Goal: Task Accomplishment & Management: Manage account settings

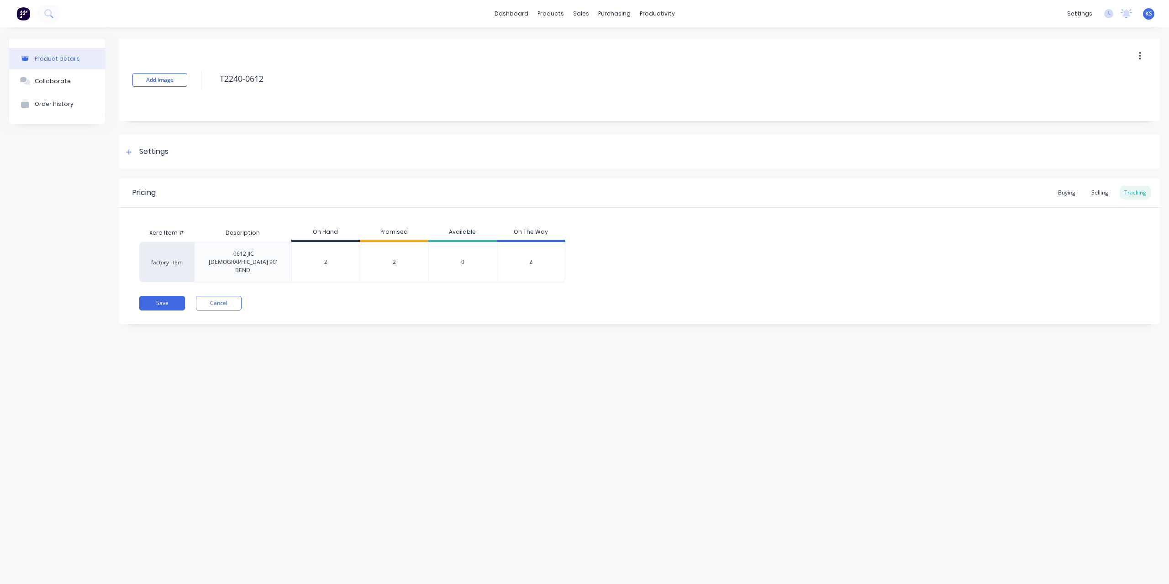
type input "2"
drag, startPoint x: 323, startPoint y: 254, endPoint x: 454, endPoint y: 254, distance: 130.6
click at [454, 254] on div "factory_item -0612 JIC FEMALE 90' BEND 2 2 2 0 2" at bounding box center [352, 262] width 426 height 40
click at [369, 296] on div "Save Cancel" at bounding box center [649, 303] width 1021 height 15
drag, startPoint x: 330, startPoint y: 252, endPoint x: 317, endPoint y: 254, distance: 13.1
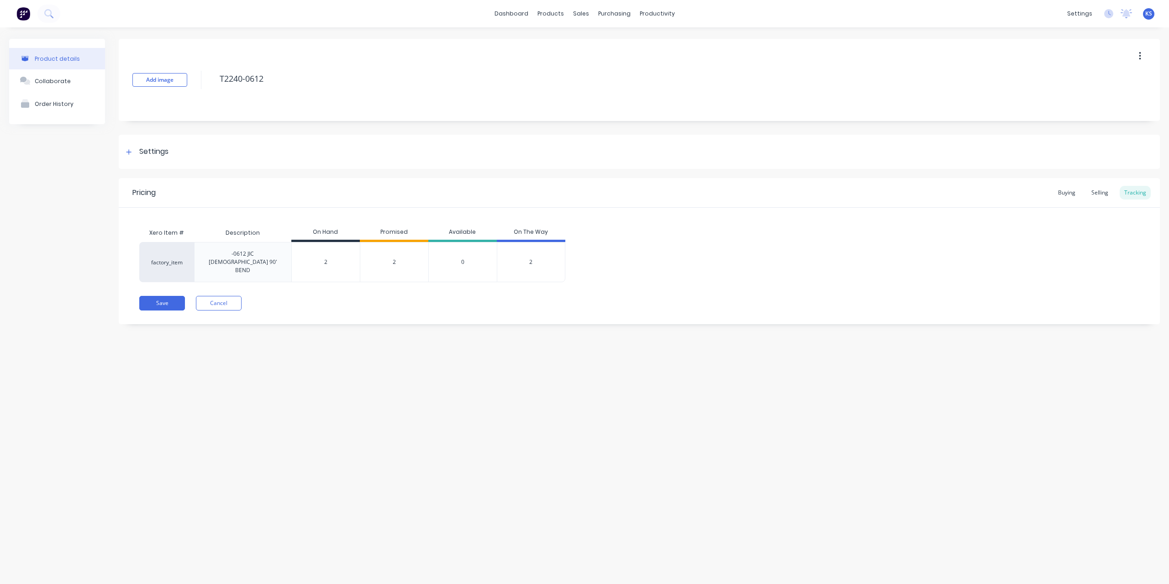
click at [317, 258] on input "2" at bounding box center [326, 262] width 68 height 8
click at [324, 278] on div "Pricing Buying Selling Tracking Xero Item # Description On Hand Promised Availa…" at bounding box center [639, 251] width 1041 height 146
click at [1100, 192] on div "Selling" at bounding box center [1100, 193] width 26 height 14
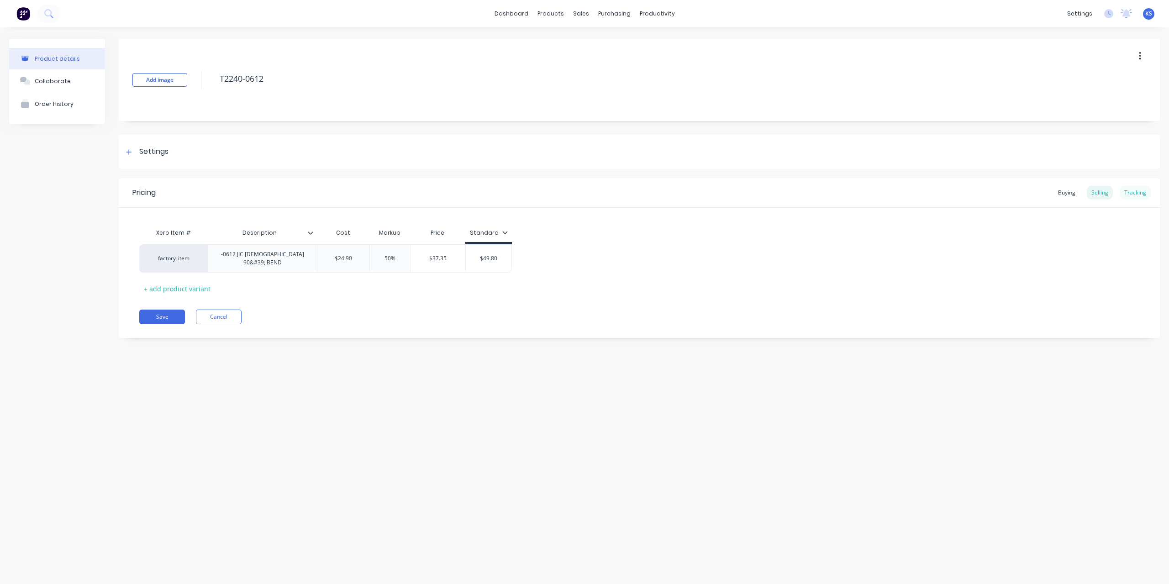
click at [1134, 195] on div "Tracking" at bounding box center [1135, 193] width 31 height 14
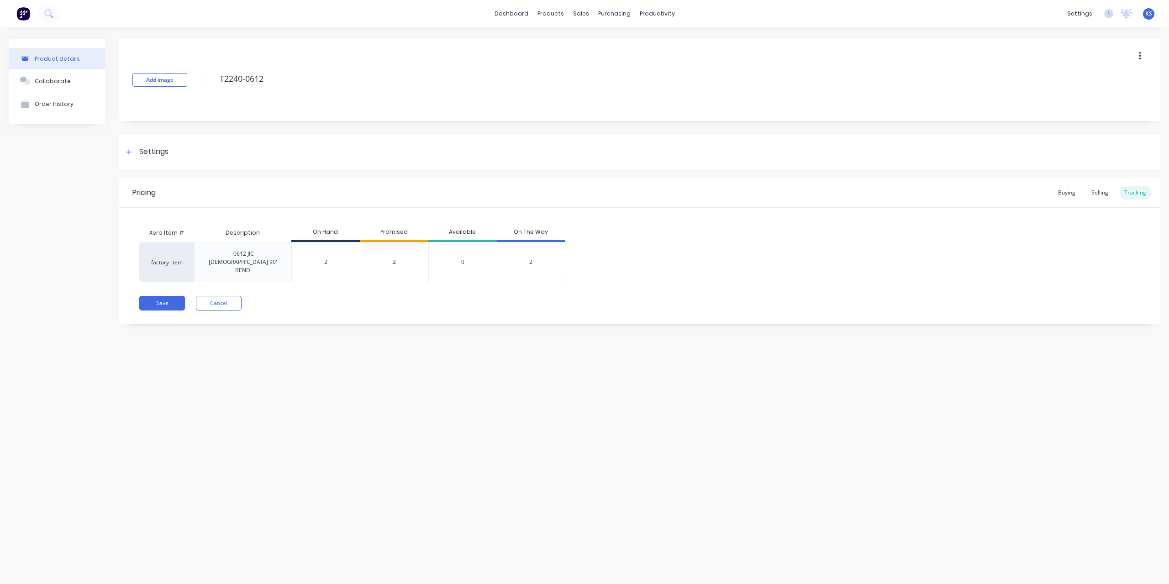
click at [528, 254] on div "2" at bounding box center [531, 262] width 69 height 40
click at [530, 258] on span "2" at bounding box center [530, 262] width 3 height 8
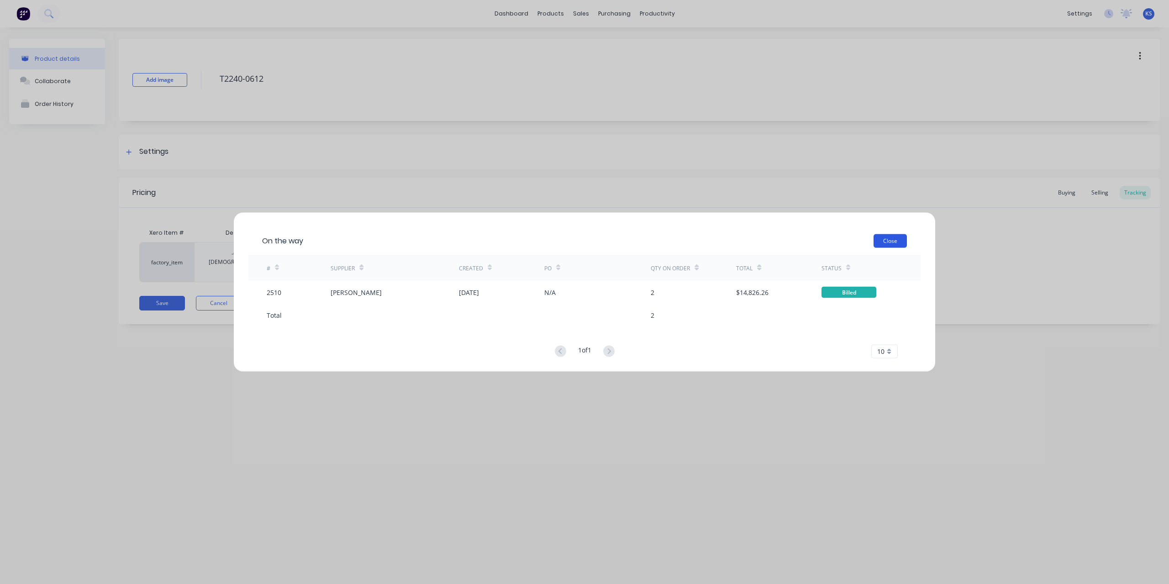
click at [885, 238] on button "Close" at bounding box center [890, 241] width 33 height 14
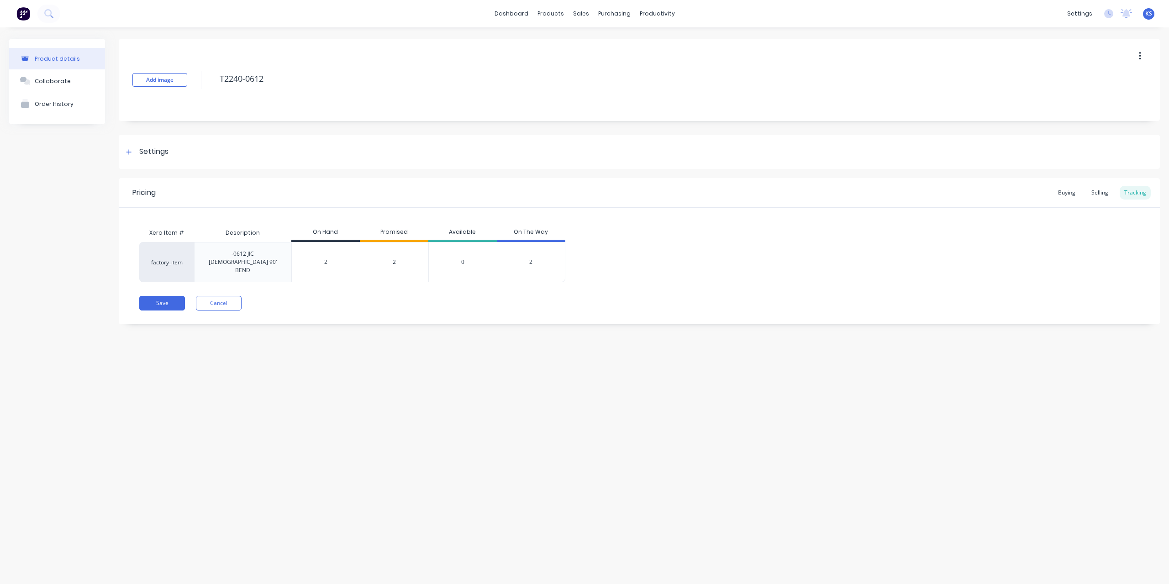
click at [530, 258] on span "2" at bounding box center [530, 262] width 3 height 8
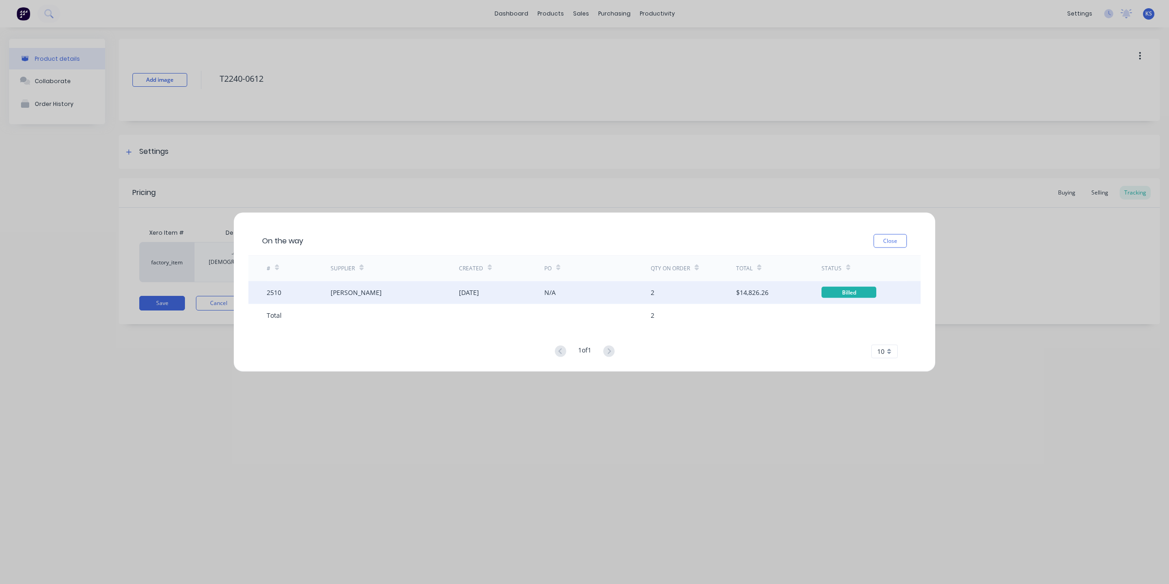
click at [359, 296] on div "[PERSON_NAME]" at bounding box center [356, 293] width 51 height 10
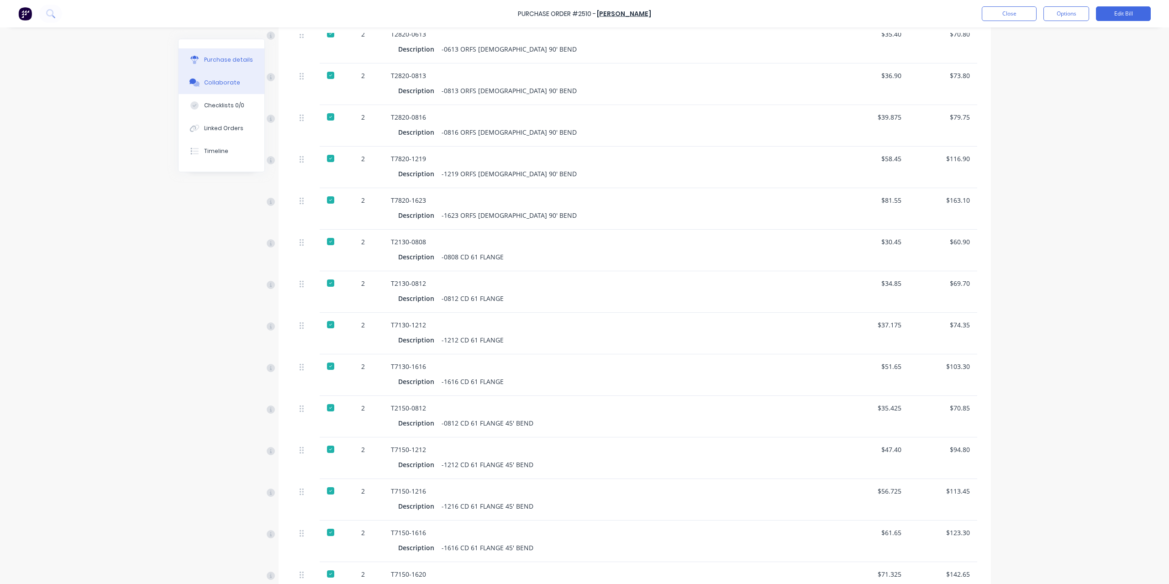
scroll to position [3255, 0]
click at [226, 94] on button "Collaborate" at bounding box center [222, 82] width 86 height 23
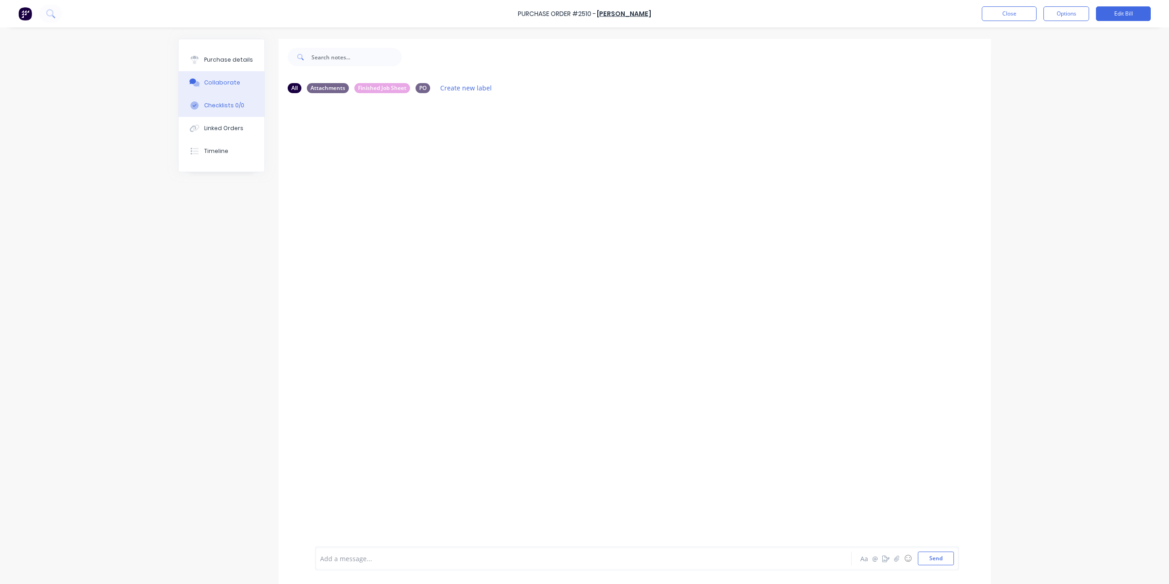
click at [217, 107] on div "Checklists 0/0" at bounding box center [224, 105] width 40 height 8
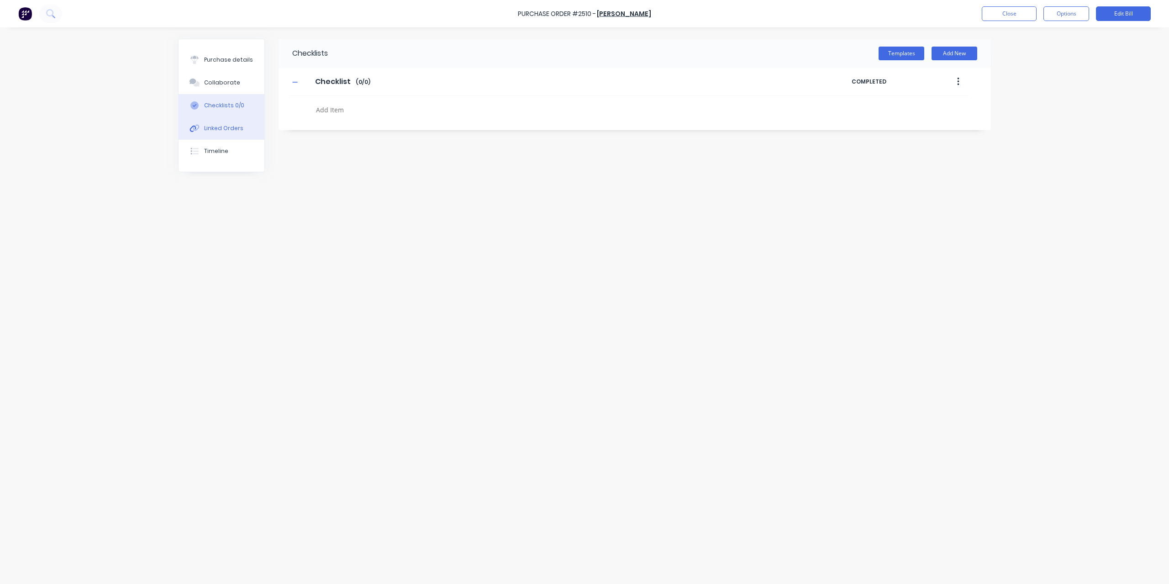
click at [209, 120] on button "Linked Orders" at bounding box center [222, 128] width 86 height 23
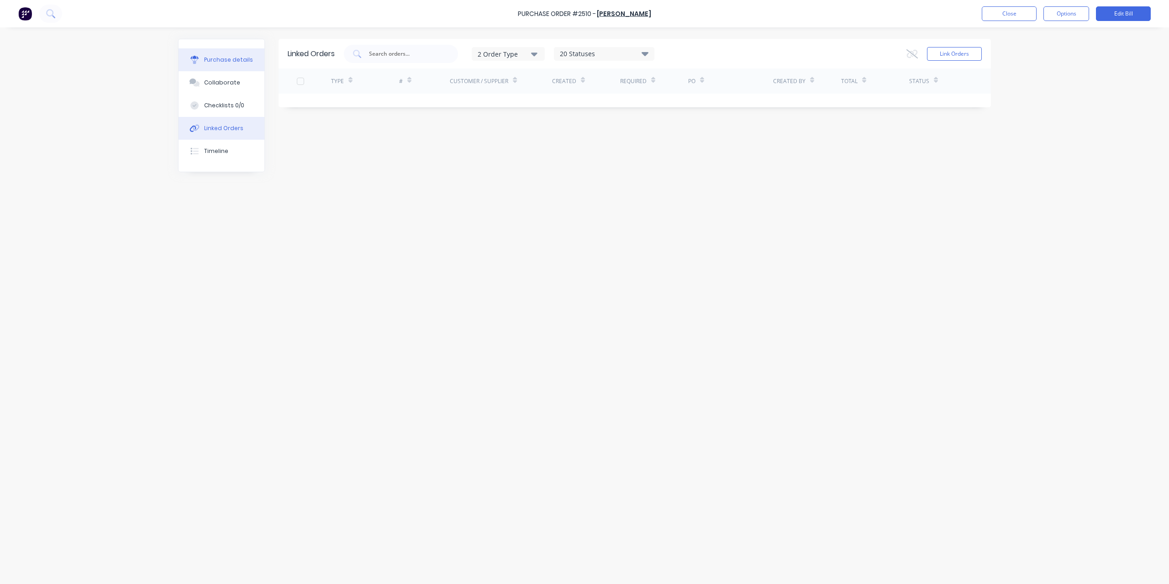
click at [226, 58] on div "Purchase details" at bounding box center [228, 60] width 49 height 8
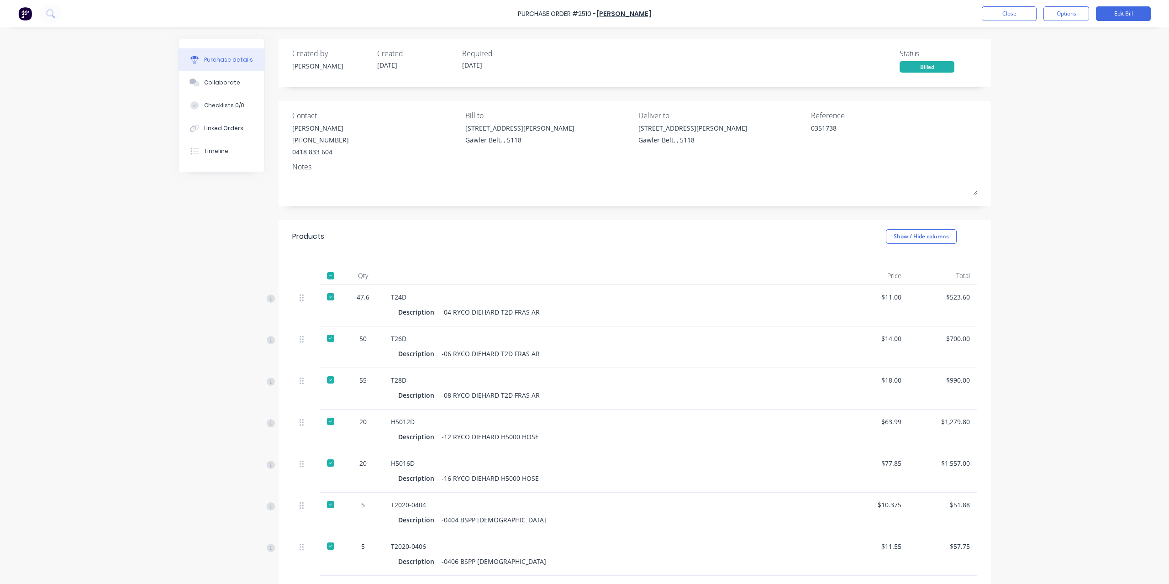
click at [332, 274] on div at bounding box center [331, 276] width 18 height 18
click at [325, 277] on div at bounding box center [331, 276] width 18 height 18
click at [329, 277] on div at bounding box center [331, 276] width 18 height 18
type textarea "x"
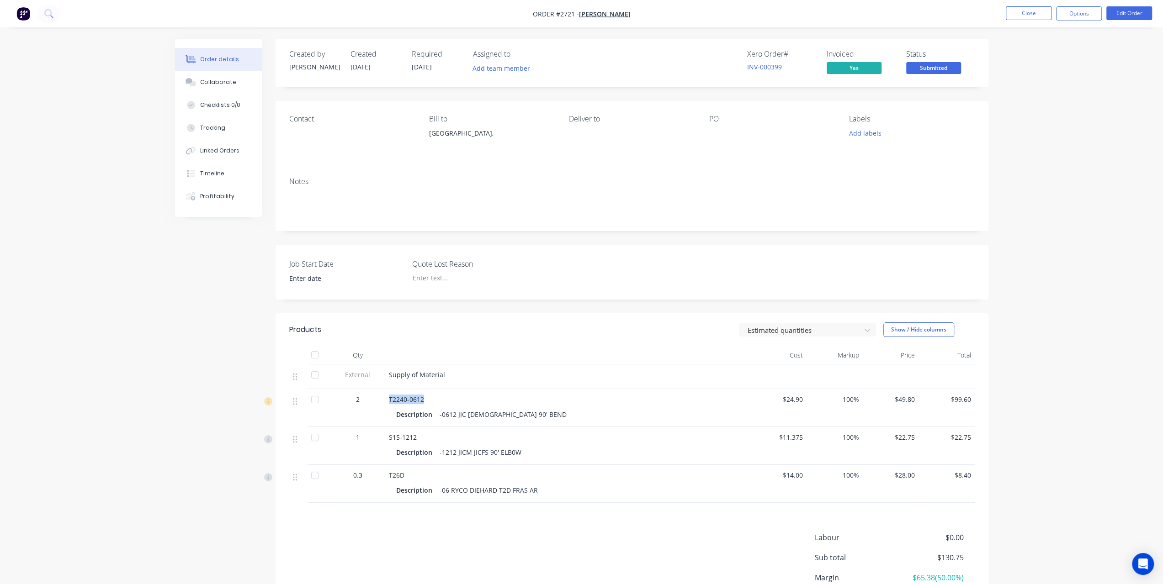
drag, startPoint x: 422, startPoint y: 397, endPoint x: 380, endPoint y: 391, distance: 43.0
click at [380, 391] on div "2 T2240-0612 Description -0612 JIC [DEMOGRAPHIC_DATA] 90' BEND $24.90 100% $49.…" at bounding box center [631, 408] width 685 height 38
copy div "T2240-0612"
drag, startPoint x: 389, startPoint y: 437, endPoint x: 414, endPoint y: 437, distance: 24.7
click at [414, 437] on span "S15-1212" at bounding box center [403, 437] width 28 height 9
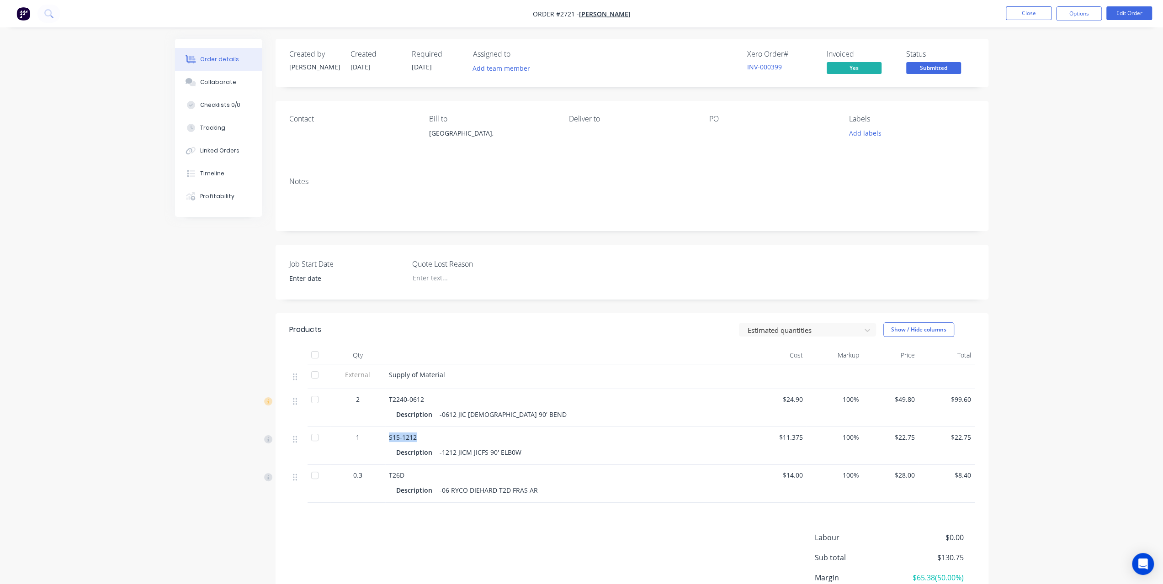
copy span "S15-1212"
click at [1085, 20] on button "Options" at bounding box center [1079, 13] width 46 height 15
click at [1083, 8] on button "Options" at bounding box center [1079, 13] width 46 height 15
click at [1083, 10] on button "Options" at bounding box center [1079, 13] width 46 height 15
click at [926, 65] on span "Submitted" at bounding box center [933, 67] width 55 height 11
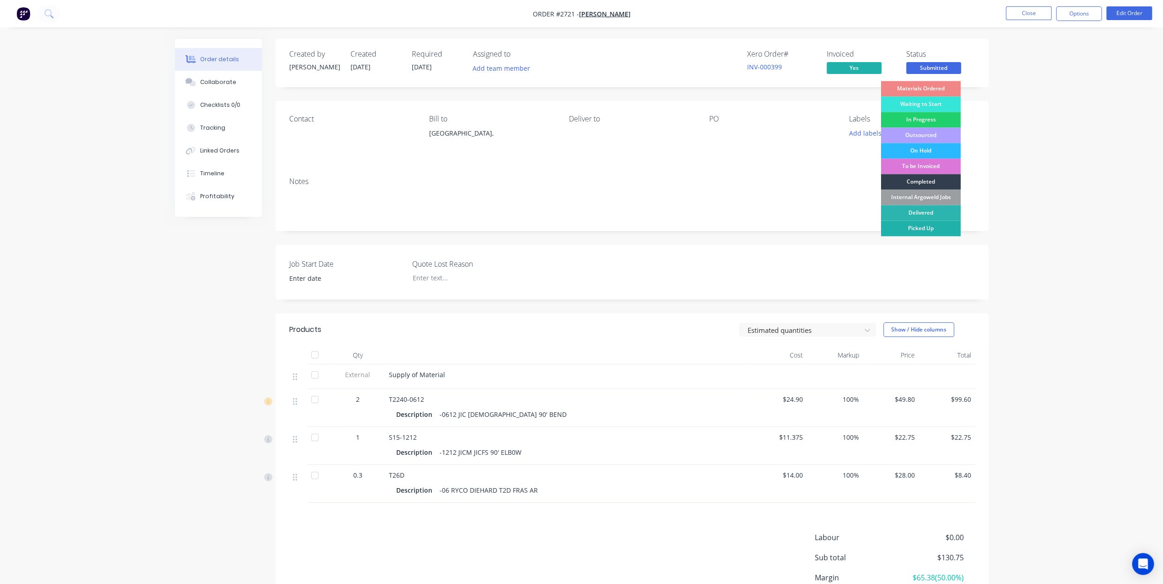
click at [909, 226] on div "Picked Up" at bounding box center [920, 229] width 80 height 16
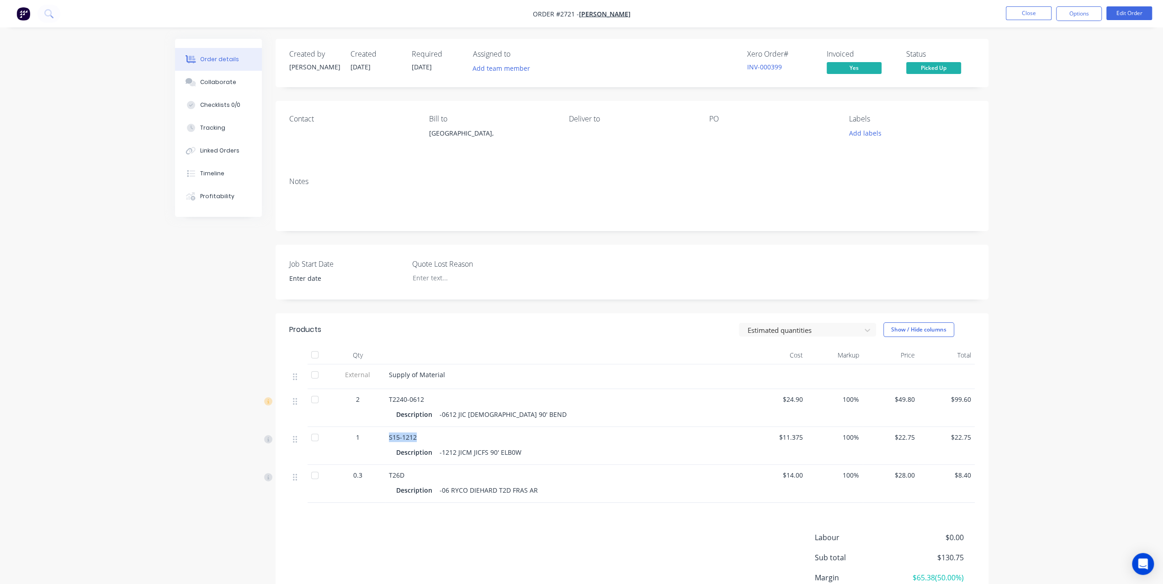
drag, startPoint x: 389, startPoint y: 436, endPoint x: 442, endPoint y: 441, distance: 53.7
click at [442, 441] on div "S15-1212" at bounding box center [568, 438] width 358 height 10
copy span "S15-1212"
click at [1022, 16] on button "Close" at bounding box center [1028, 13] width 46 height 14
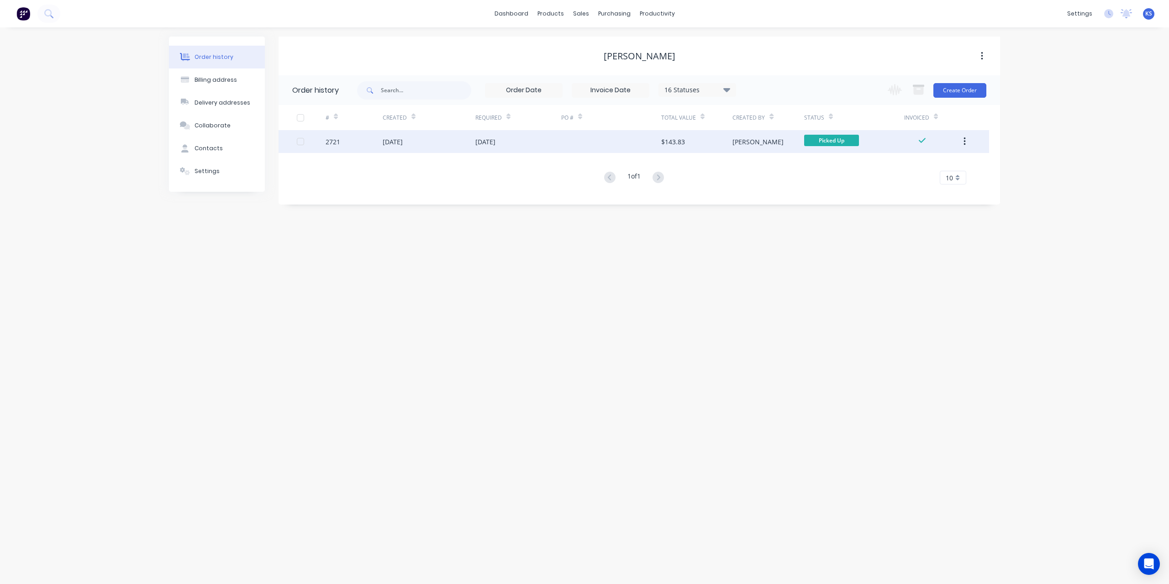
click at [394, 144] on div "14 Oct 2025" at bounding box center [393, 142] width 20 height 10
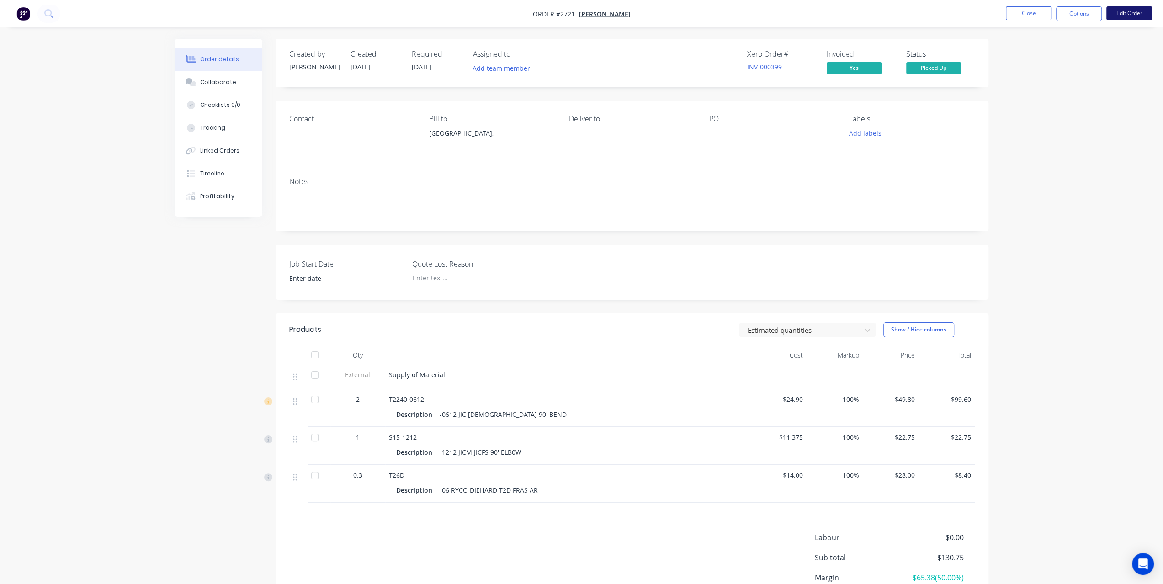
click at [1112, 17] on button "Edit Order" at bounding box center [1129, 13] width 46 height 14
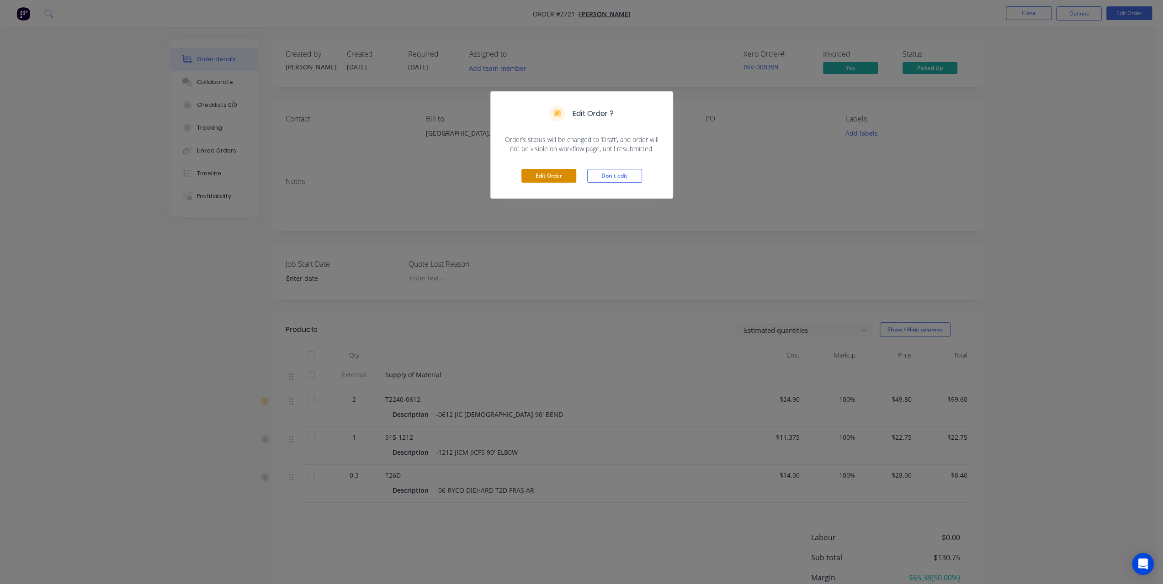
click at [558, 179] on button "Edit Order" at bounding box center [548, 176] width 55 height 14
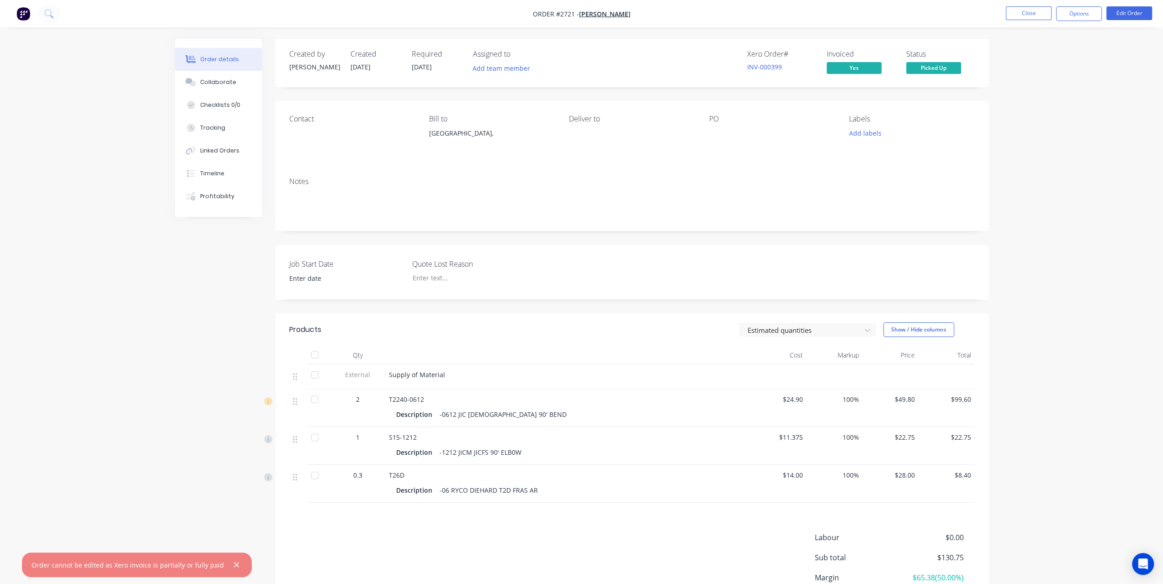
click at [182, 461] on div "Created by Karin Created 14/10/25 Required 14/10/25 Assigned to Add team member…" at bounding box center [581, 352] width 813 height 627
click at [1034, 8] on button "Close" at bounding box center [1028, 13] width 46 height 14
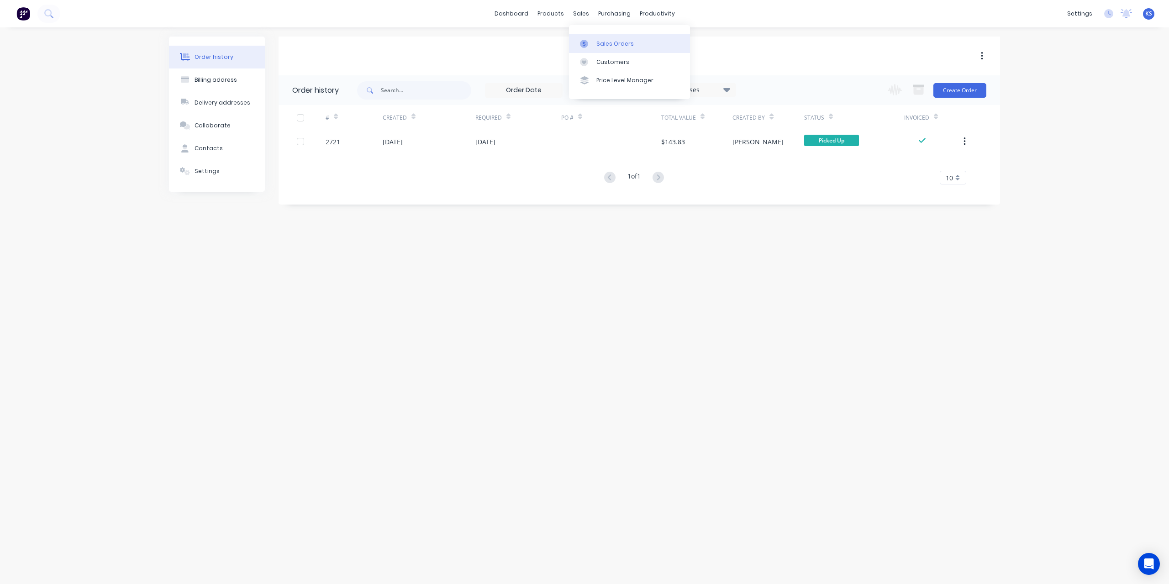
click at [595, 35] on link "Sales Orders" at bounding box center [629, 43] width 121 height 18
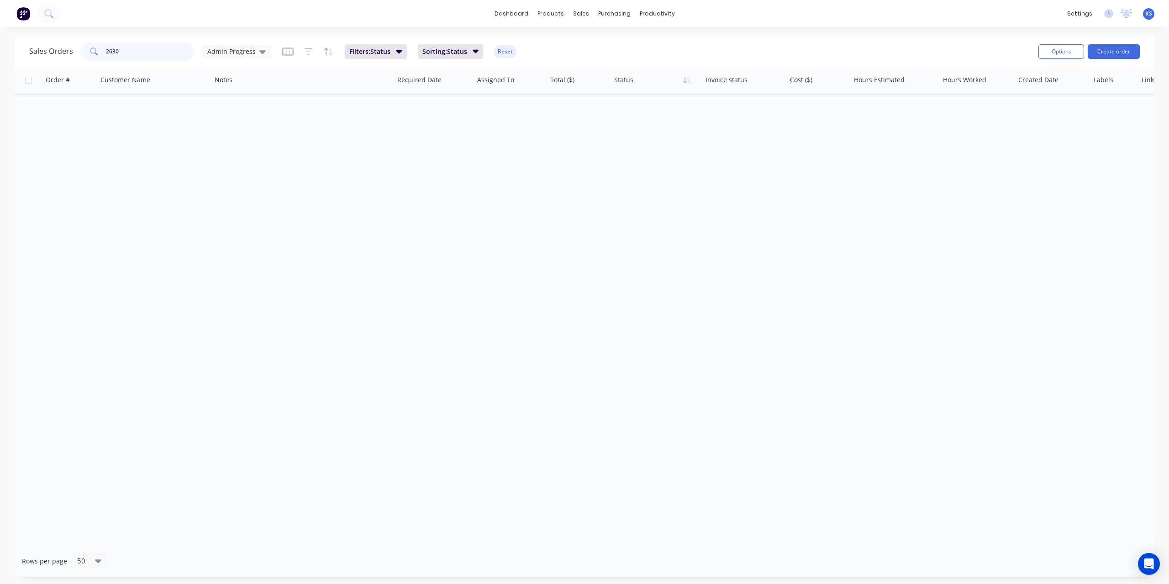
drag, startPoint x: 141, startPoint y: 54, endPoint x: 12, endPoint y: 50, distance: 128.9
click at [12, 50] on div "Sales Orders 2630 Admin Progress Filters: Status Sorting: Status Reset Options …" at bounding box center [584, 307] width 1169 height 540
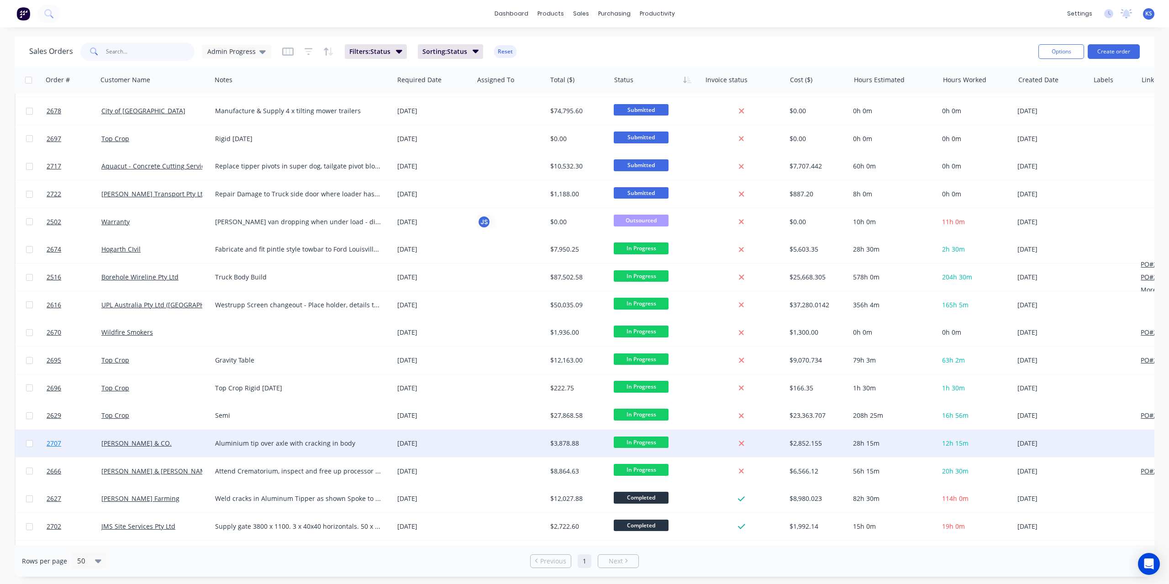
scroll to position [162, 0]
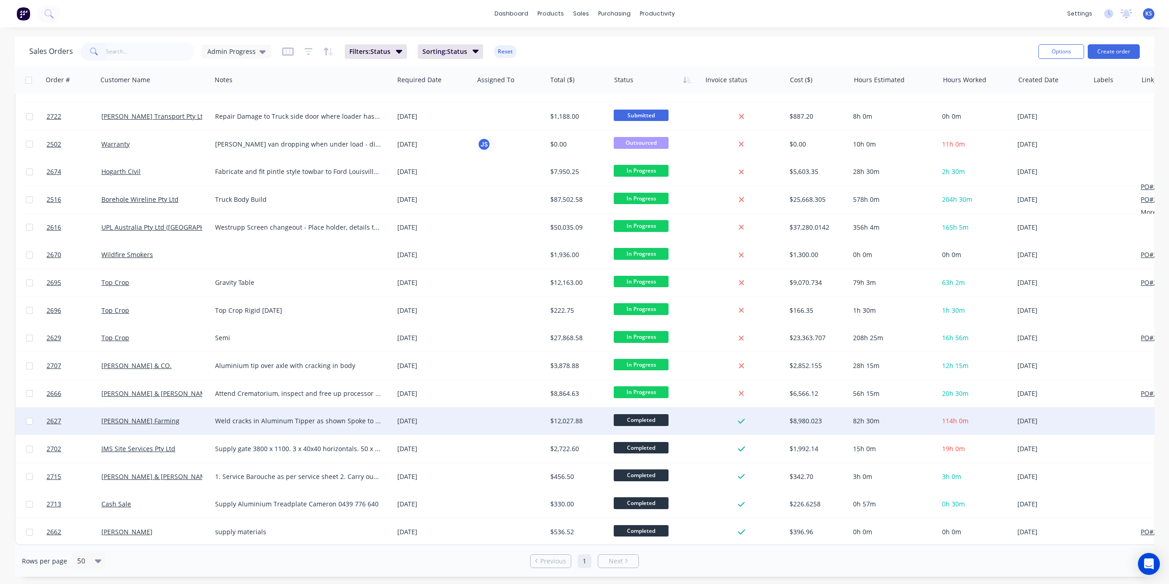
click at [662, 423] on div "Completed" at bounding box center [653, 421] width 79 height 14
click at [647, 559] on button "Picked Up" at bounding box center [659, 558] width 91 height 17
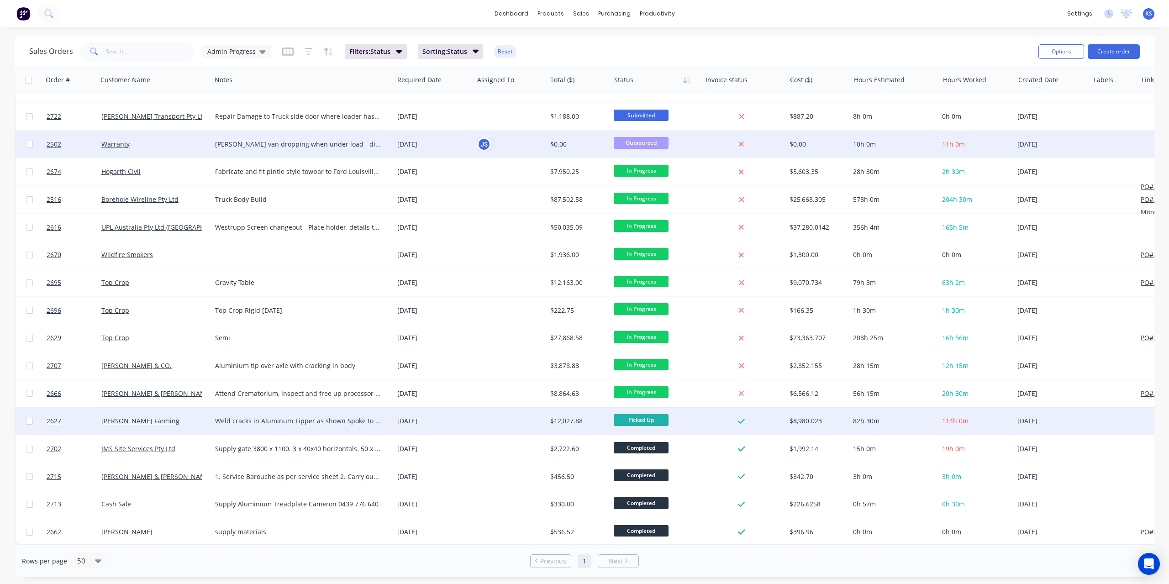
scroll to position [162, 0]
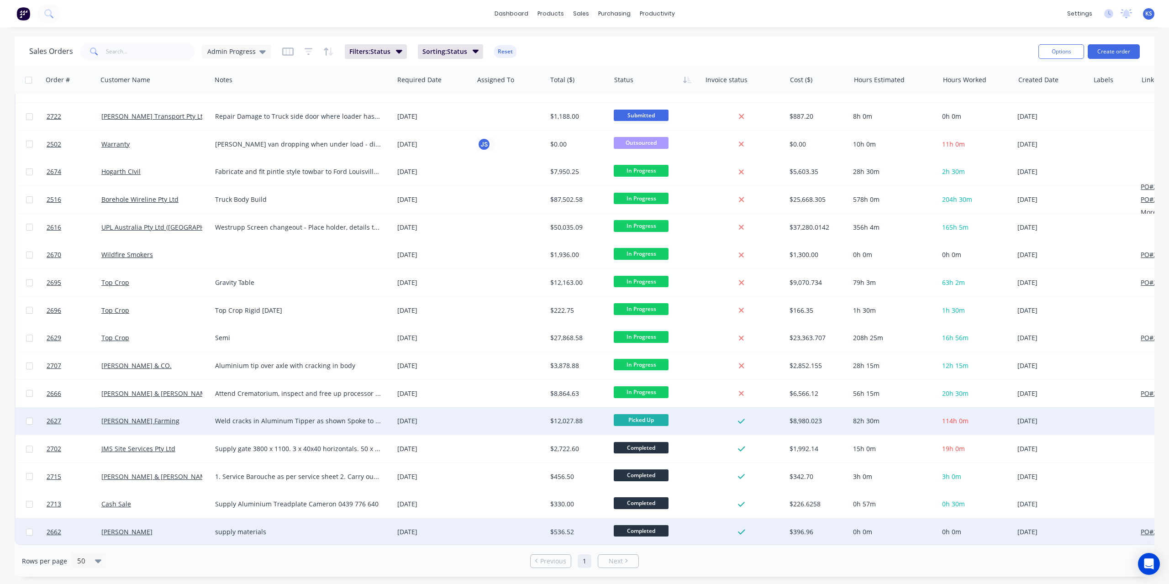
click at [111, 522] on div "Scott Rademacher" at bounding box center [155, 531] width 114 height 27
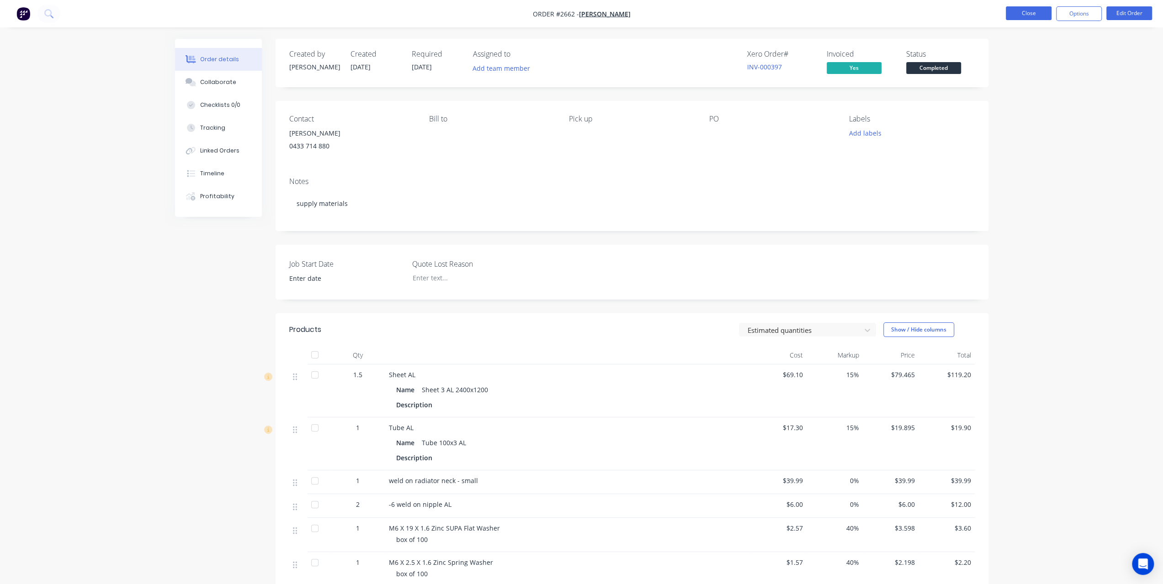
click at [1021, 12] on button "Close" at bounding box center [1028, 13] width 46 height 14
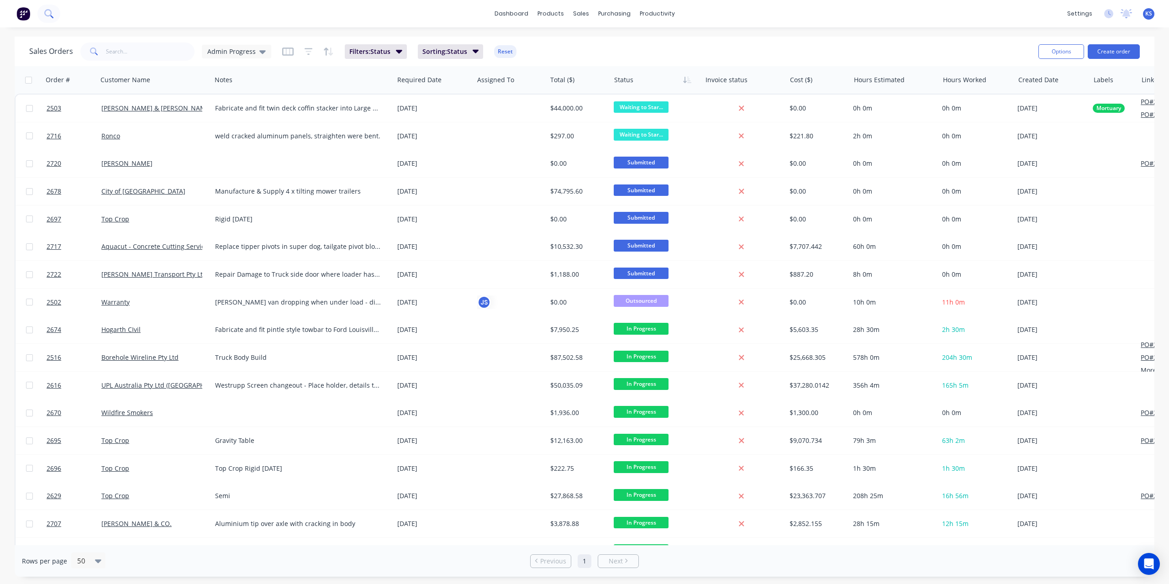
click at [49, 14] on icon at bounding box center [48, 13] width 9 height 9
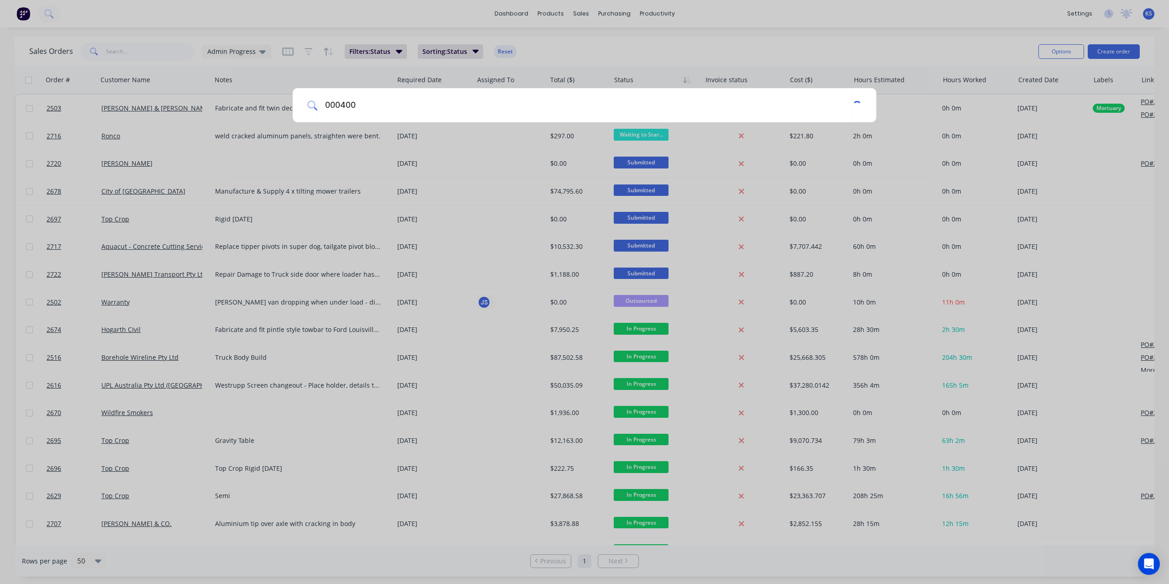
type input "000400"
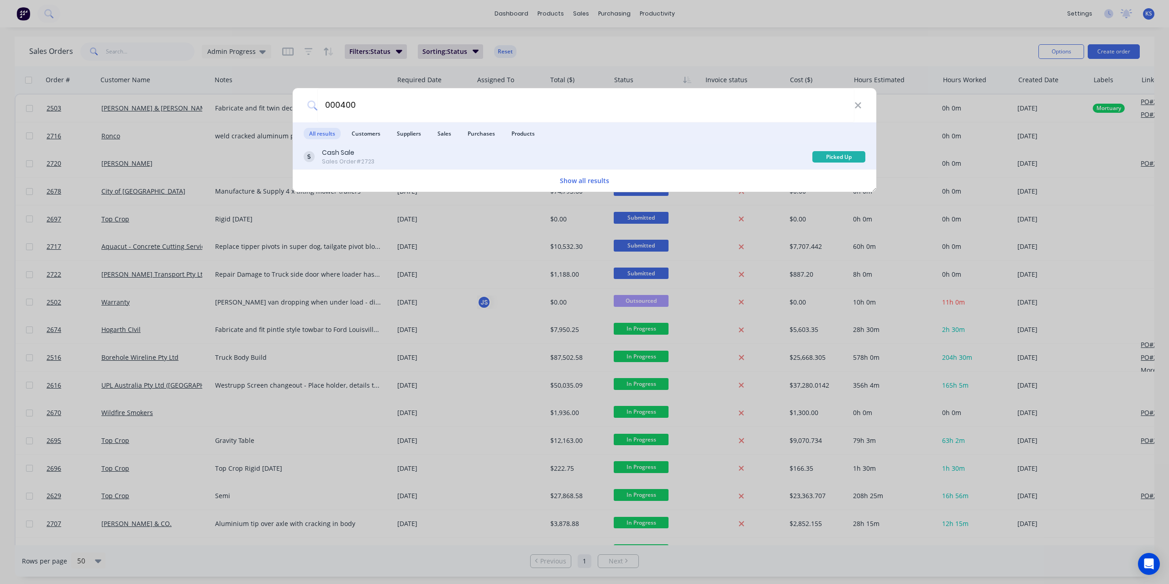
click at [351, 152] on div "Cash Sale" at bounding box center [348, 153] width 53 height 10
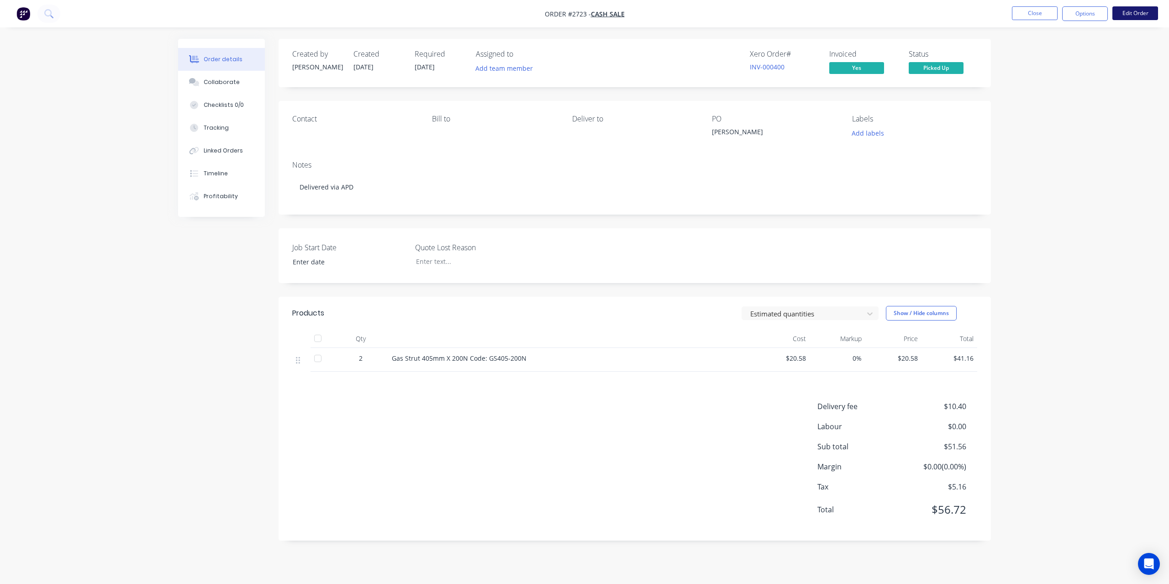
click at [1147, 11] on button "Edit Order" at bounding box center [1136, 13] width 46 height 14
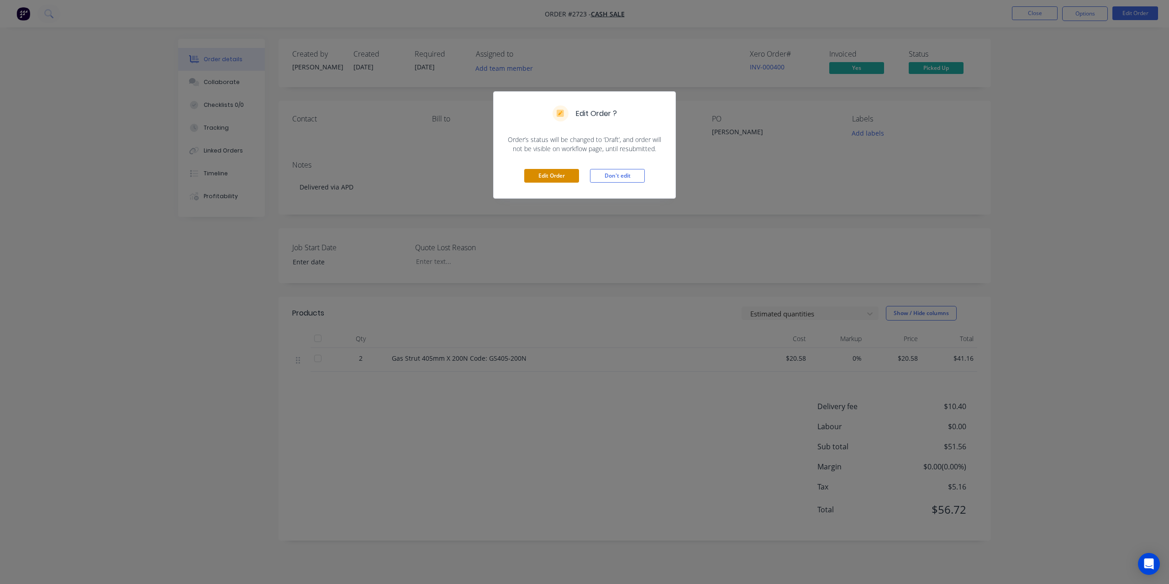
click at [555, 174] on button "Edit Order" at bounding box center [551, 176] width 55 height 14
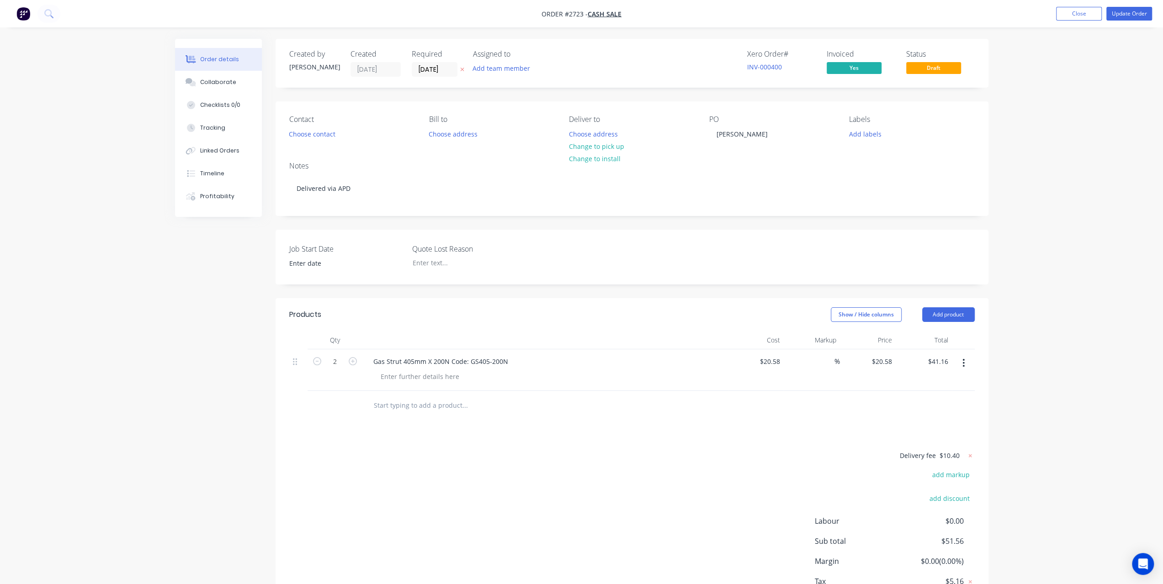
click at [422, 400] on input "text" at bounding box center [464, 405] width 183 height 18
paste input "T2240-0612"
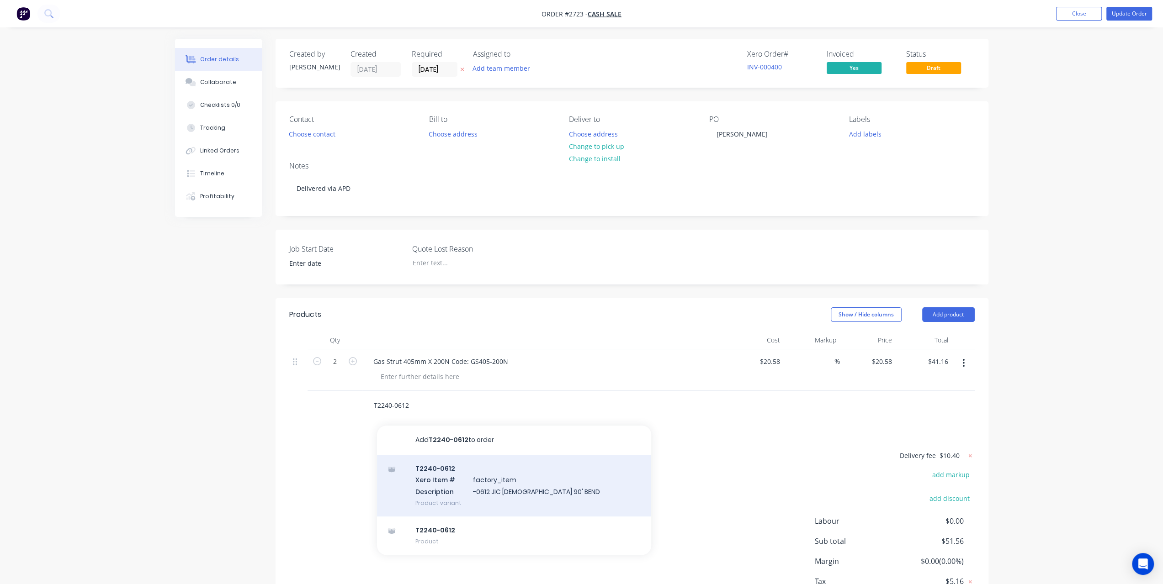
type input "T2240-0612"
click at [427, 487] on div "T2240-0612 Xero Item # factory_item Description -0612 JIC FEMALE 90' BEND Produ…" at bounding box center [514, 486] width 274 height 62
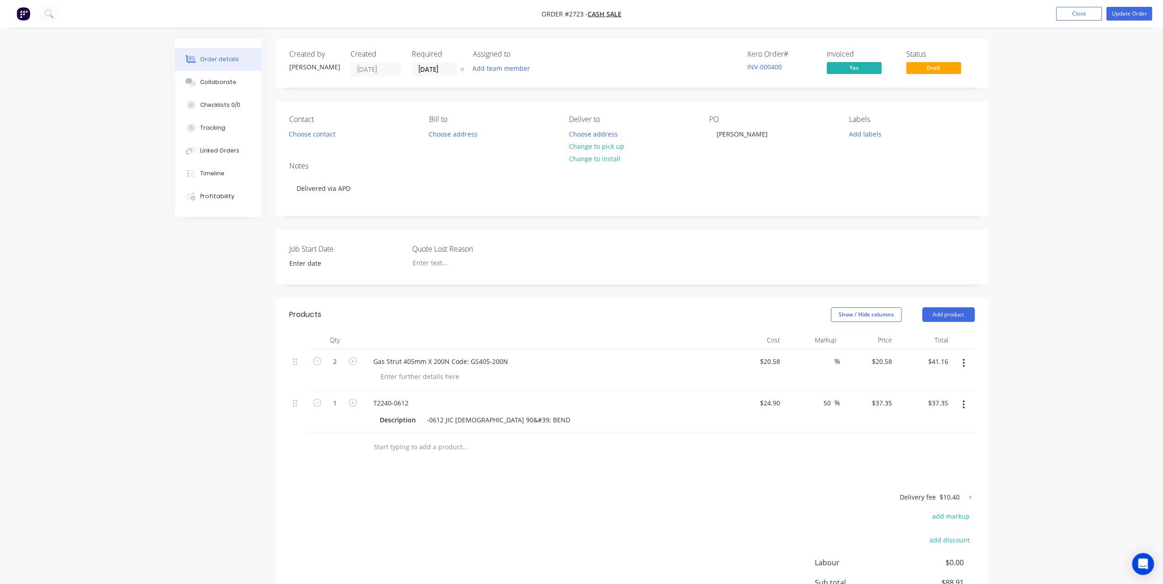
click at [599, 482] on div "Products Show / Hide columns Add product Qty Cost Markup Price Total 2 Gas Stru…" at bounding box center [631, 487] width 713 height 379
click at [1148, 318] on div "Order details Collaborate Checklists 0/0 Tracking Linked Orders Timeline Profit…" at bounding box center [581, 345] width 1163 height 691
click at [1140, 16] on button "Update Order" at bounding box center [1129, 14] width 46 height 14
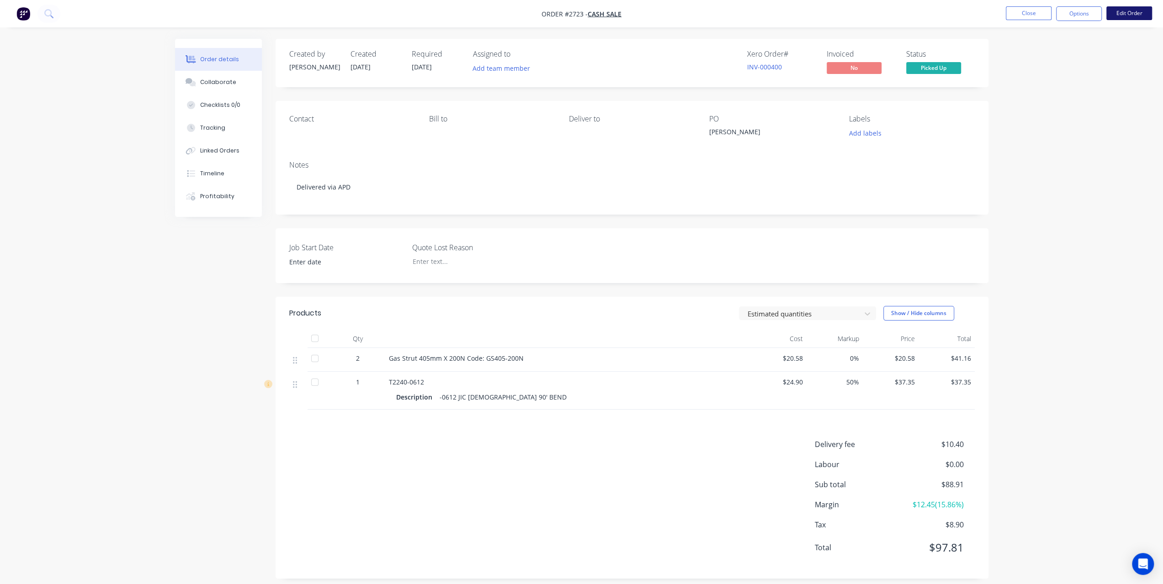
click at [1137, 16] on button "Edit Order" at bounding box center [1129, 13] width 46 height 14
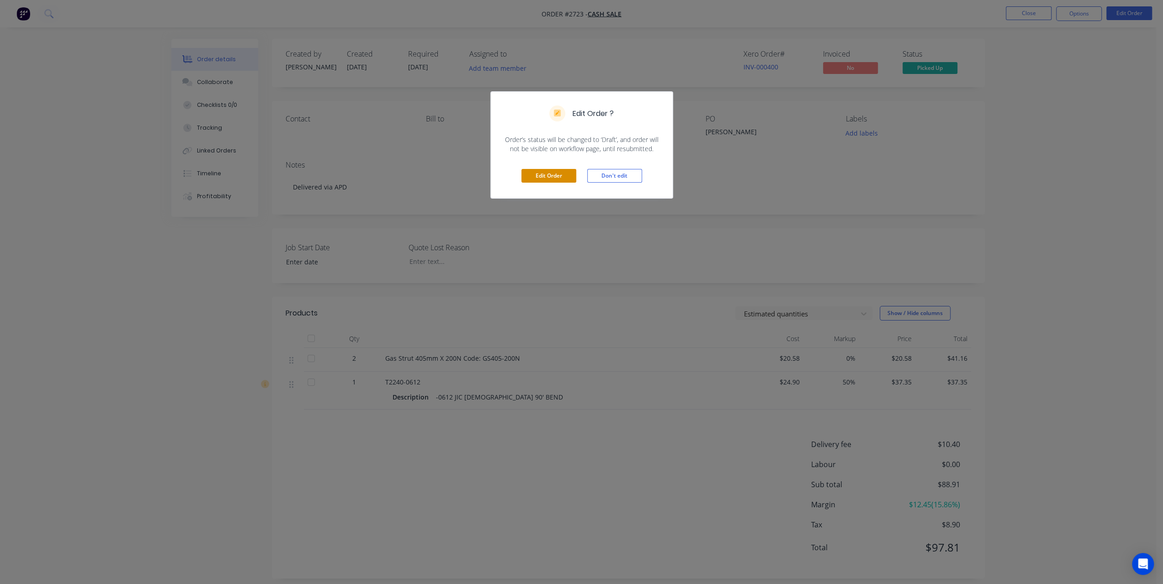
click at [543, 177] on button "Edit Order" at bounding box center [548, 176] width 55 height 14
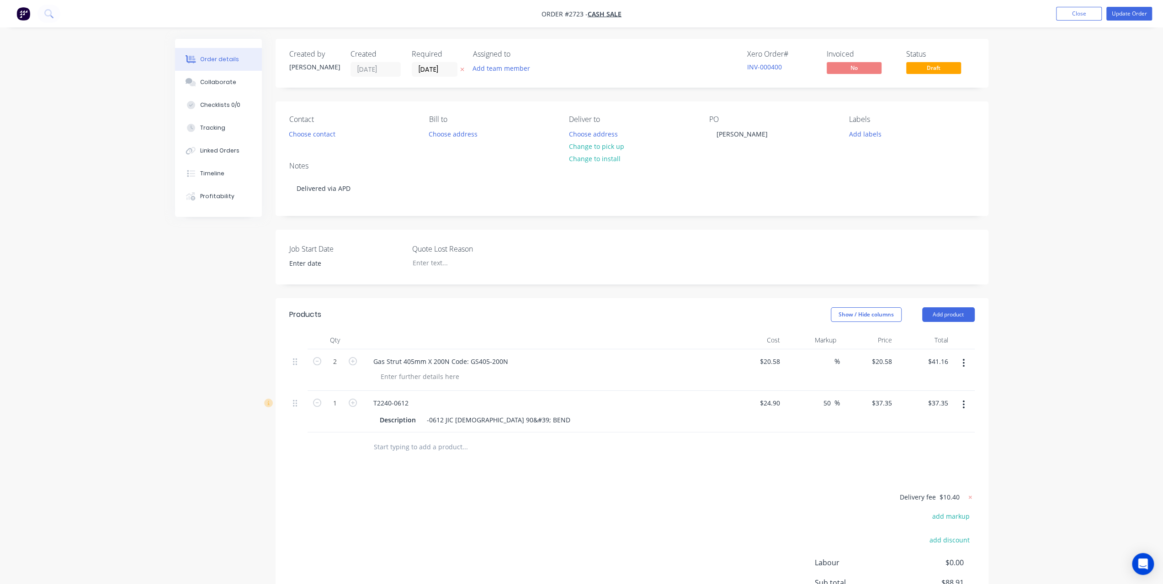
click at [964, 404] on icon "button" at bounding box center [963, 405] width 2 height 10
click at [899, 482] on div "Delete" at bounding box center [931, 483] width 70 height 13
click at [423, 405] on input "text" at bounding box center [464, 405] width 183 height 18
paste input "T2240-0612"
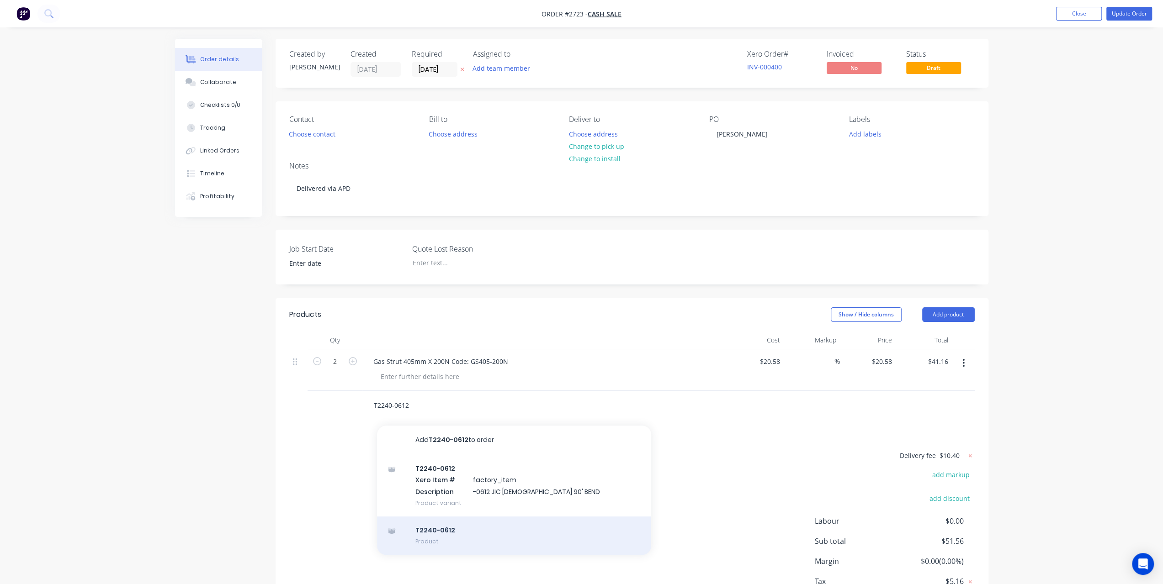
type input "T2240-0612"
click at [449, 531] on div "T2240-0612 Product" at bounding box center [514, 536] width 274 height 38
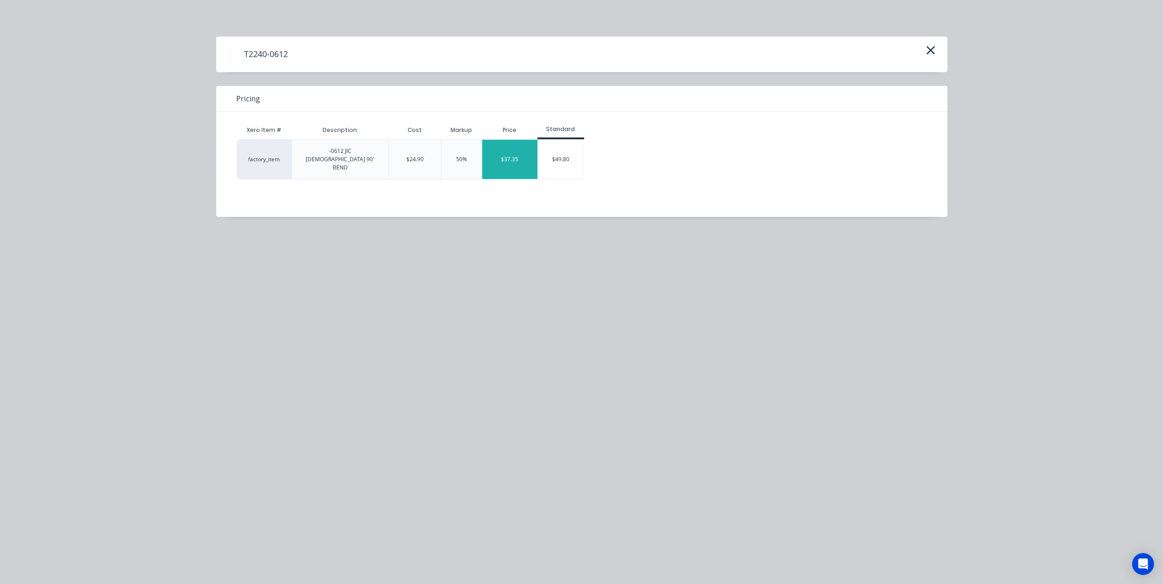
click at [501, 150] on div "$37.35" at bounding box center [509, 159] width 55 height 39
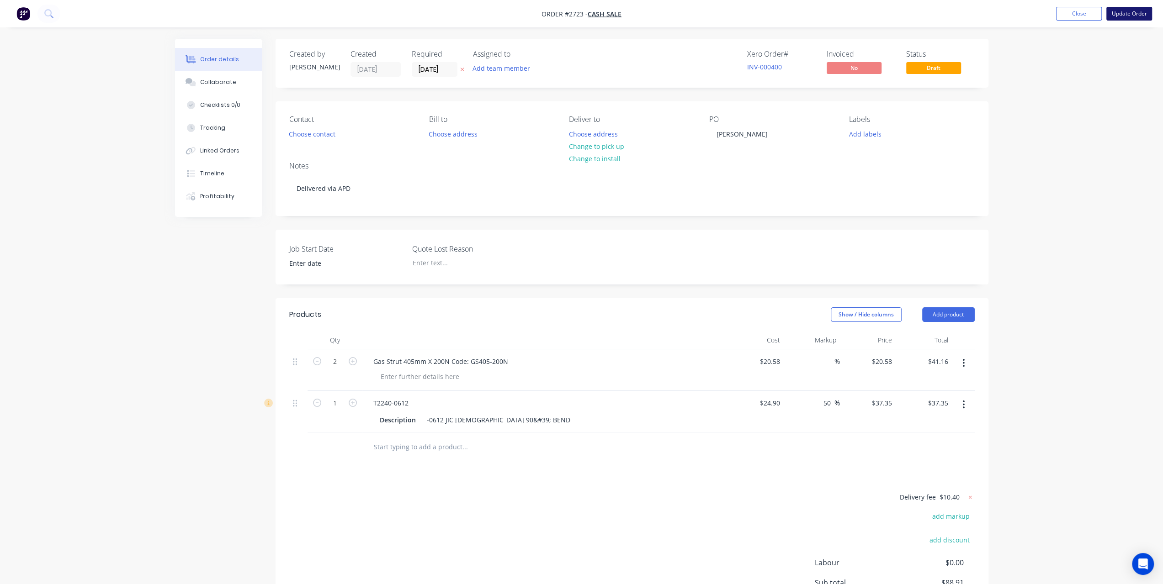
click at [1125, 15] on button "Update Order" at bounding box center [1129, 14] width 46 height 14
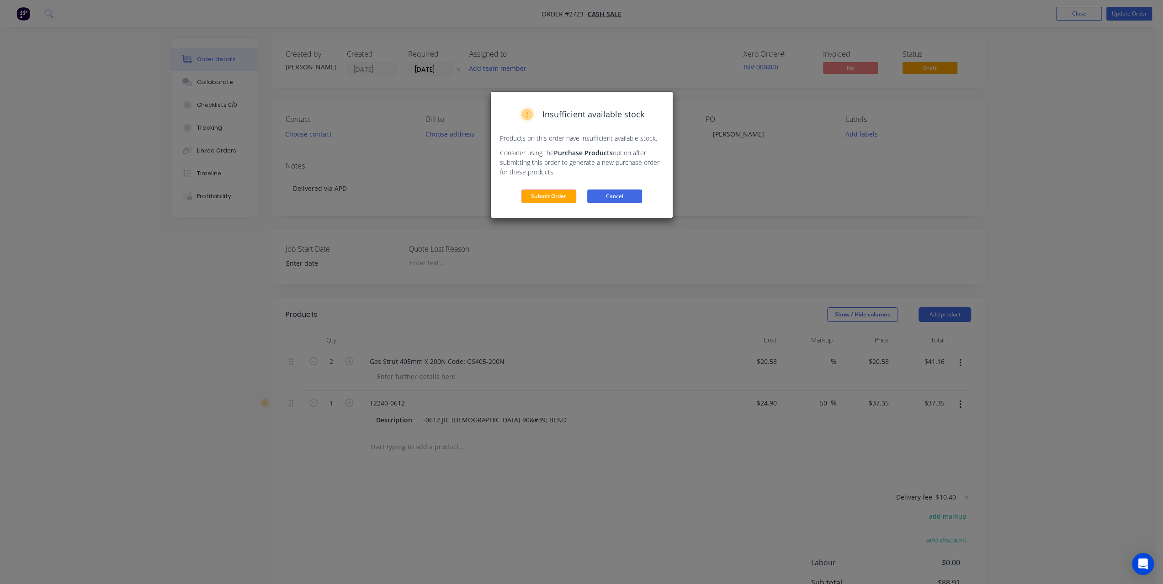
click at [613, 196] on button "Cancel" at bounding box center [614, 197] width 55 height 14
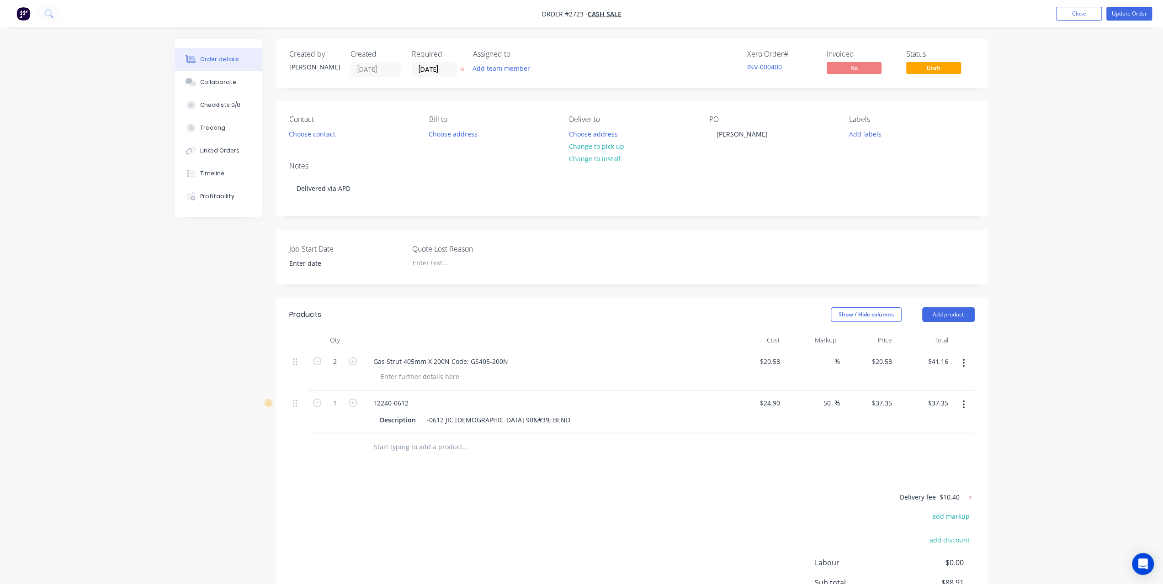
click at [967, 402] on button "button" at bounding box center [962, 404] width 21 height 16
click at [915, 479] on div "Delete" at bounding box center [931, 483] width 70 height 13
click at [1129, 10] on button "Update Order" at bounding box center [1129, 14] width 46 height 14
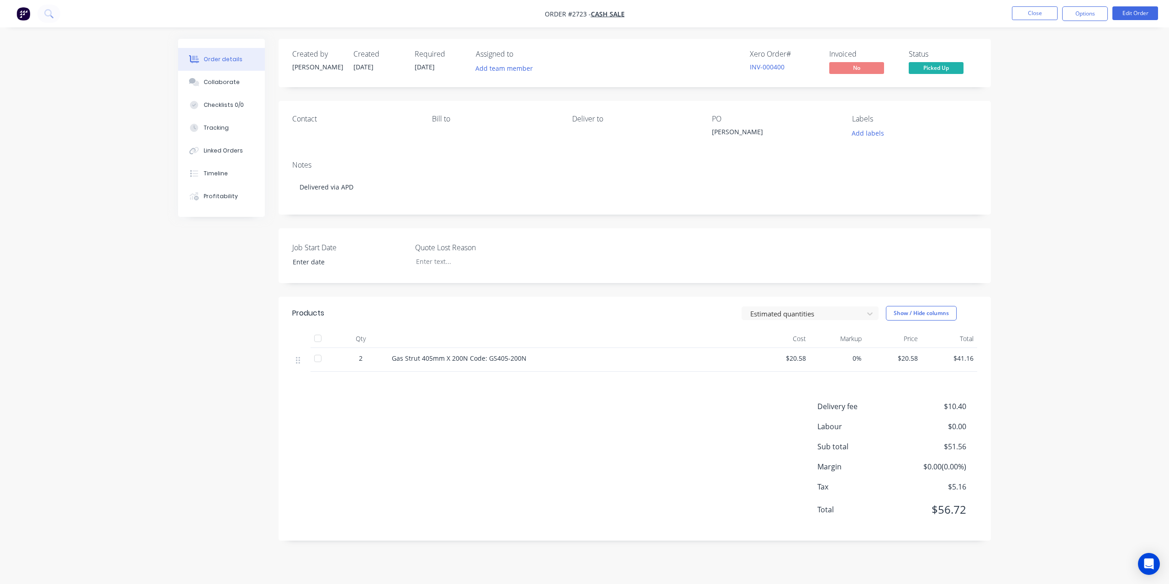
click at [1079, 100] on div "Order details Collaborate Checklists 0/0 Tracking Linked Orders Timeline Profit…" at bounding box center [584, 292] width 1169 height 584
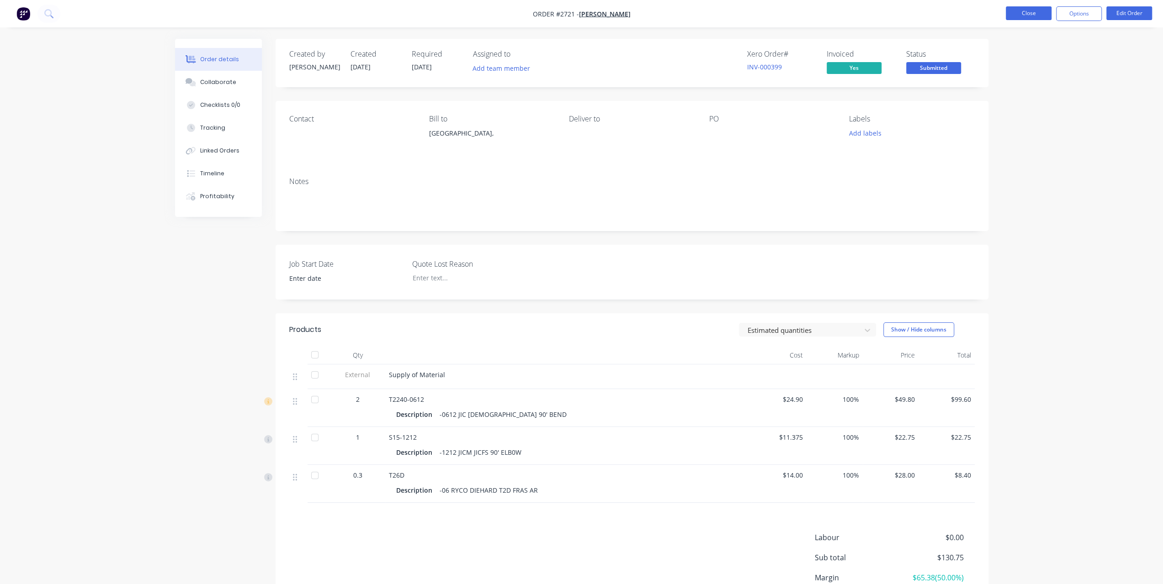
click at [1008, 16] on button "Close" at bounding box center [1028, 13] width 46 height 14
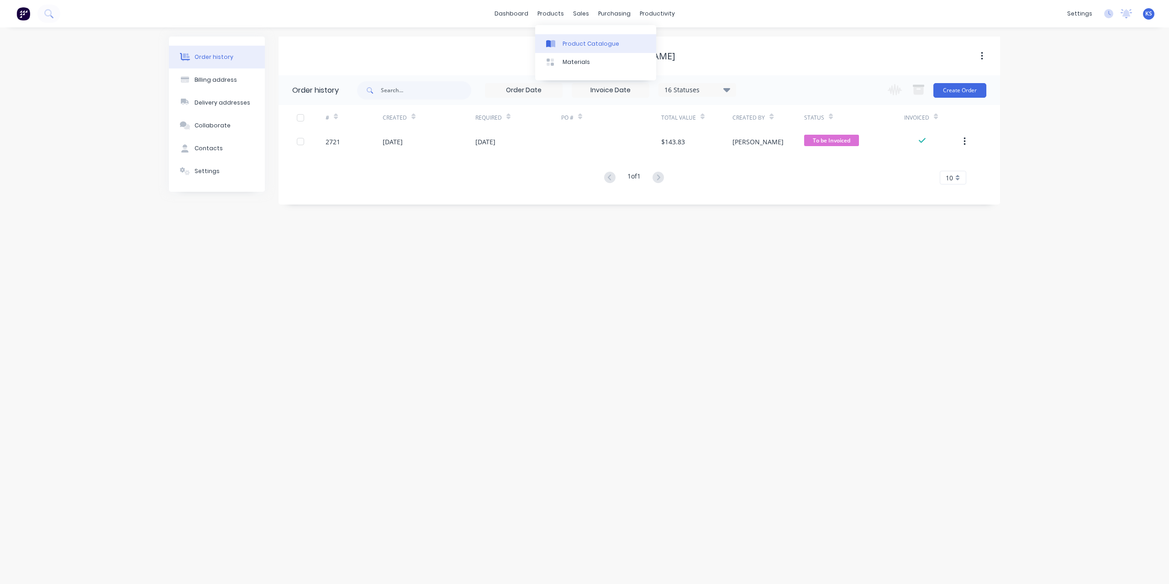
click at [577, 39] on link "Product Catalogue" at bounding box center [595, 43] width 121 height 18
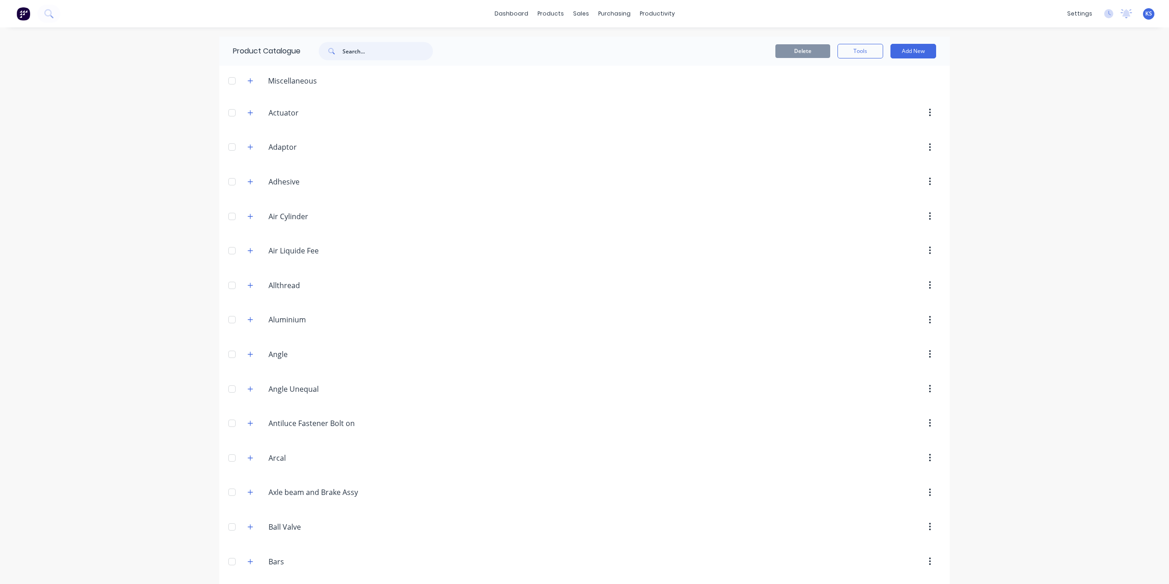
click at [389, 56] on input "text" at bounding box center [388, 51] width 90 height 18
paste input "S15-1212"
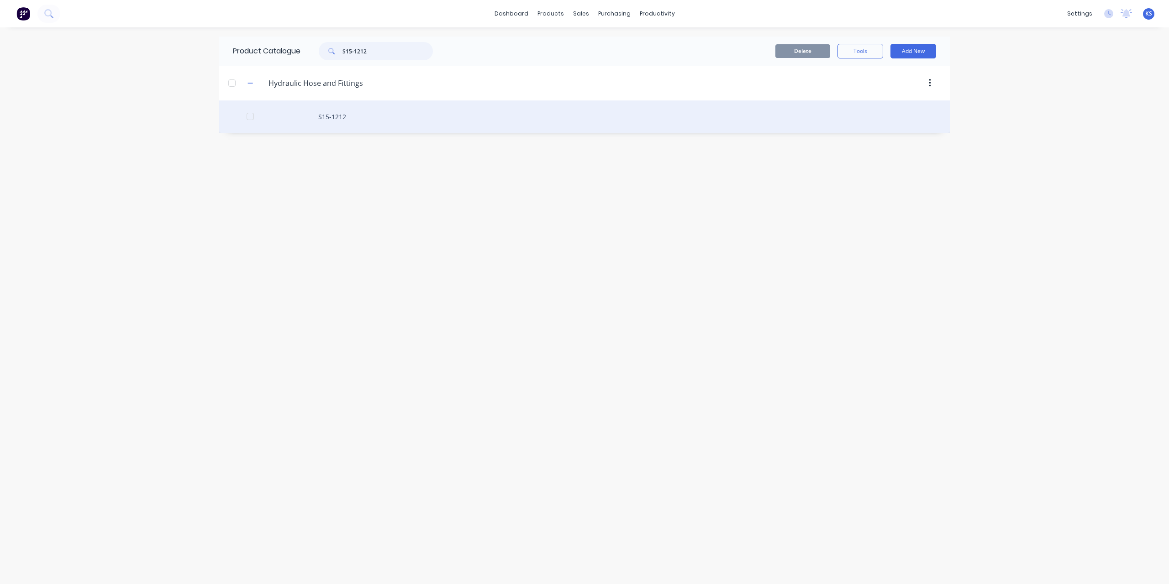
type input "S15-1212"
click at [348, 109] on div "S15-1212" at bounding box center [584, 116] width 731 height 32
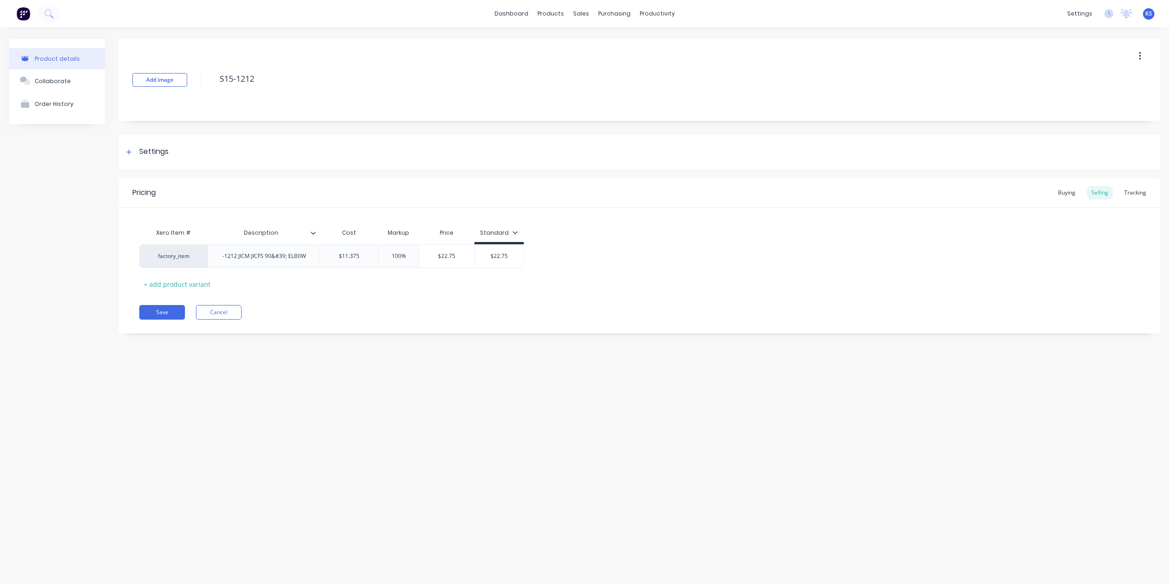
type textarea "x"
type input "100%"
click at [396, 255] on input "100%" at bounding box center [399, 256] width 46 height 8
type textarea "x"
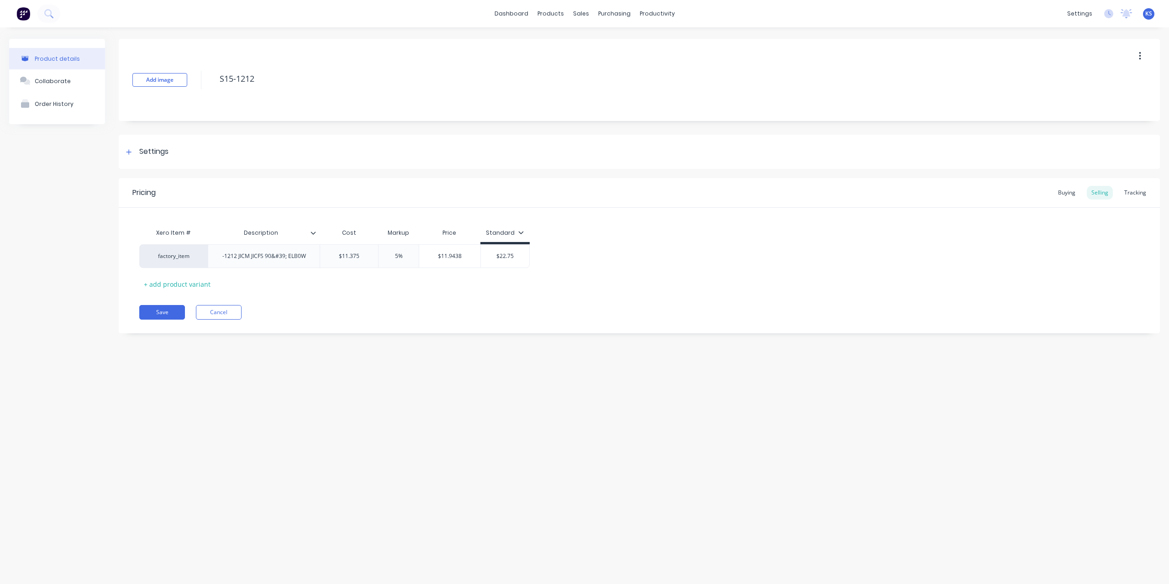
type input "50%"
type textarea "x"
type input "50%"
click at [348, 317] on div "Save Cancel" at bounding box center [649, 312] width 1021 height 15
click at [165, 311] on button "Save" at bounding box center [162, 312] width 46 height 15
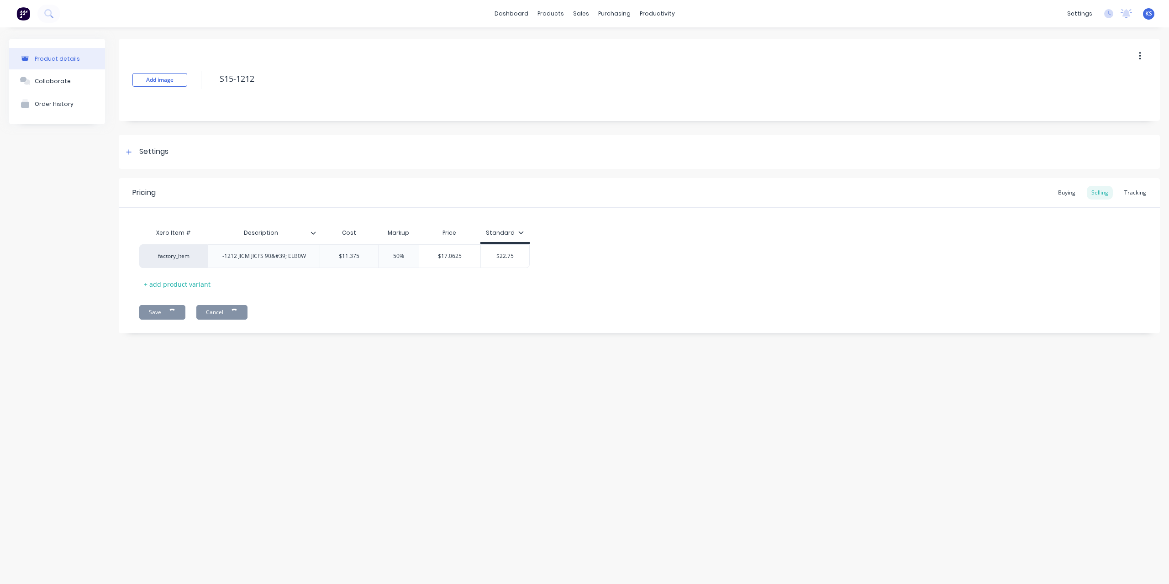
type textarea "x"
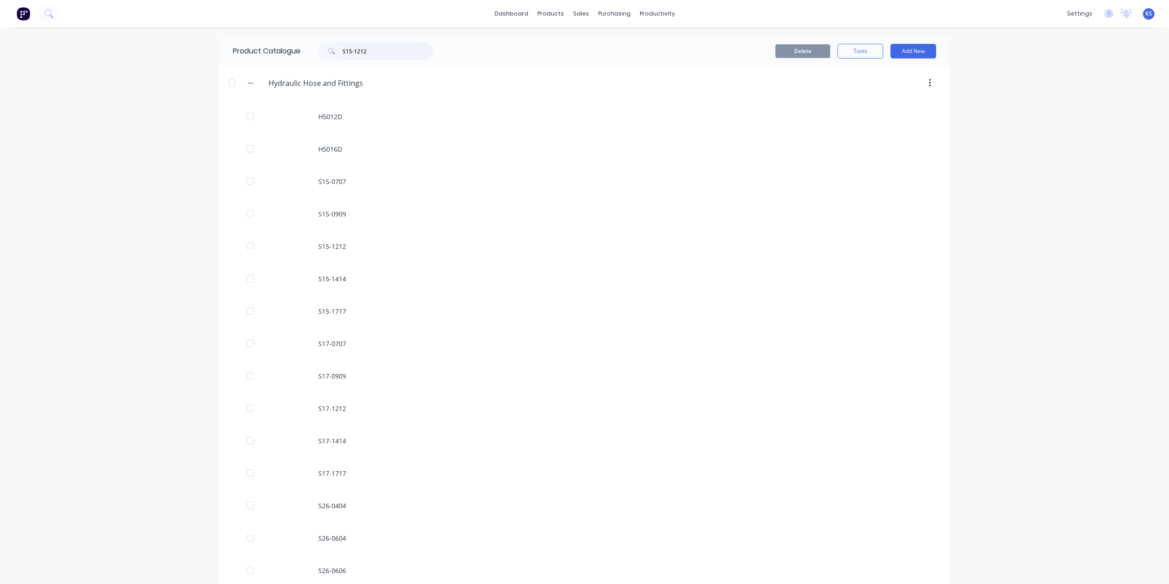
click at [383, 51] on input "S15-1212" at bounding box center [388, 51] width 90 height 18
drag, startPoint x: 386, startPoint y: 53, endPoint x: 305, endPoint y: 53, distance: 80.9
click at [305, 53] on div "S15-1212" at bounding box center [374, 51] width 146 height 18
type input "r"
type input "t26d"
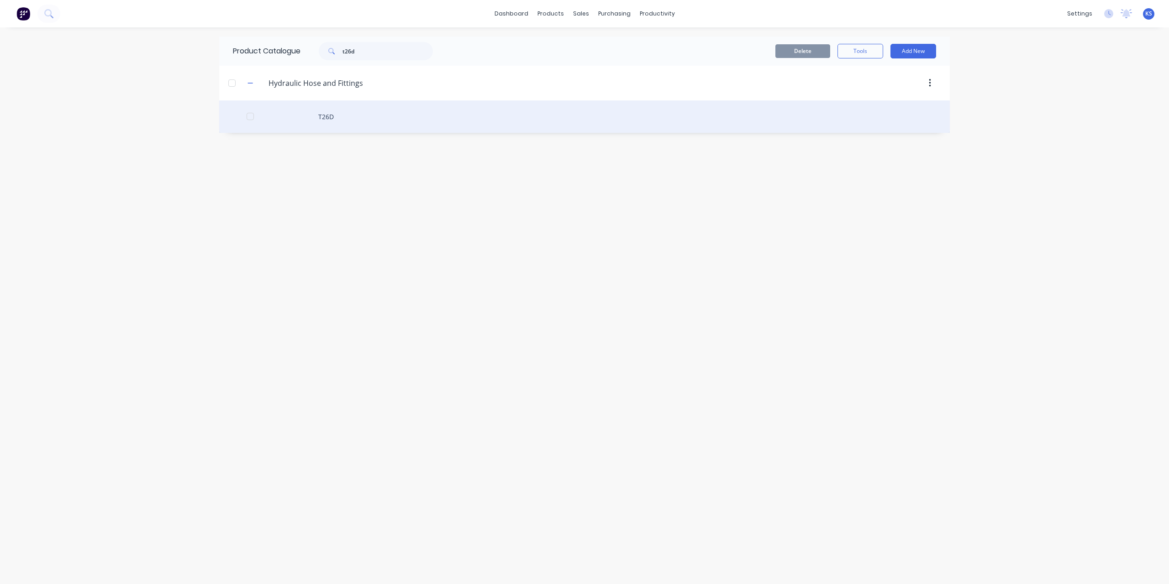
click at [344, 121] on div "T26D" at bounding box center [584, 116] width 731 height 32
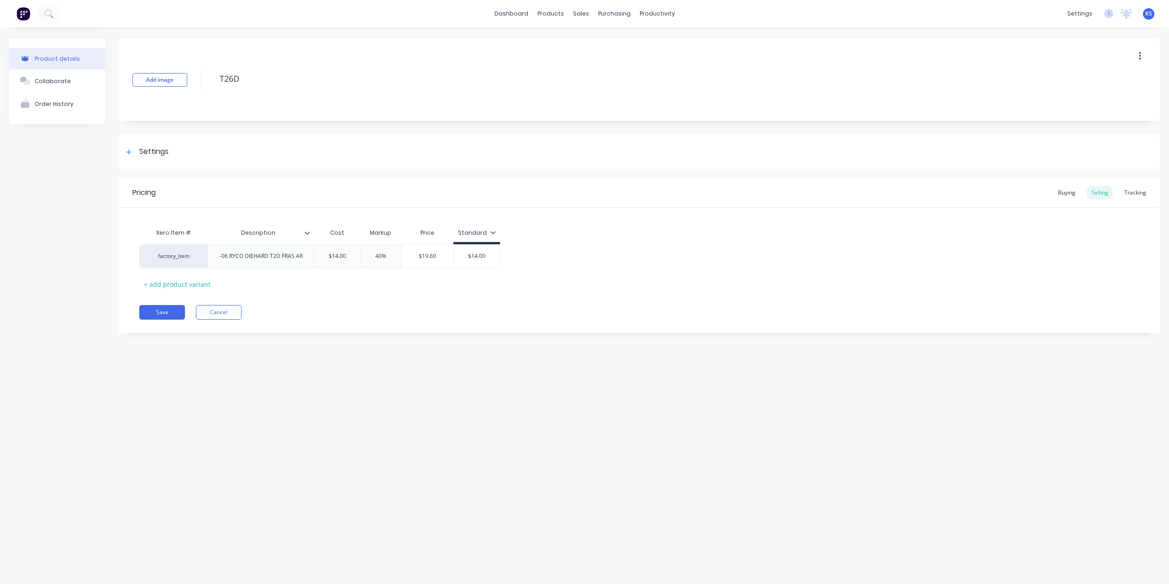
type textarea "x"
click at [1135, 189] on div "Tracking" at bounding box center [1135, 193] width 31 height 14
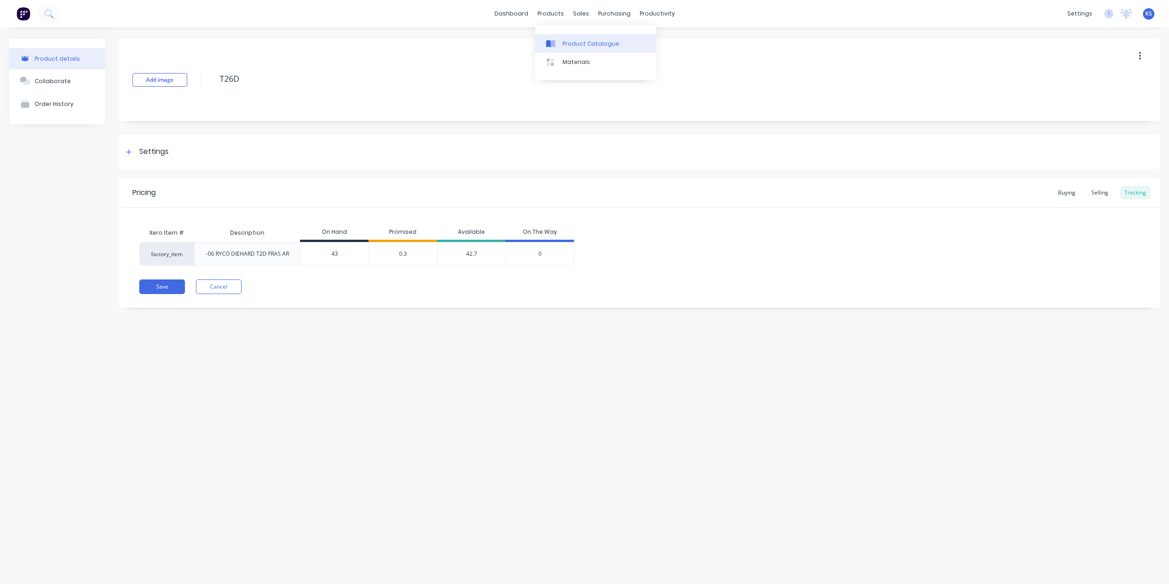
click at [562, 42] on link "Product Catalogue" at bounding box center [595, 43] width 121 height 18
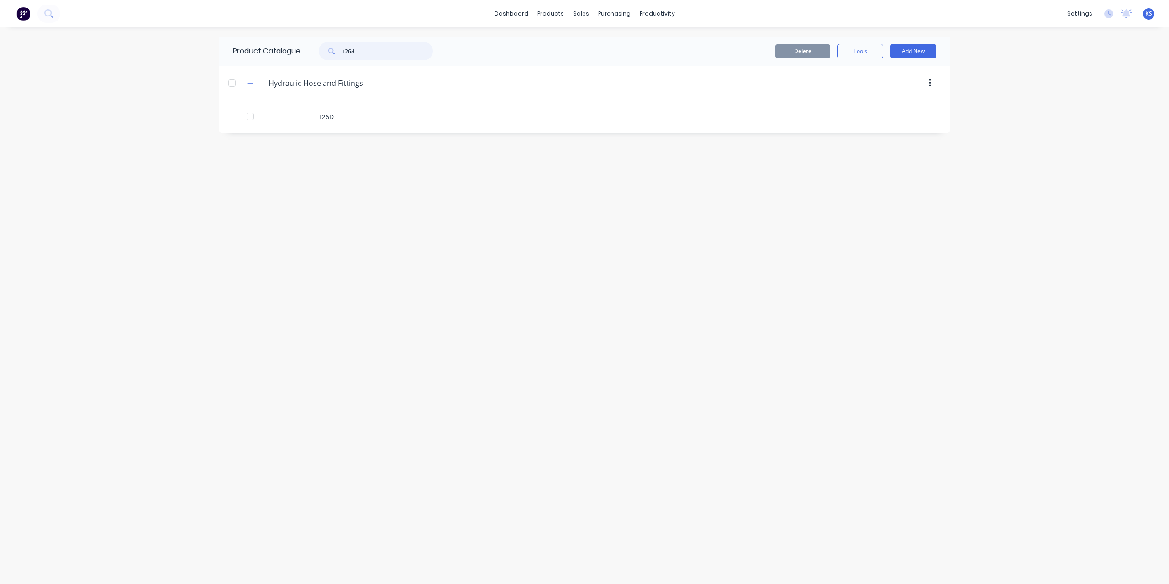
drag, startPoint x: 373, startPoint y: 46, endPoint x: 314, endPoint y: 49, distance: 59.0
click at [314, 49] on div "t26d" at bounding box center [371, 51] width 123 height 18
paste input "T2240-0612"
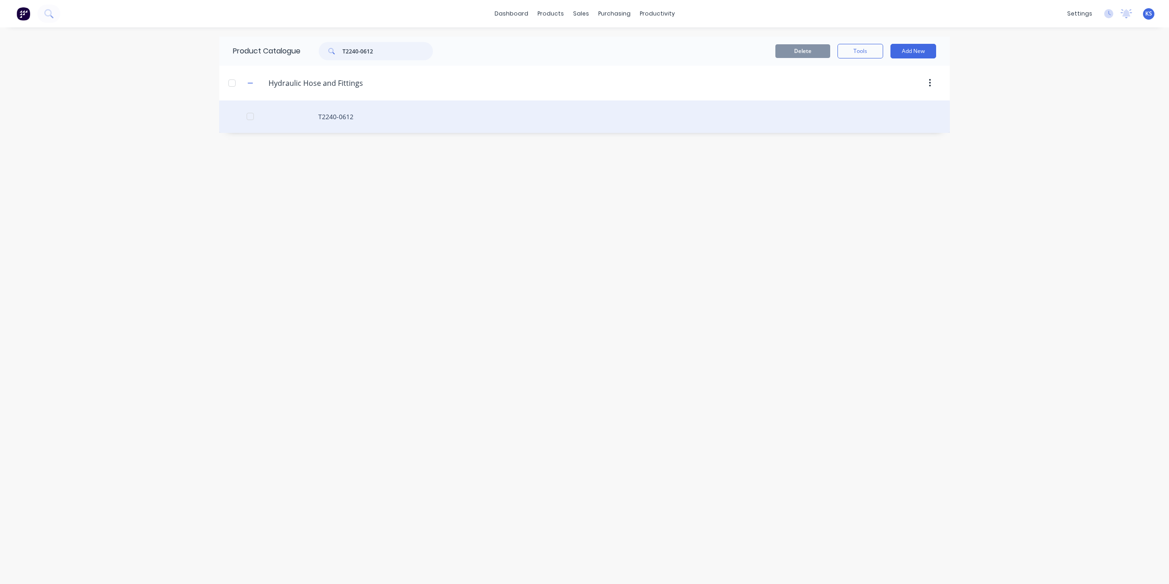
type input "T2240-0612"
click at [346, 112] on div "T2240-0612" at bounding box center [584, 116] width 731 height 32
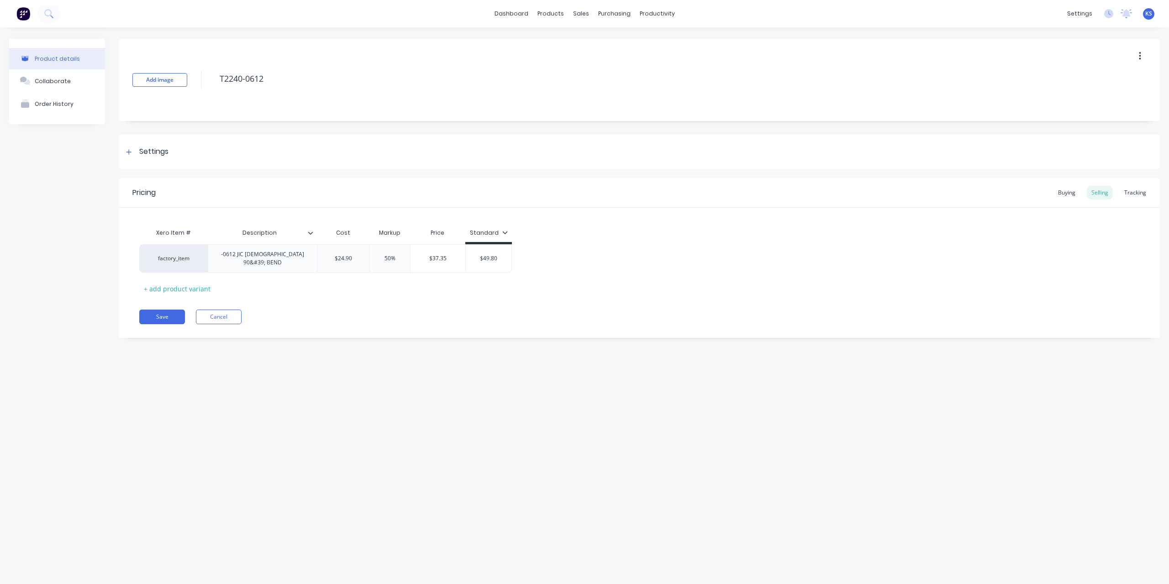
type textarea "x"
click at [1137, 194] on div "Tracking" at bounding box center [1135, 193] width 31 height 14
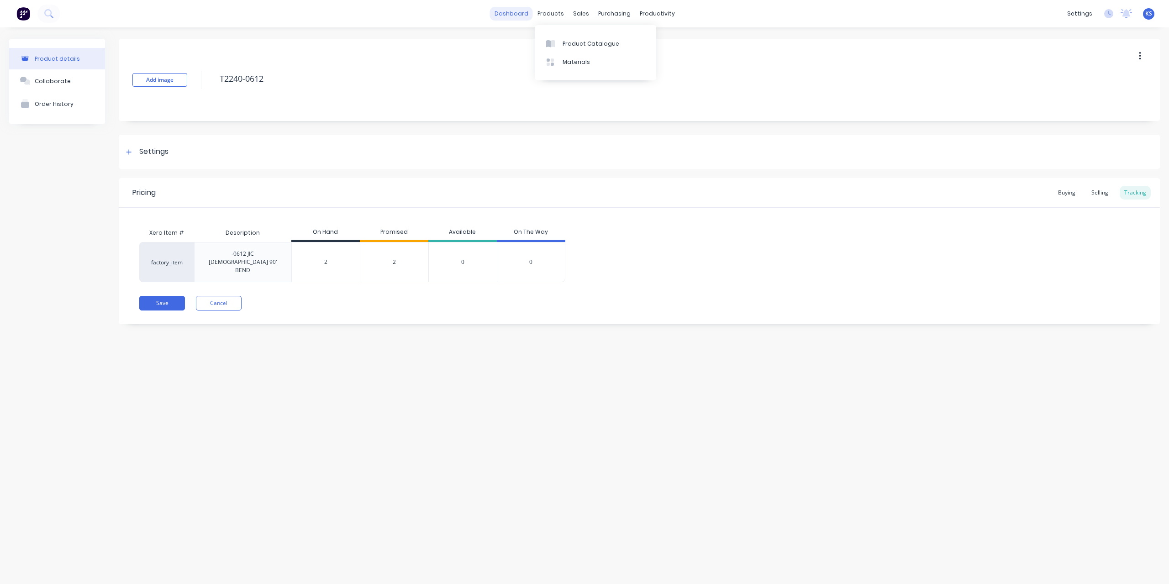
click at [521, 12] on link "dashboard" at bounding box center [511, 14] width 43 height 14
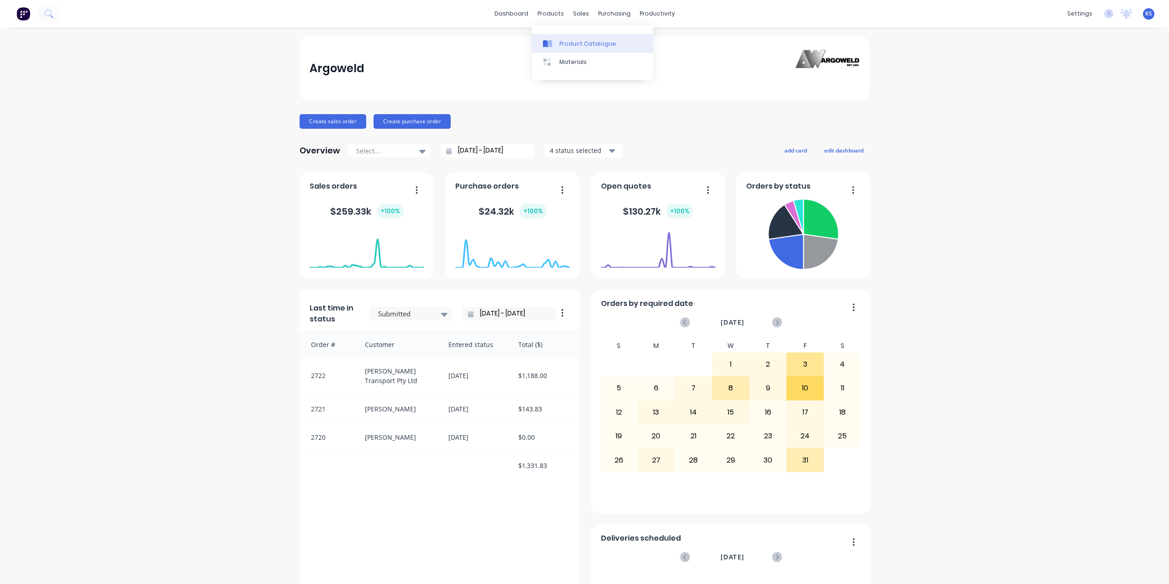
click at [554, 38] on link "Product Catalogue" at bounding box center [592, 43] width 121 height 18
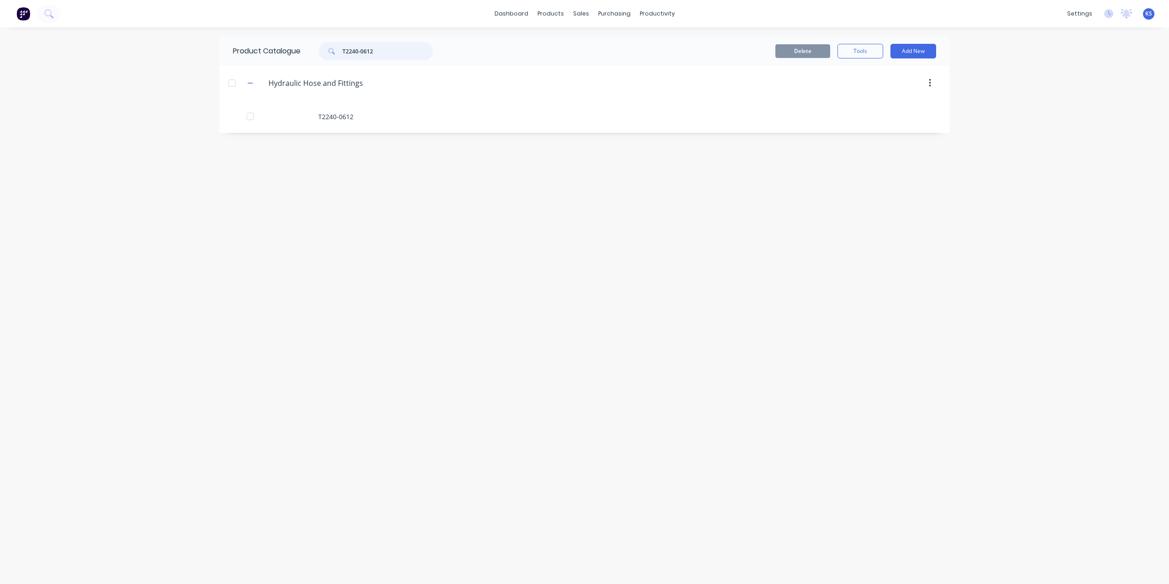
drag, startPoint x: 406, startPoint y: 55, endPoint x: 256, endPoint y: 53, distance: 149.4
click at [256, 53] on div "Product Catalogue T2240-0612" at bounding box center [337, 51] width 237 height 29
paste input "S15-12"
type input "S15-1212"
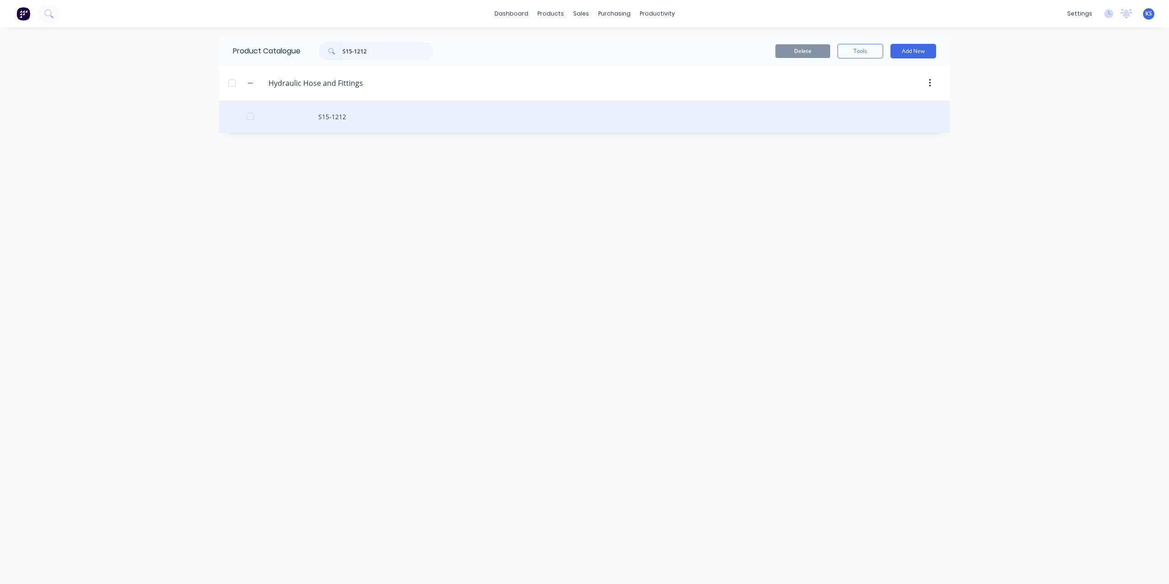
click at [327, 116] on div "S15-1212" at bounding box center [584, 116] width 731 height 32
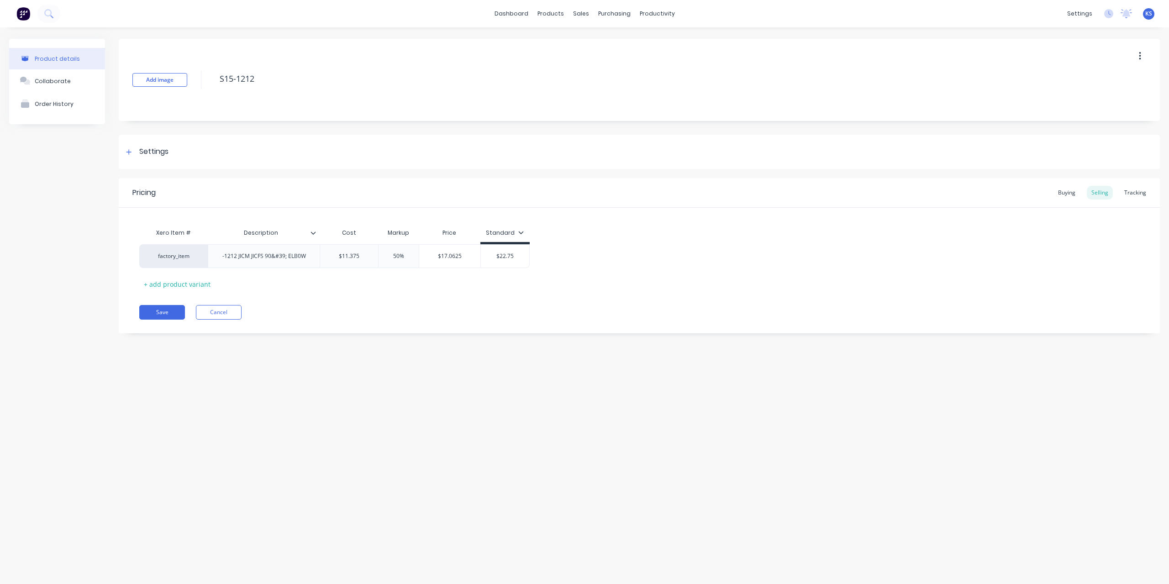
type textarea "x"
click at [1138, 198] on div "Tracking" at bounding box center [1135, 193] width 31 height 14
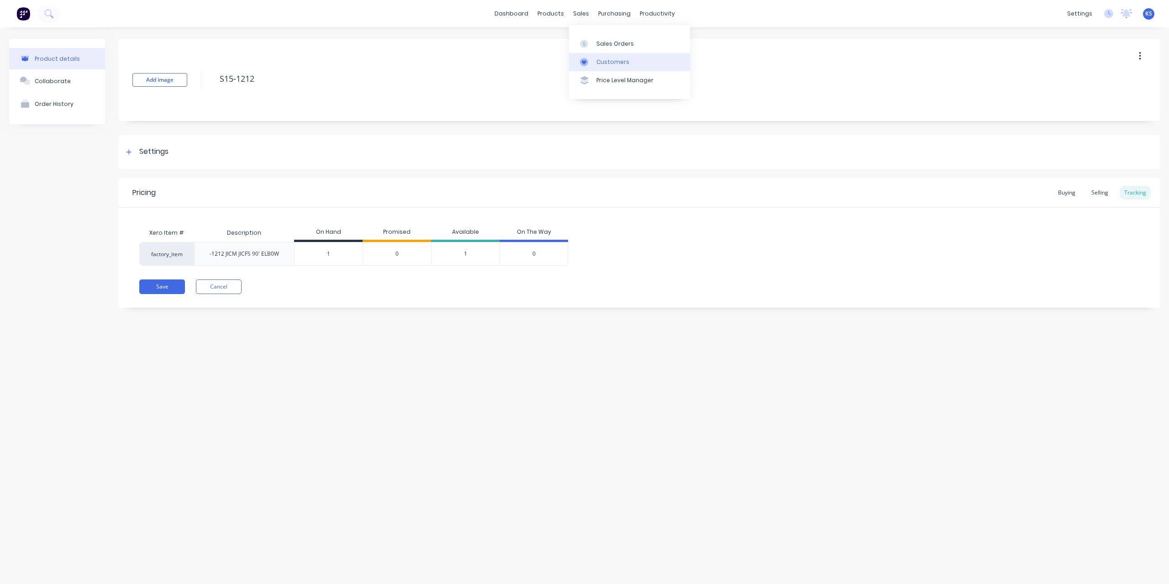
click at [601, 60] on div "Customers" at bounding box center [613, 62] width 33 height 8
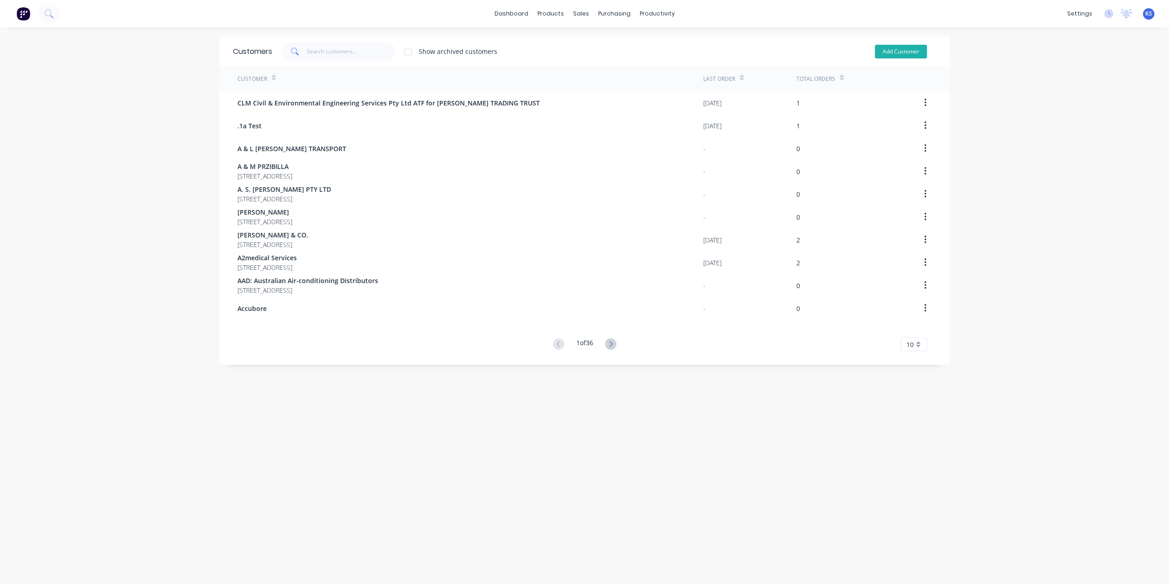
click at [909, 50] on button "Add Customer" at bounding box center [901, 52] width 52 height 14
select select "AU"
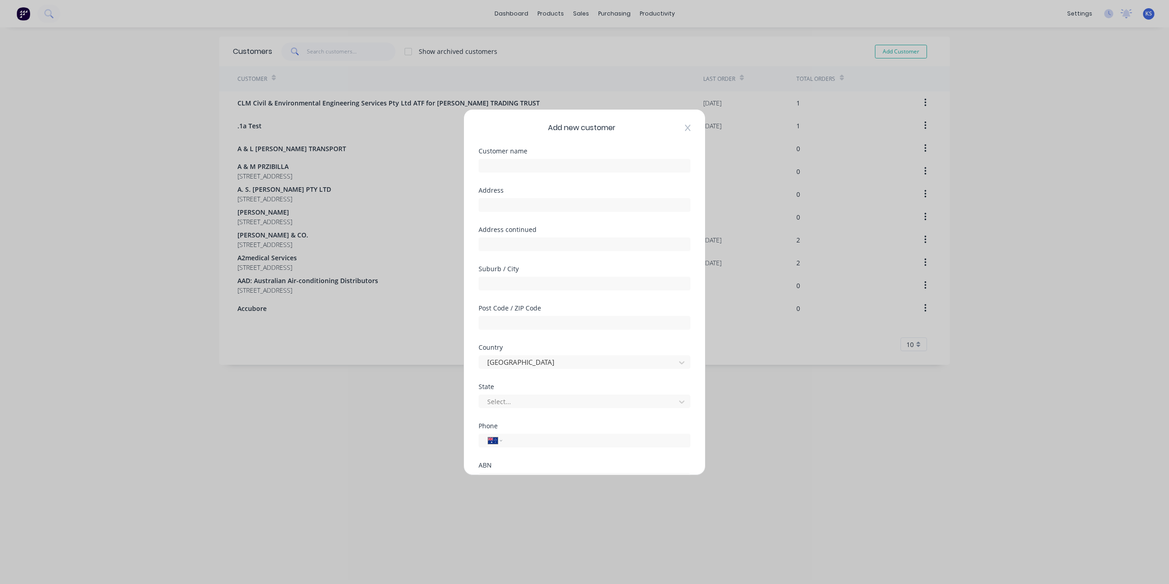
click at [685, 129] on icon at bounding box center [687, 127] width 5 height 7
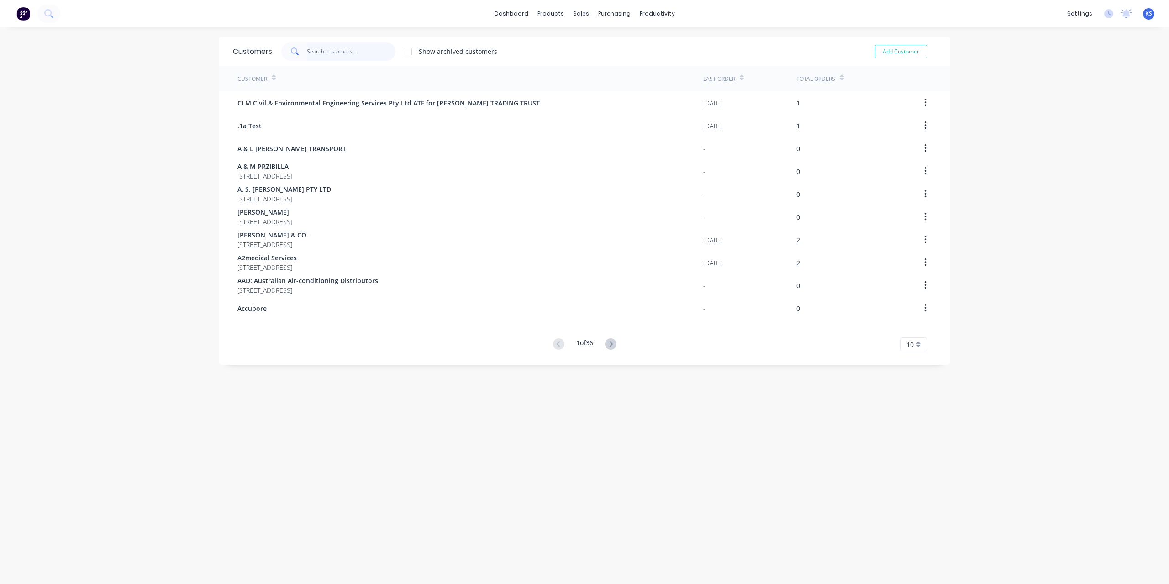
click at [320, 53] on input "text" at bounding box center [351, 51] width 89 height 18
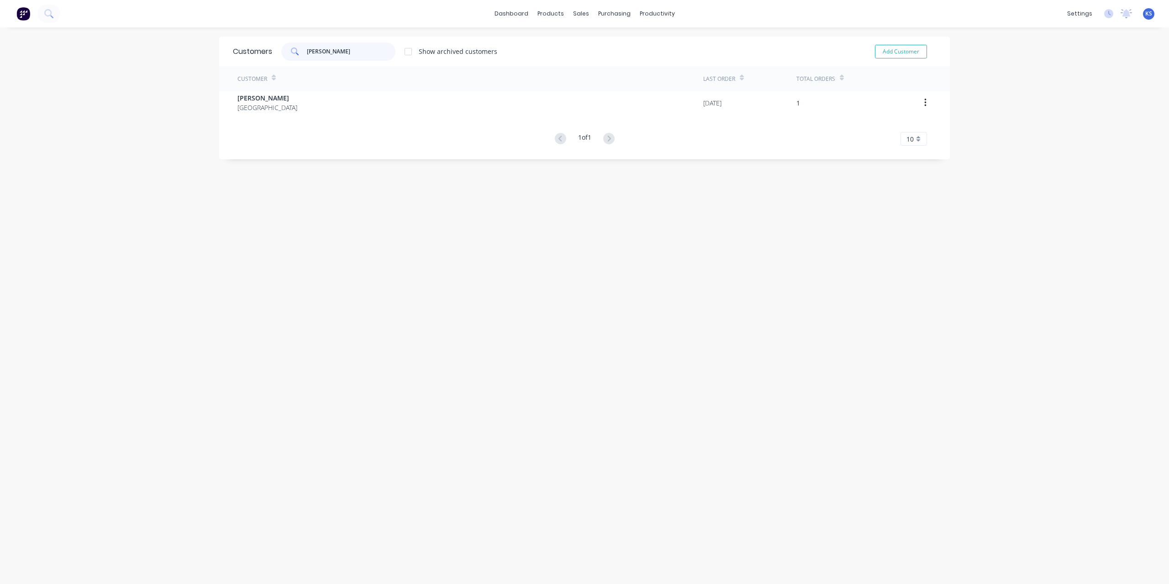
type input "tim"
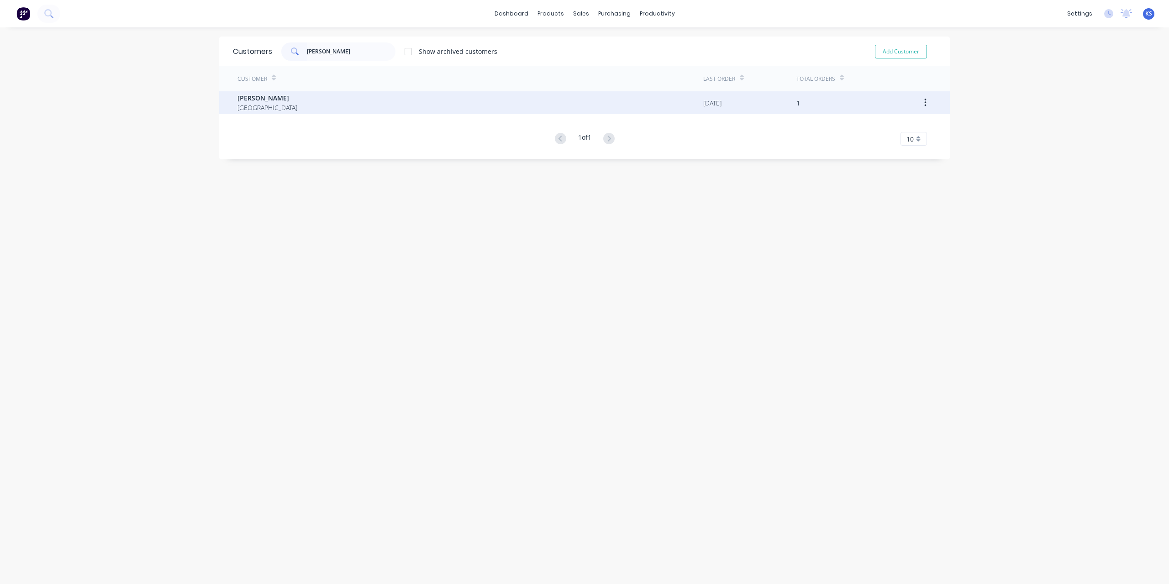
click at [249, 95] on span "Tim Fechner" at bounding box center [268, 98] width 60 height 10
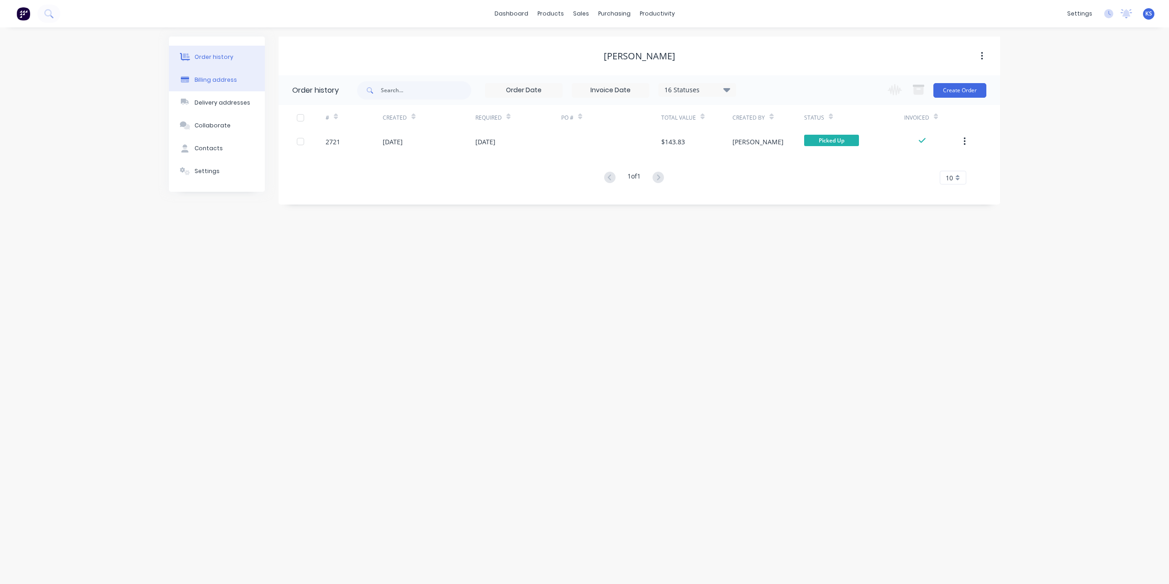
click at [211, 75] on button "Billing address" at bounding box center [217, 80] width 96 height 23
select select "AU"
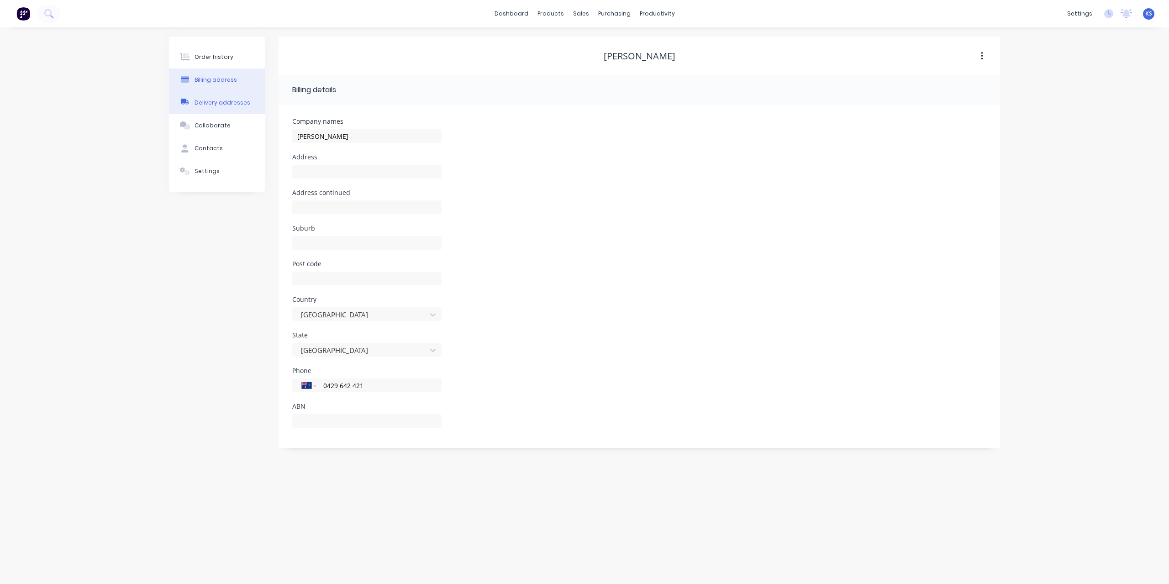
click at [227, 95] on button "Delivery addresses" at bounding box center [217, 102] width 96 height 23
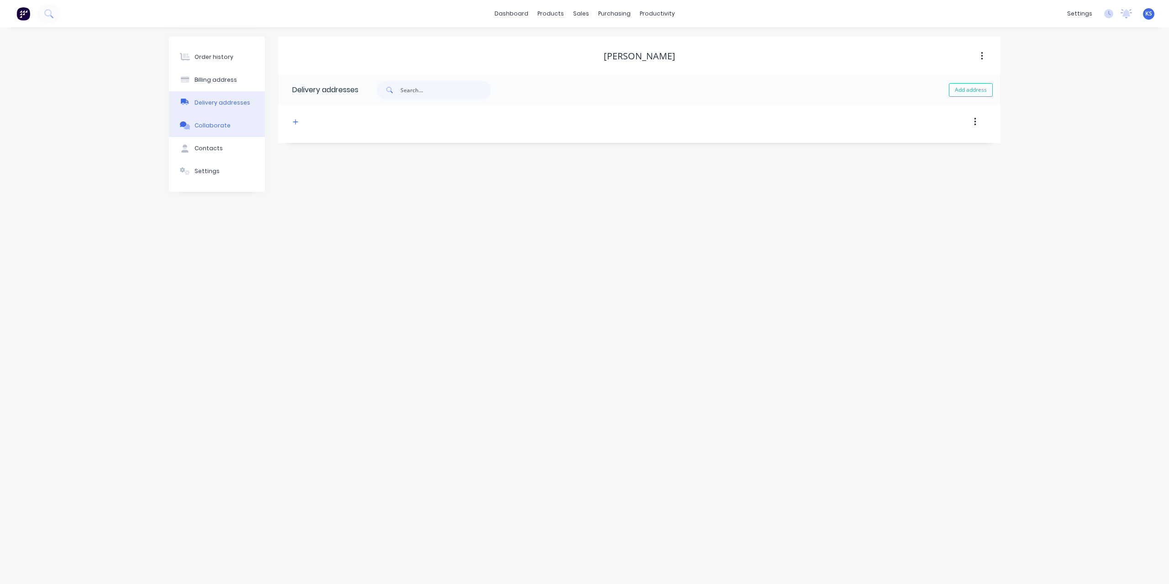
click at [205, 132] on button "Collaborate" at bounding box center [217, 125] width 96 height 23
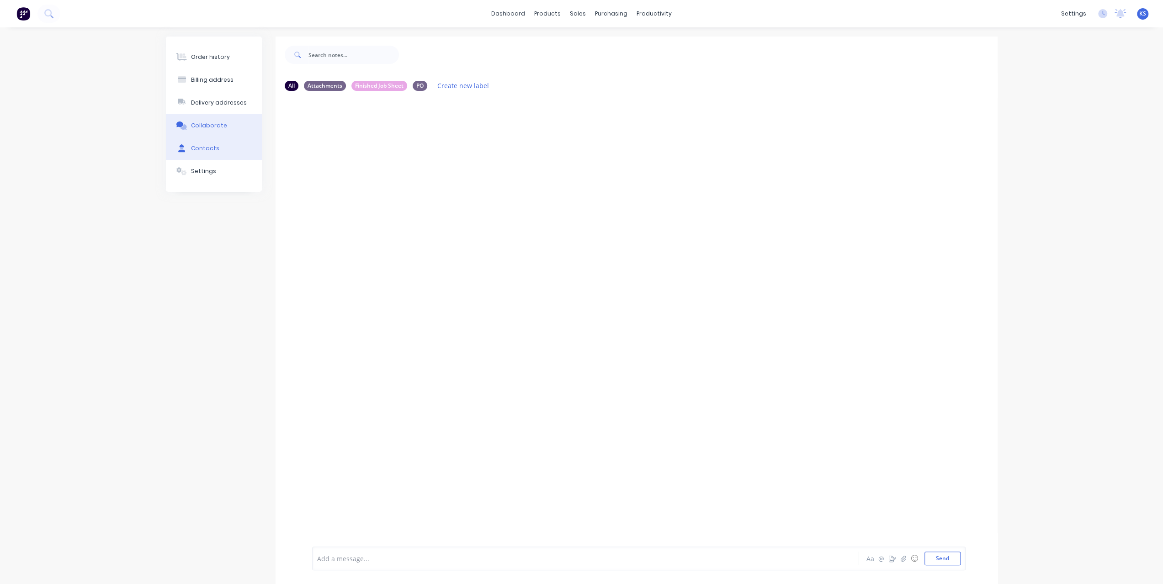
click at [205, 151] on div "Contacts" at bounding box center [205, 148] width 28 height 8
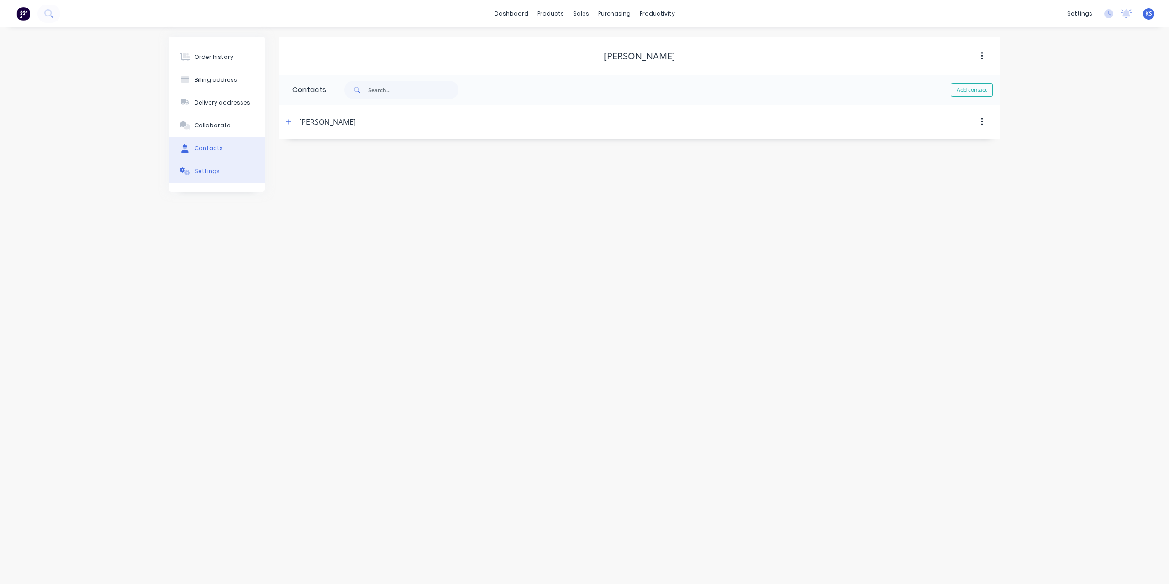
click at [222, 178] on button "Settings" at bounding box center [217, 171] width 96 height 23
click at [380, 307] on div at bounding box center [405, 302] width 100 height 11
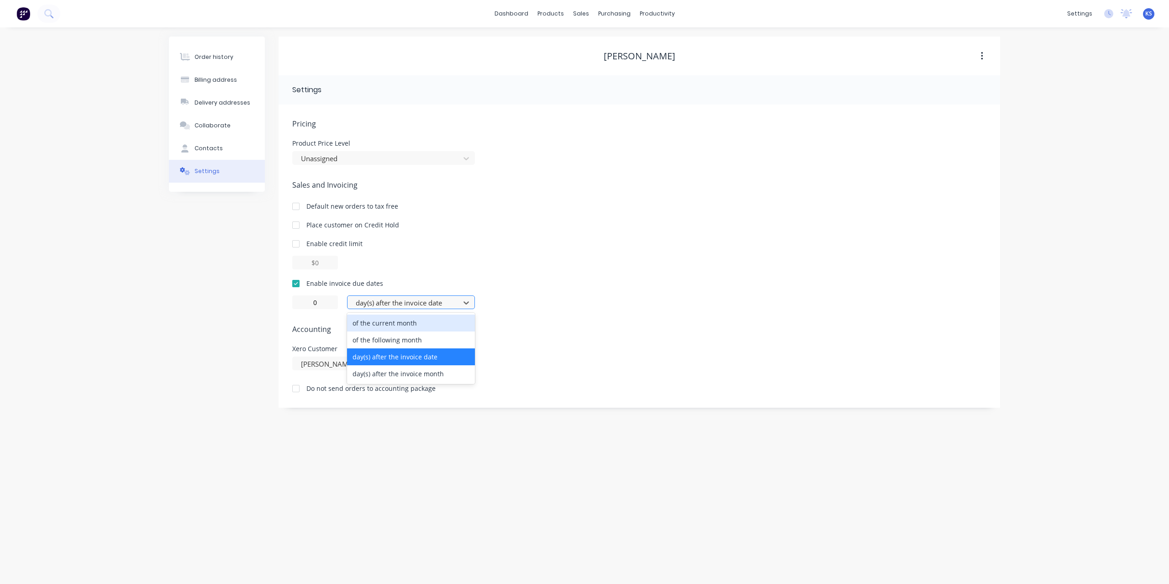
click at [380, 307] on div at bounding box center [405, 302] width 100 height 11
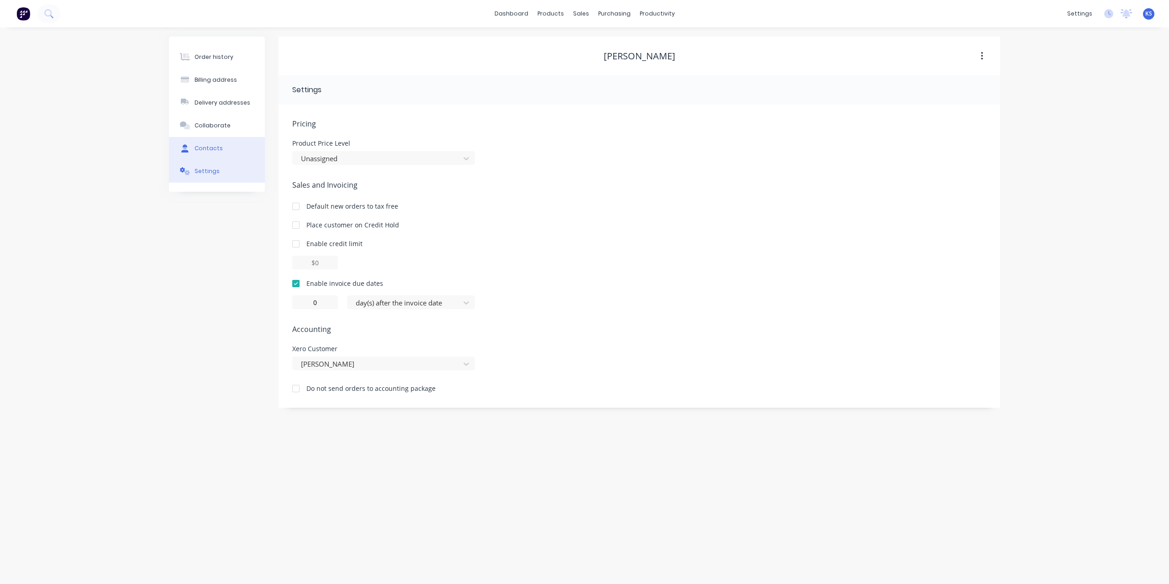
click at [203, 145] on div "Contacts" at bounding box center [209, 148] width 28 height 8
select select "AU"
click at [291, 119] on icon "button" at bounding box center [288, 122] width 5 height 6
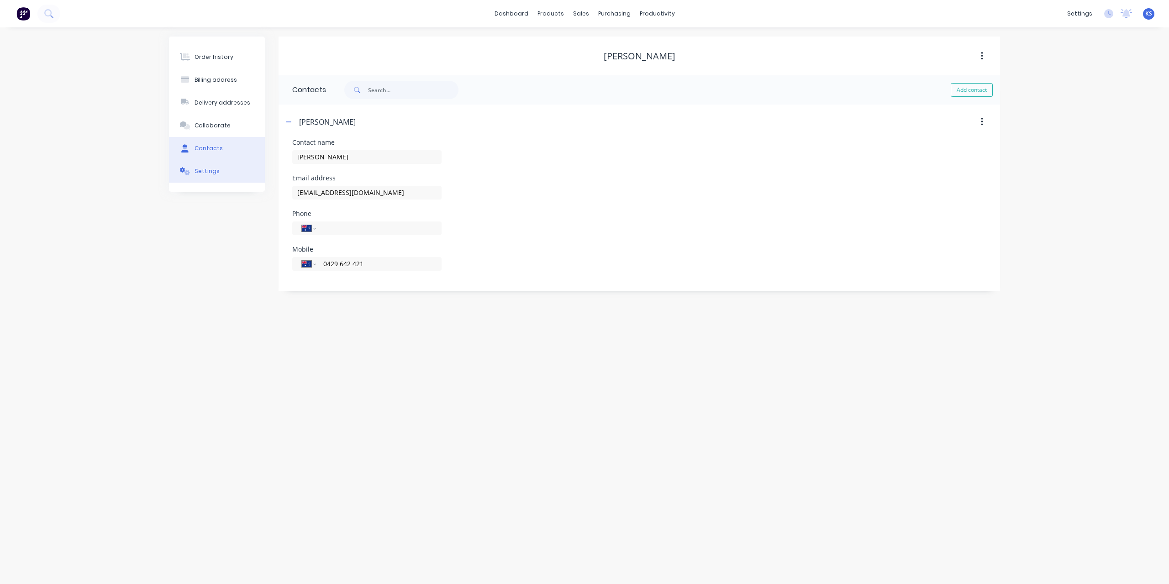
click at [209, 175] on div "Settings" at bounding box center [207, 171] width 25 height 8
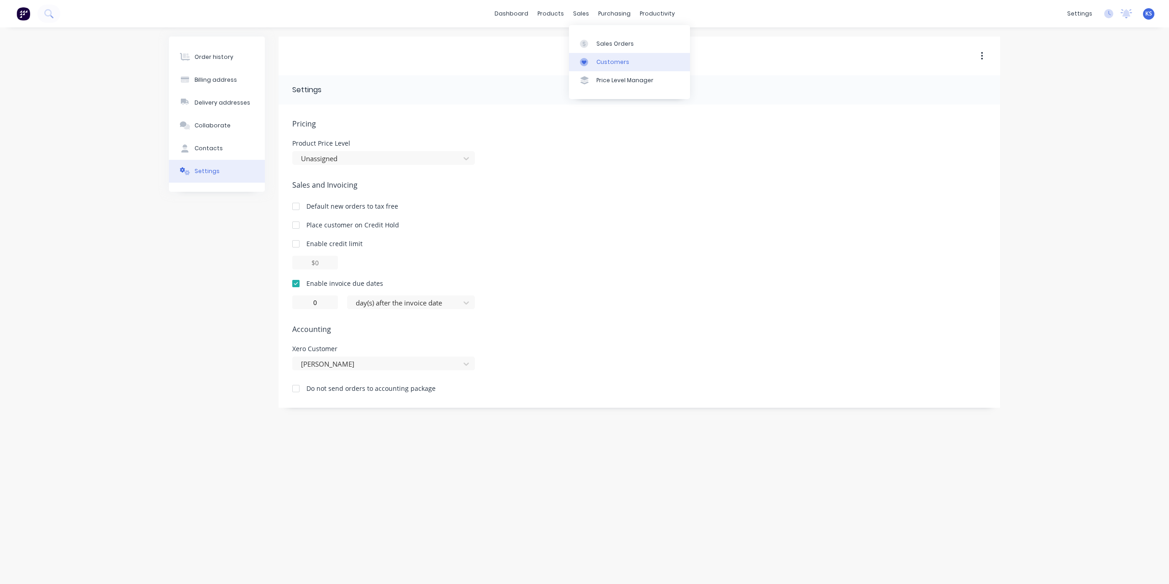
click at [600, 64] on div "Customers" at bounding box center [613, 62] width 33 height 8
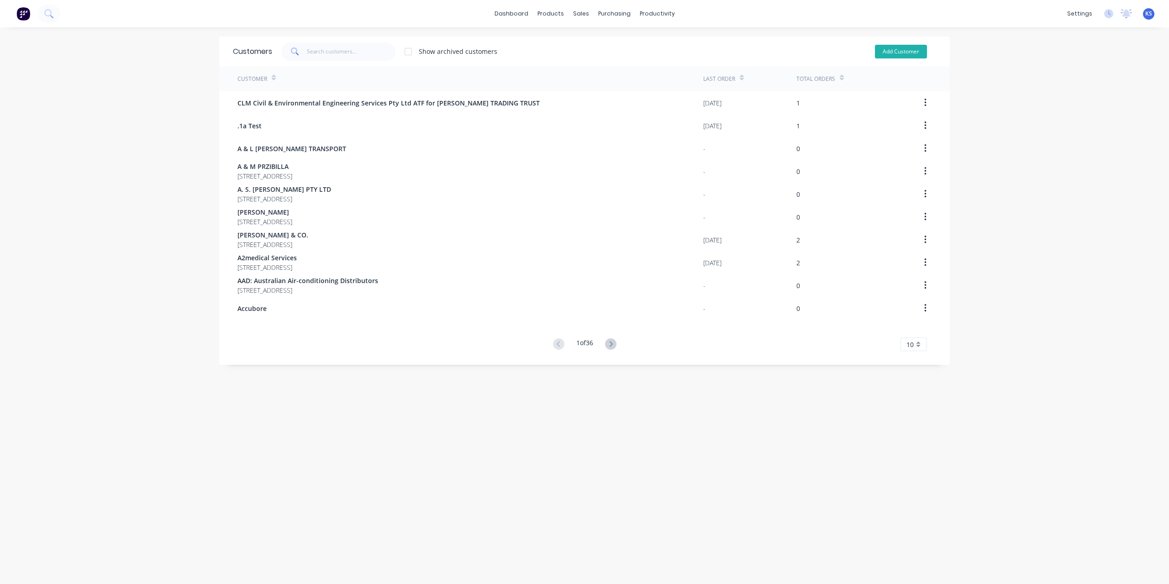
click at [909, 53] on button "Add Customer" at bounding box center [901, 52] width 52 height 14
select select "AU"
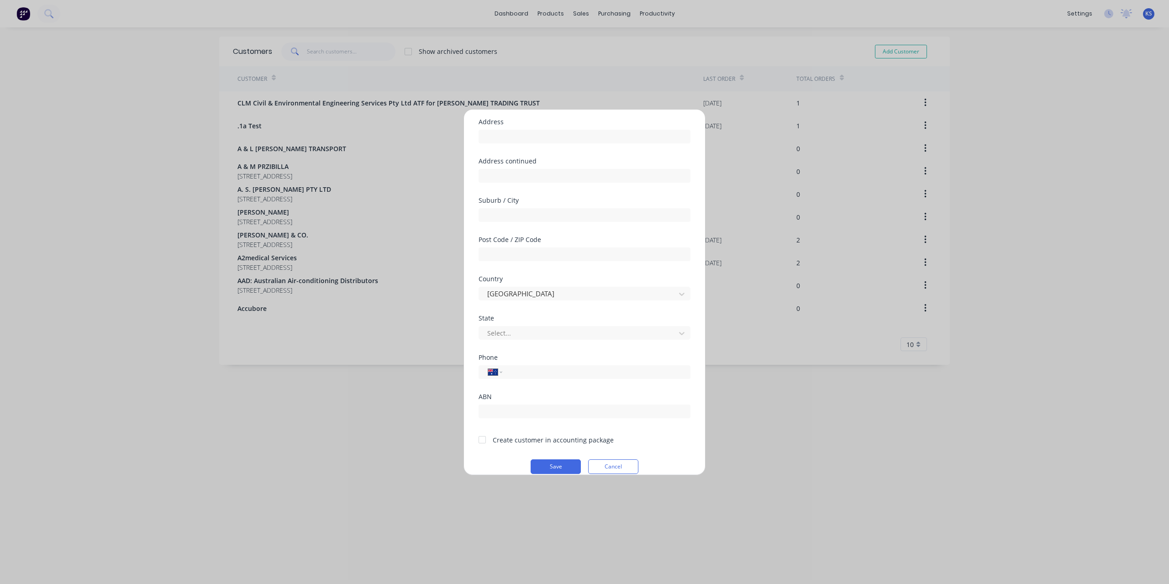
scroll to position [80, 0]
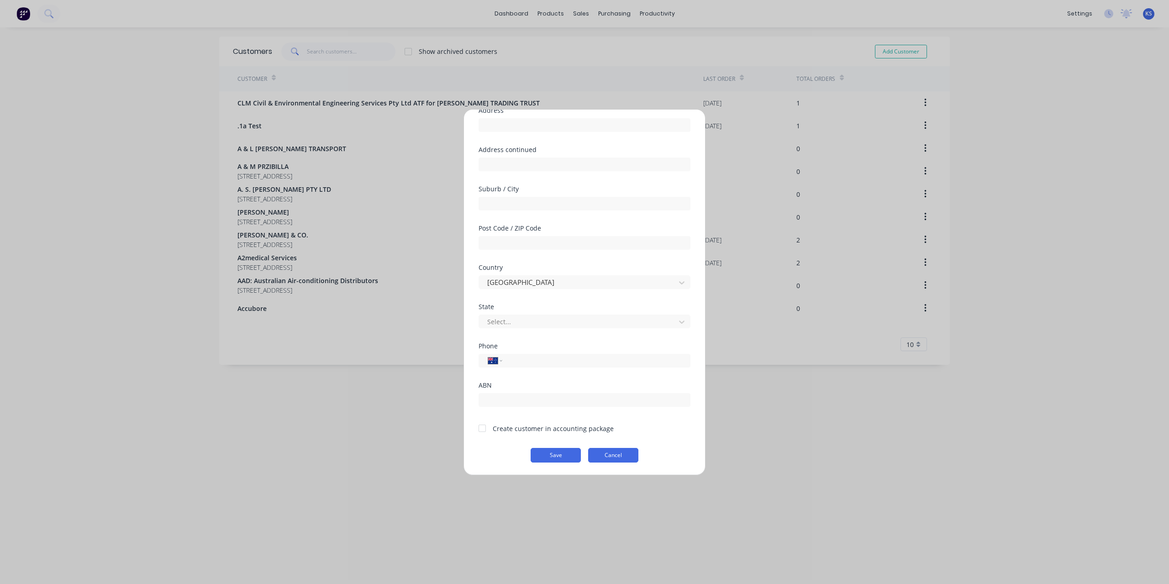
click at [621, 451] on button "Cancel" at bounding box center [613, 455] width 50 height 15
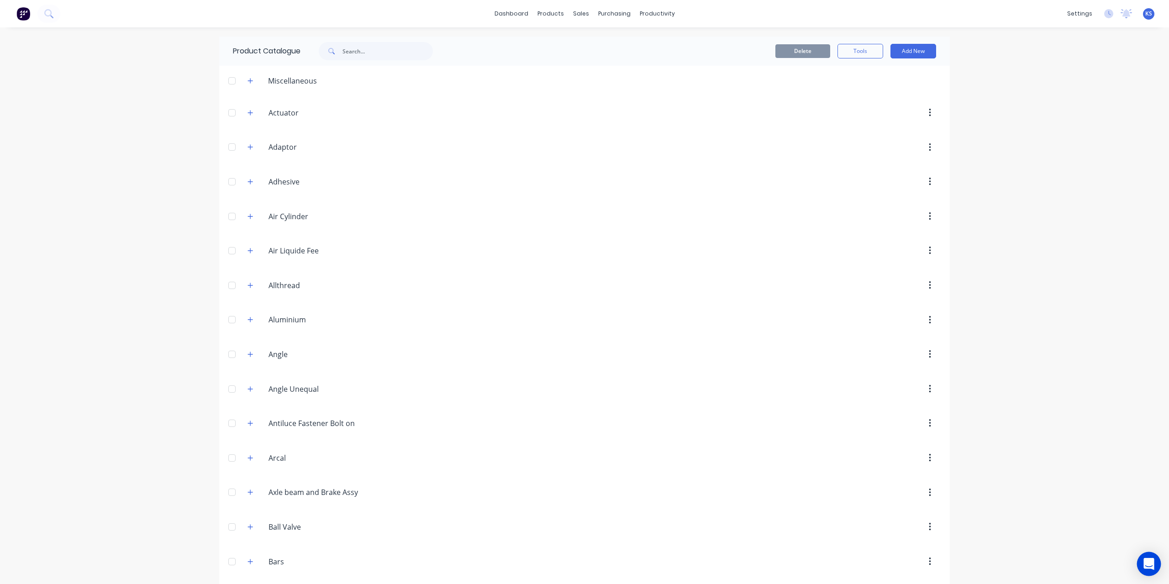
click at [1143, 566] on div "Open Intercom Messenger" at bounding box center [1149, 564] width 24 height 24
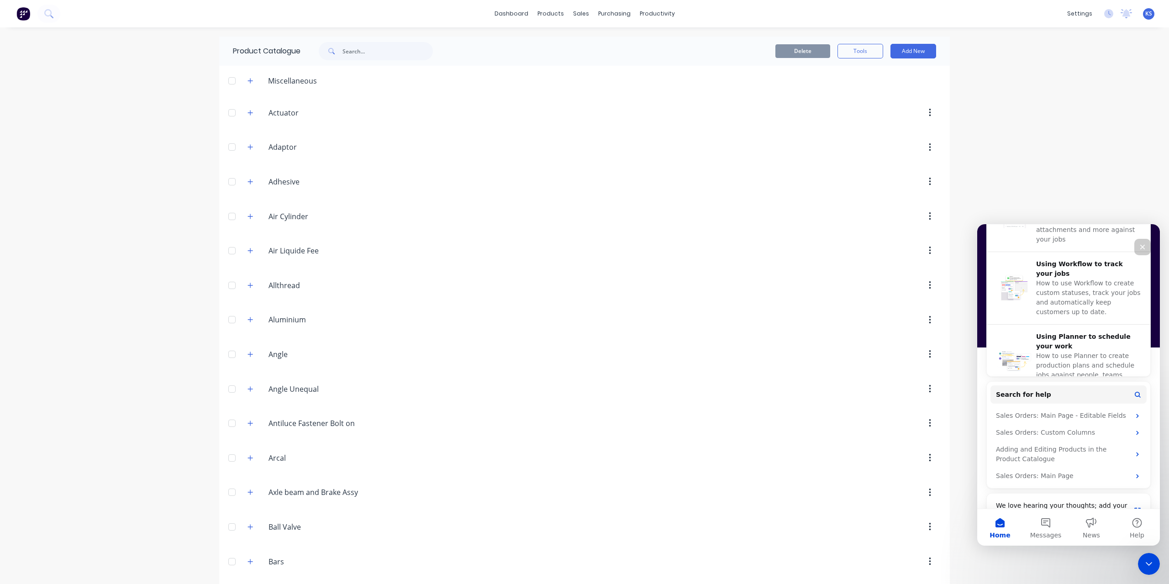
scroll to position [349, 0]
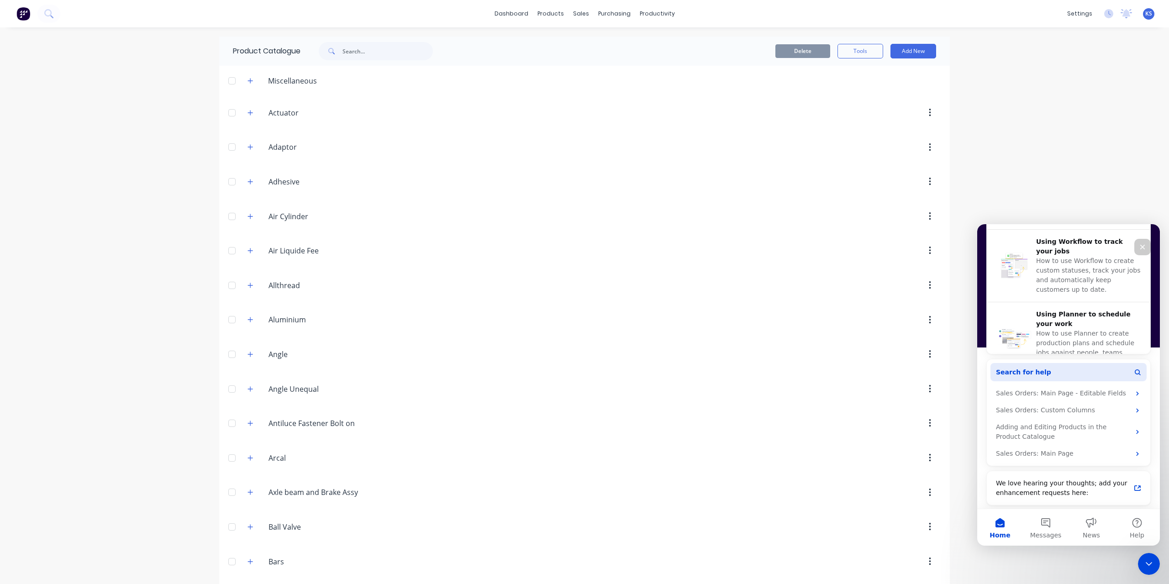
click at [1027, 369] on span "Search for help" at bounding box center [1023, 373] width 55 height 10
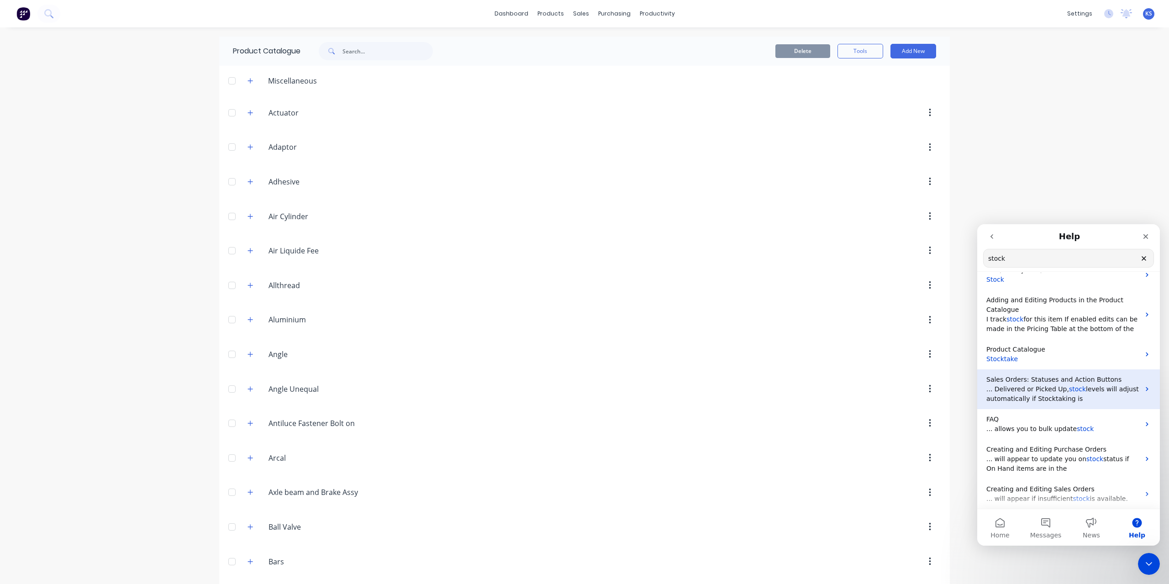
scroll to position [0, 0]
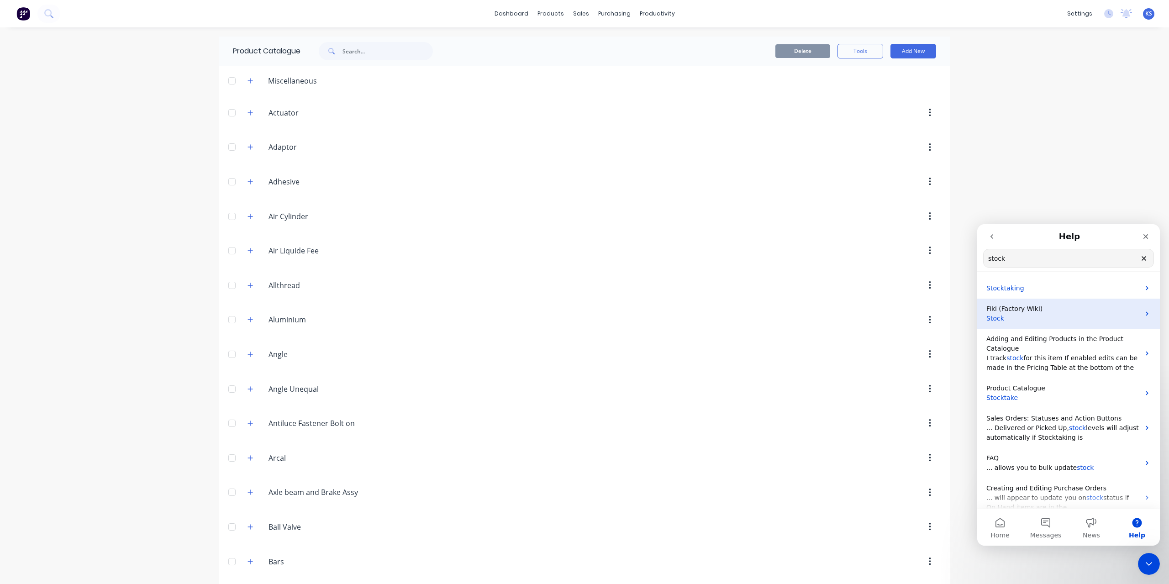
type input "stock"
click at [1021, 314] on p "Stock" at bounding box center [1063, 319] width 153 height 10
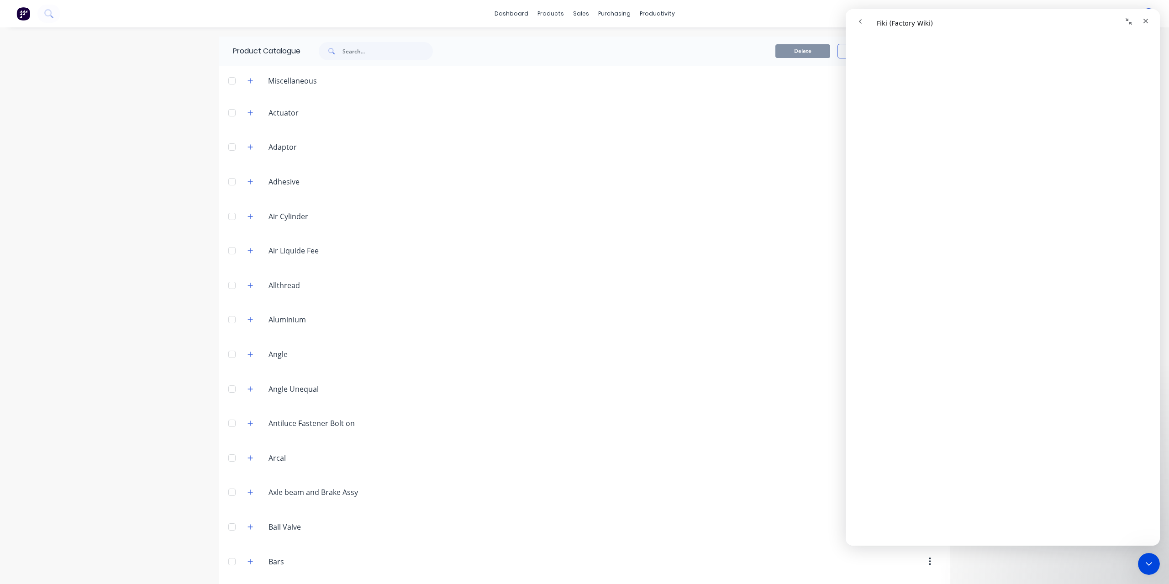
scroll to position [1095, 0]
click at [860, 26] on button "go back" at bounding box center [860, 21] width 17 height 17
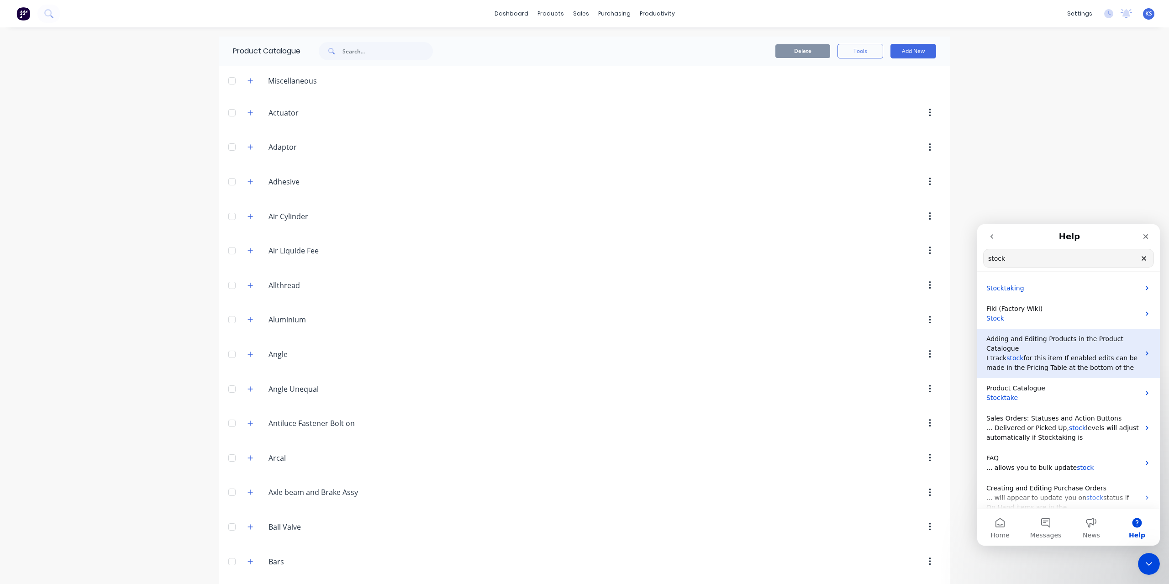
click at [1020, 347] on p "Adding and Editing Products in the Product Catalogue" at bounding box center [1063, 343] width 153 height 19
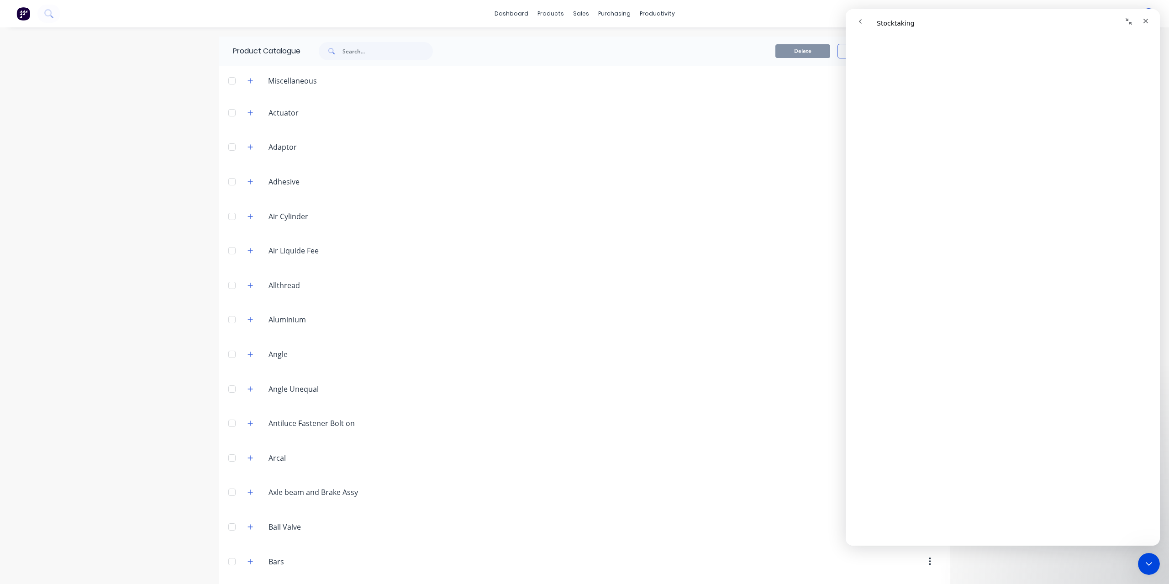
scroll to position [545, 0]
click at [360, 56] on input "text" at bounding box center [388, 51] width 90 height 18
paste input "T2240-0612"
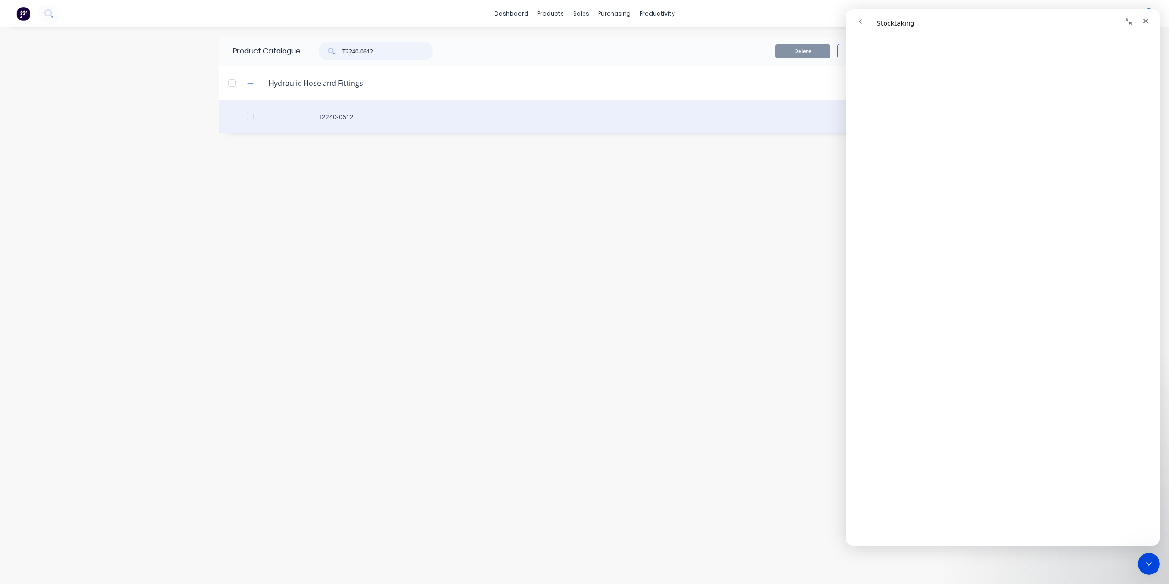
type input "T2240-0612"
click at [331, 115] on div "T2240-0612" at bounding box center [584, 116] width 731 height 32
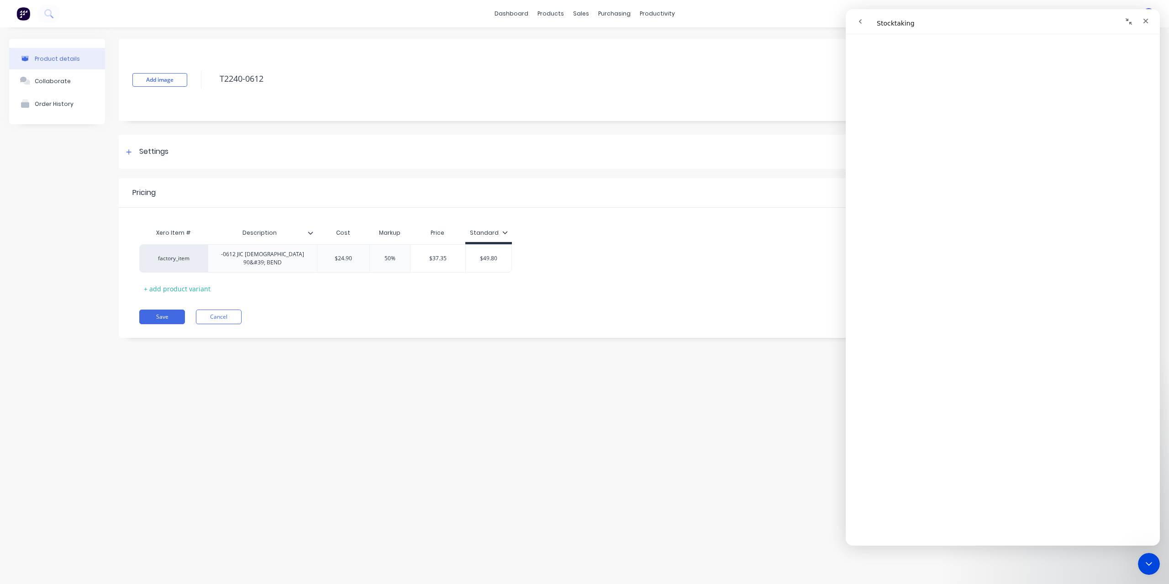
click at [806, 52] on div "Add image T2240-0612" at bounding box center [639, 80] width 1041 height 82
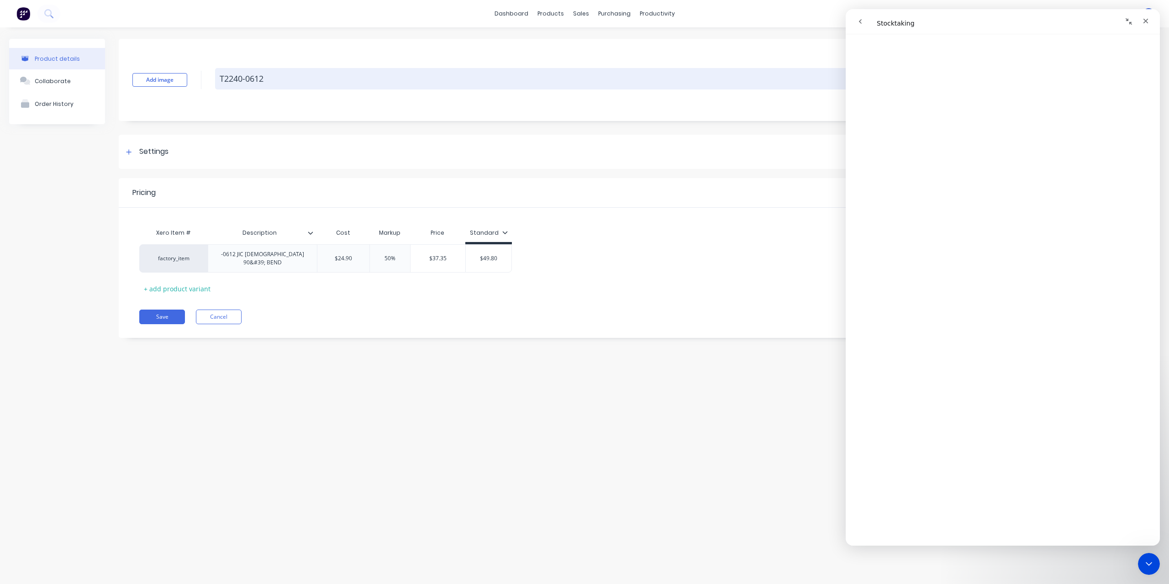
drag, startPoint x: 218, startPoint y: 71, endPoint x: 294, endPoint y: 86, distance: 77.4
click at [294, 86] on textarea "T2240-0612" at bounding box center [620, 78] width 811 height 21
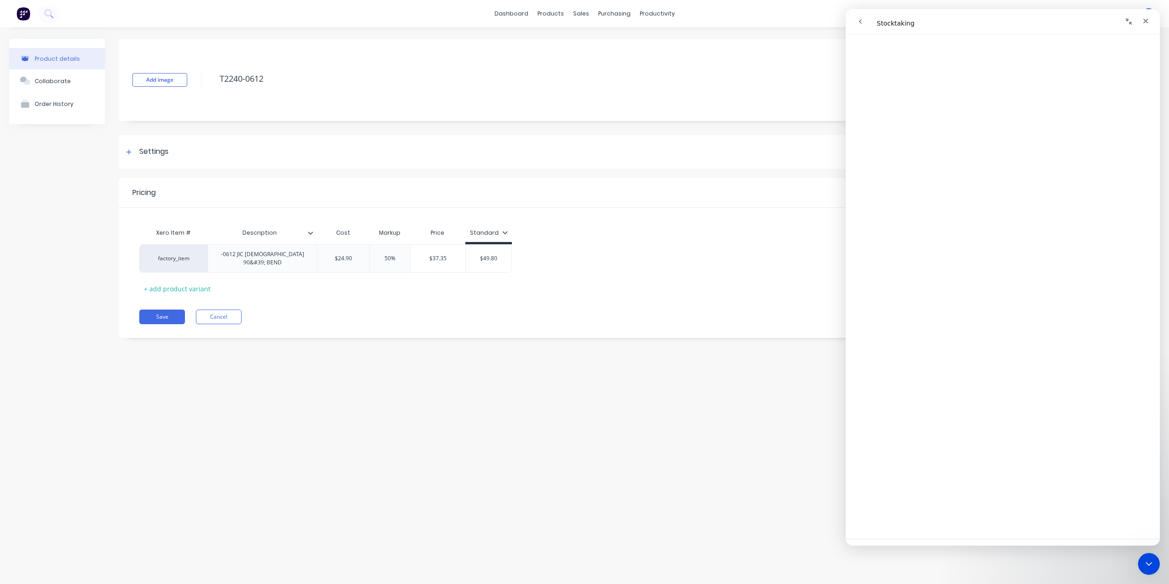
scroll to position [728, 0]
type textarea "x"
click at [296, 290] on div "Xero Item # Description Cost Markup Price Standard factory_item -0612 JIC FEMAL…" at bounding box center [639, 260] width 1000 height 72
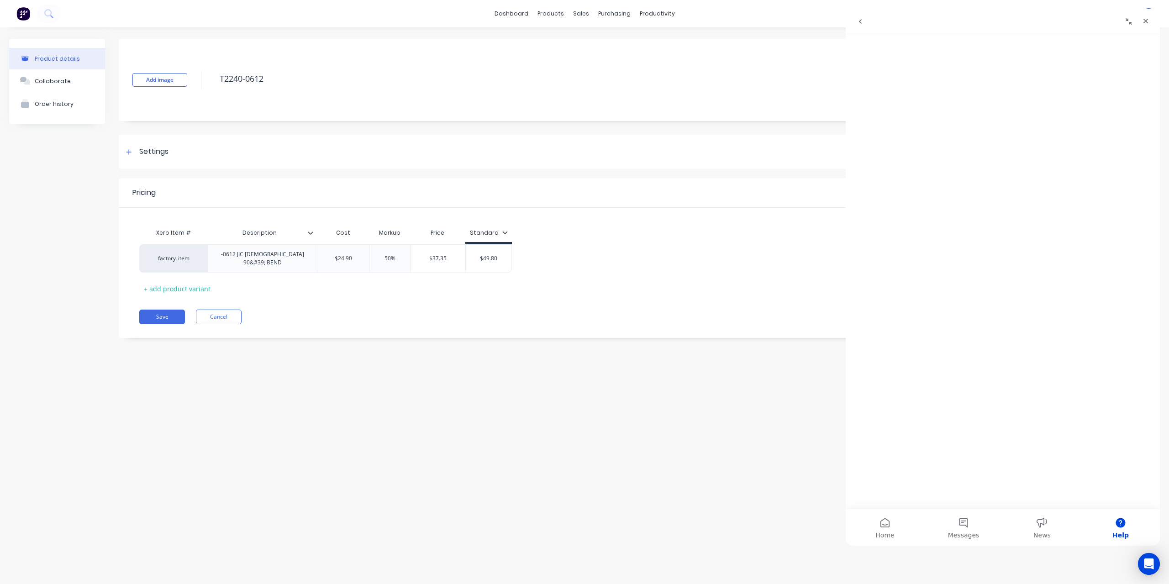
click at [1131, 190] on div "Intercom messenger" at bounding box center [1003, 271] width 314 height 475
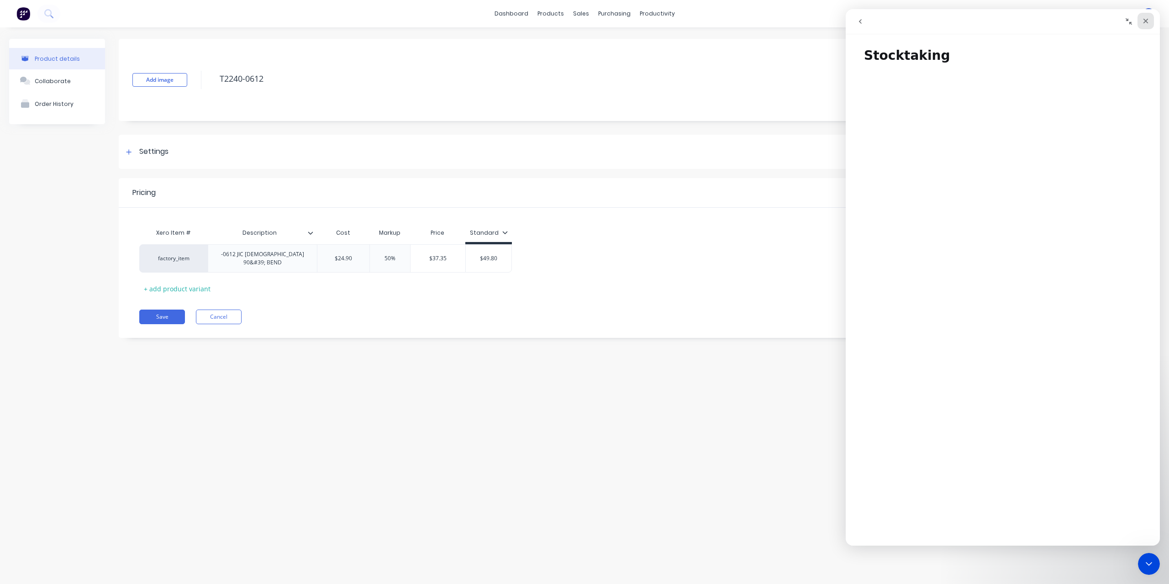
click at [1142, 23] on icon "Close" at bounding box center [1145, 20] width 7 height 7
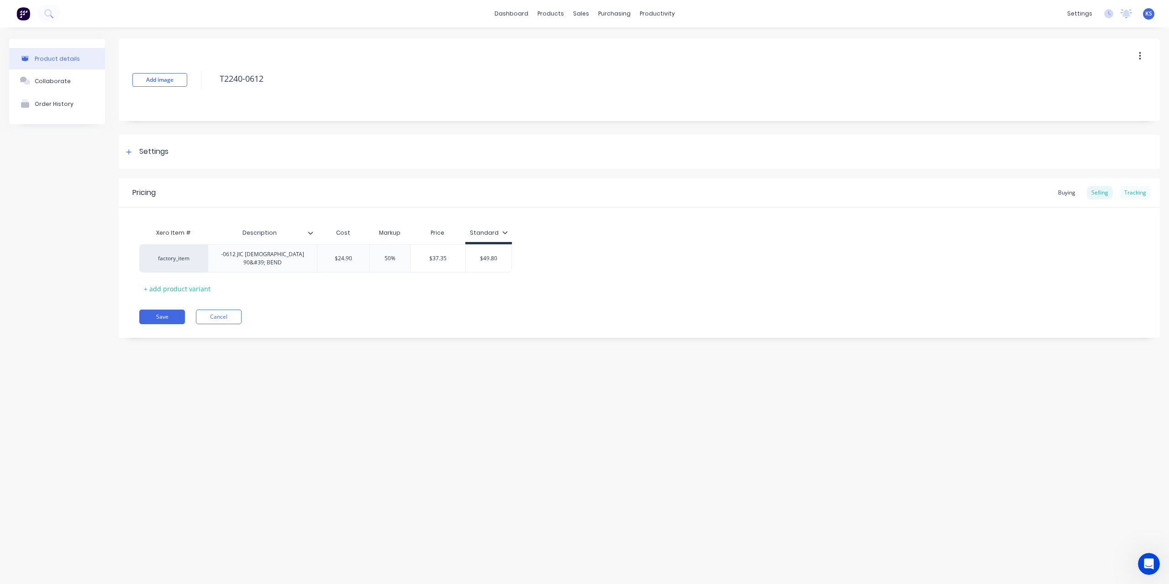
click at [1139, 190] on div "Tracking" at bounding box center [1135, 193] width 31 height 14
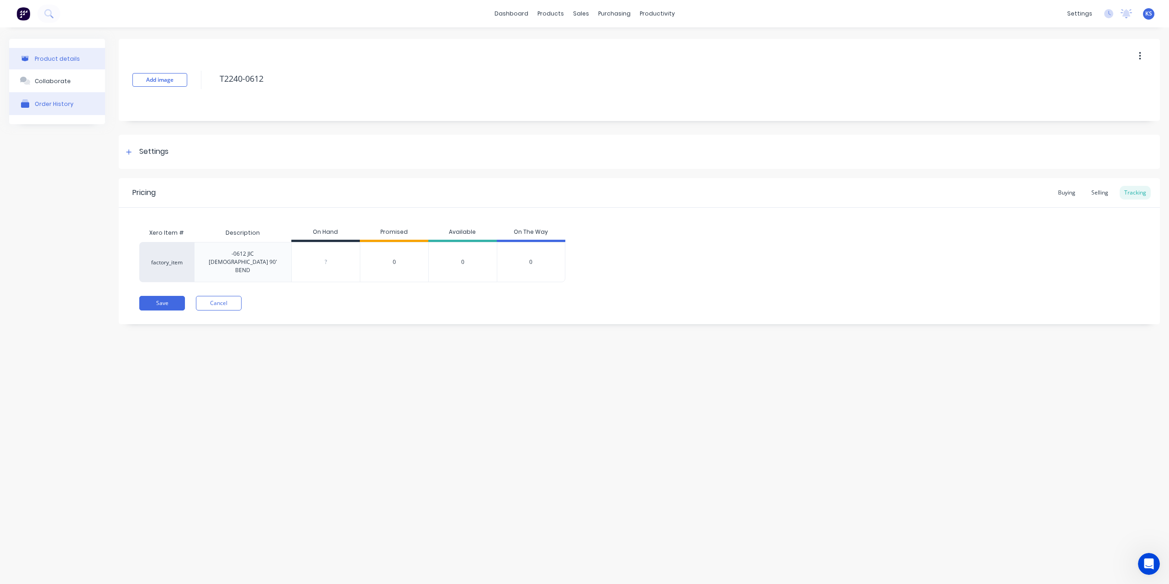
click at [46, 98] on button "Order History" at bounding box center [57, 103] width 96 height 23
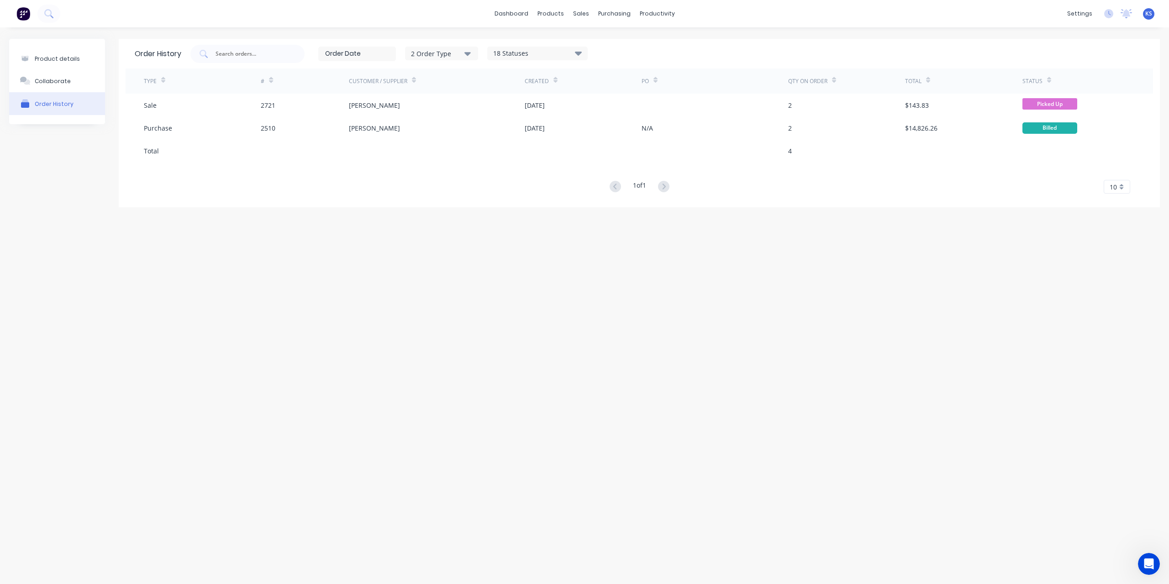
drag, startPoint x: 757, startPoint y: 82, endPoint x: 160, endPoint y: 299, distance: 635.0
click at [160, 299] on div "Product details Collaborate Order History Order History 2 Order Type 18 Statuse…" at bounding box center [584, 296] width 1169 height 539
click at [582, 55] on icon at bounding box center [578, 53] width 7 height 11
click at [266, 245] on div "Product details Collaborate Order History Order History 2 Order Type 18 Statuse…" at bounding box center [584, 296] width 1169 height 539
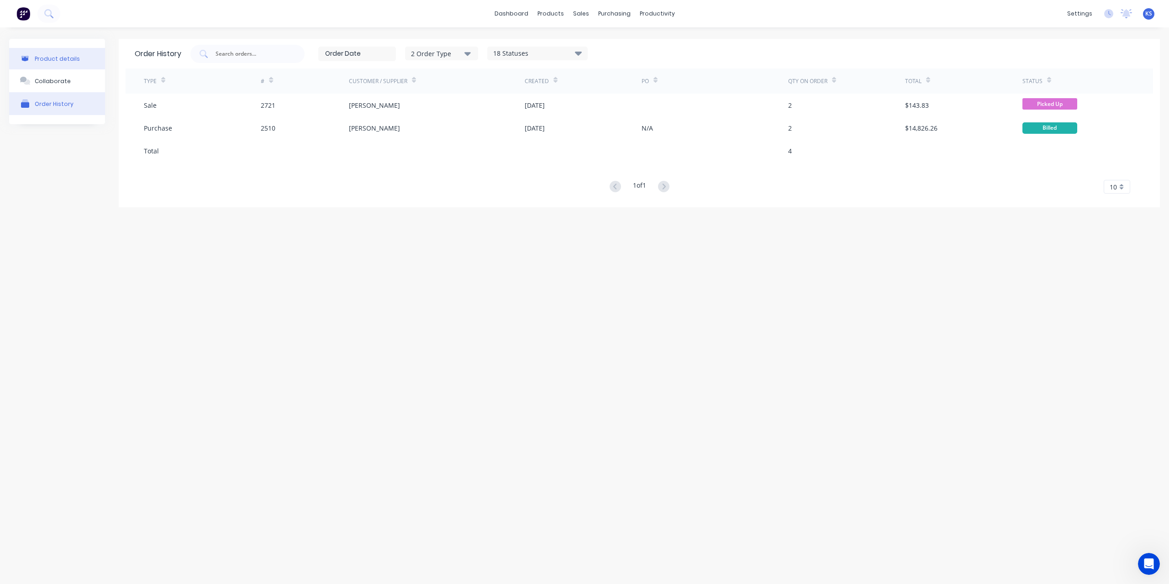
click at [68, 58] on div "Product details" at bounding box center [57, 58] width 45 height 7
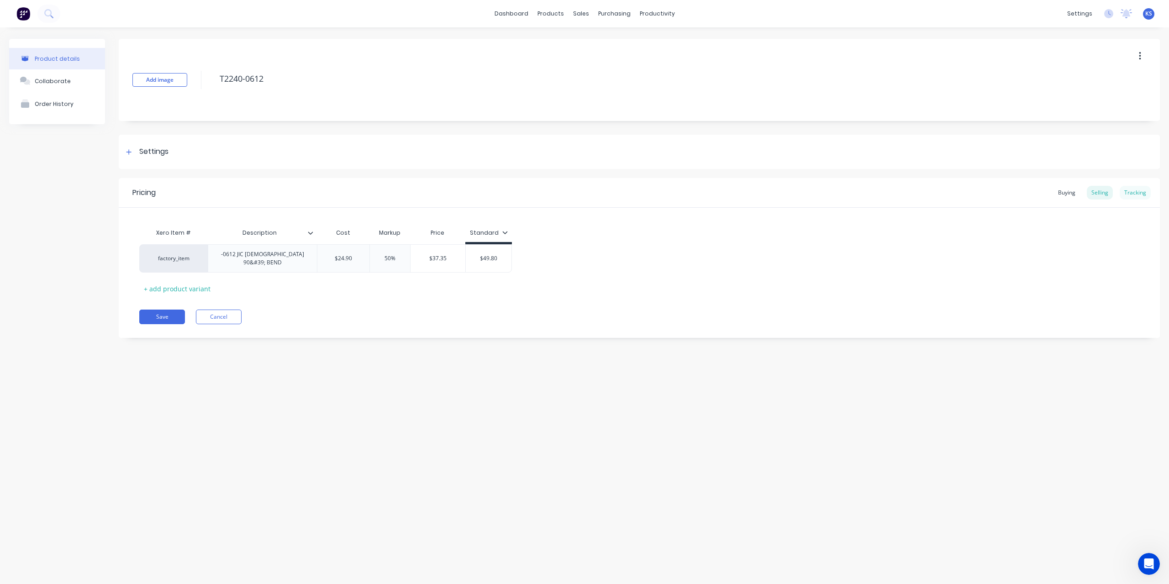
click at [1143, 190] on div "Tracking" at bounding box center [1135, 193] width 31 height 14
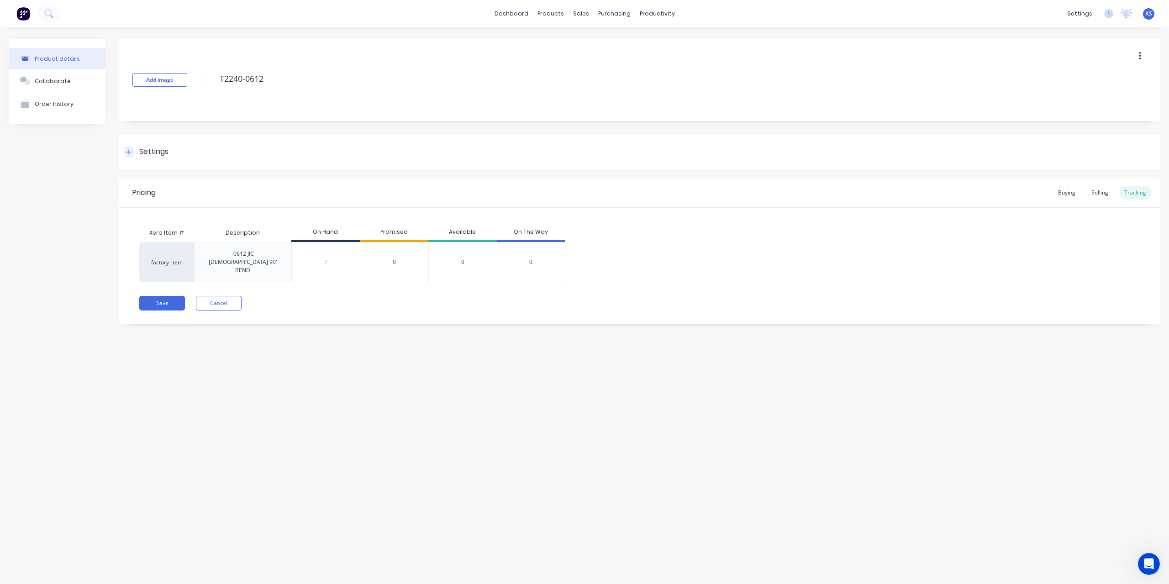
click at [129, 151] on icon at bounding box center [129, 151] width 5 height 5
type textarea "x"
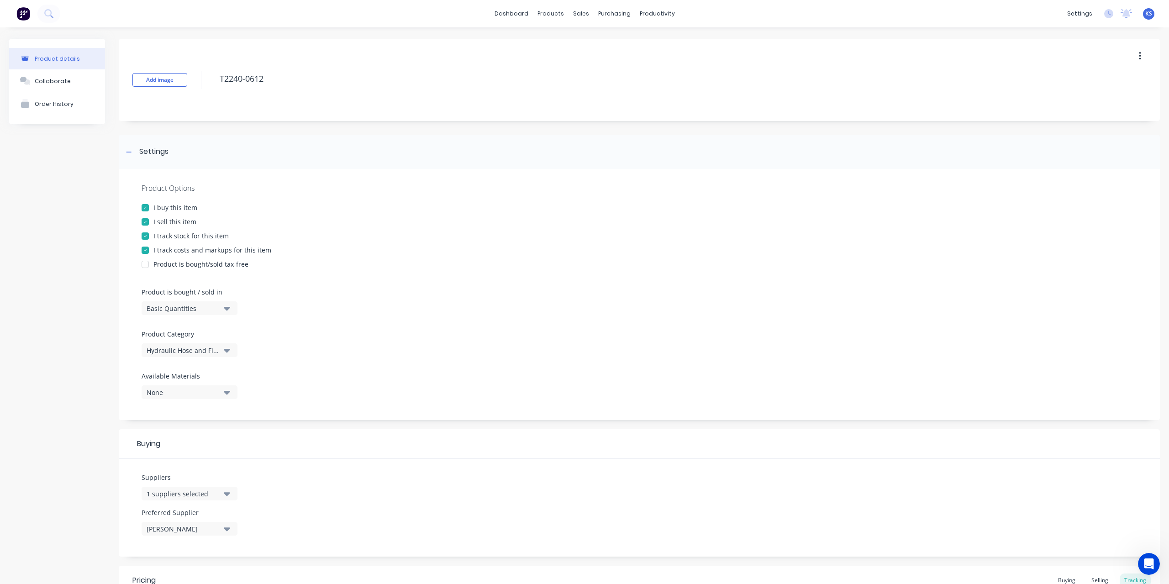
scroll to position [136, 0]
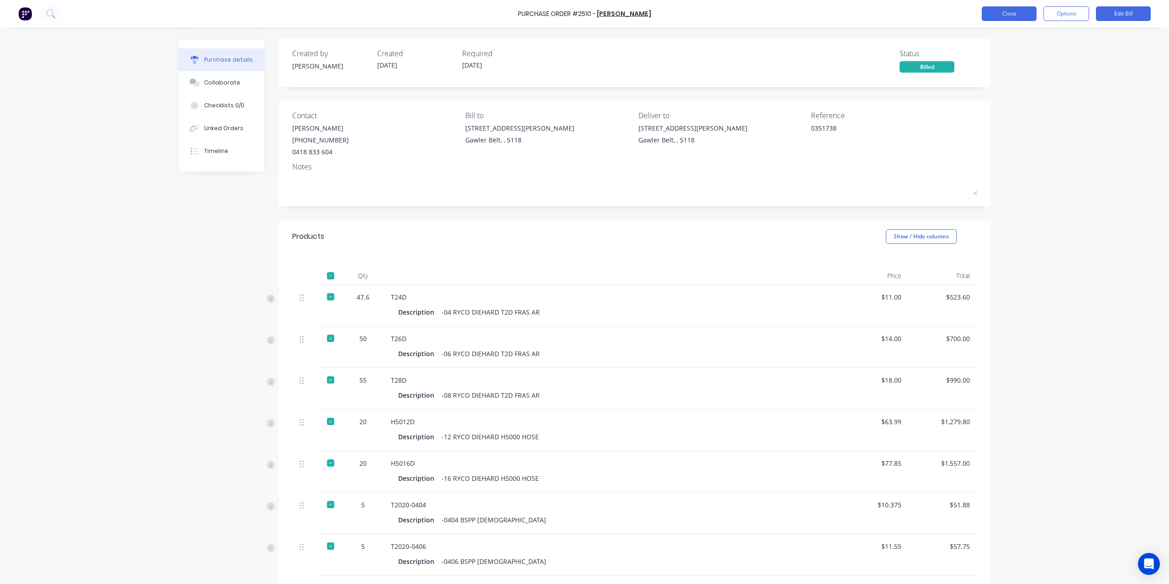
click at [990, 13] on button "Close" at bounding box center [1009, 13] width 55 height 15
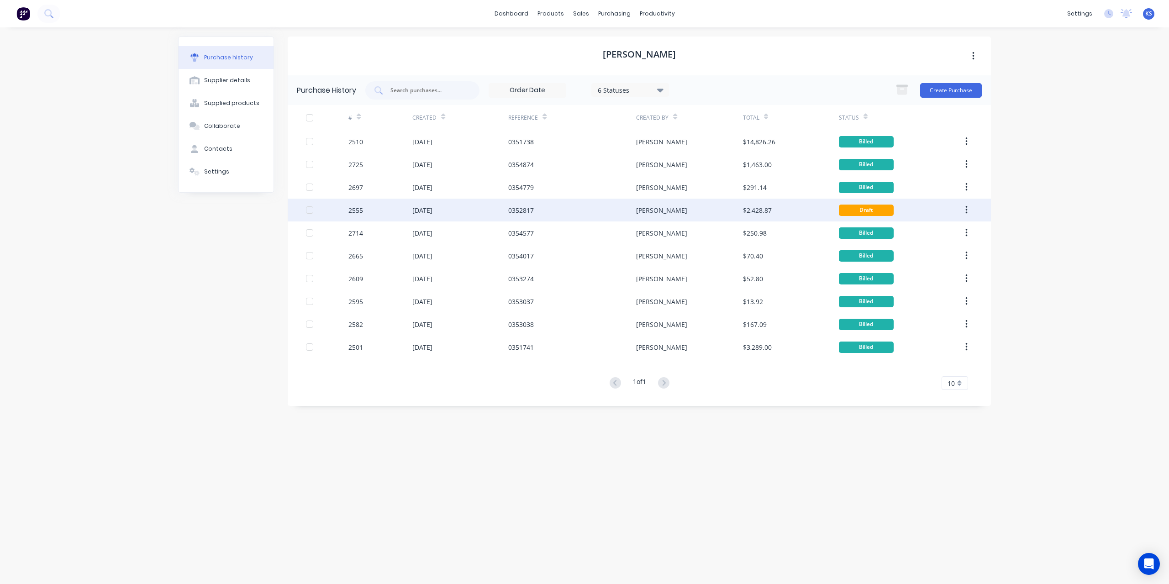
click at [433, 212] on div "31 Jul 2025" at bounding box center [422, 211] width 20 height 10
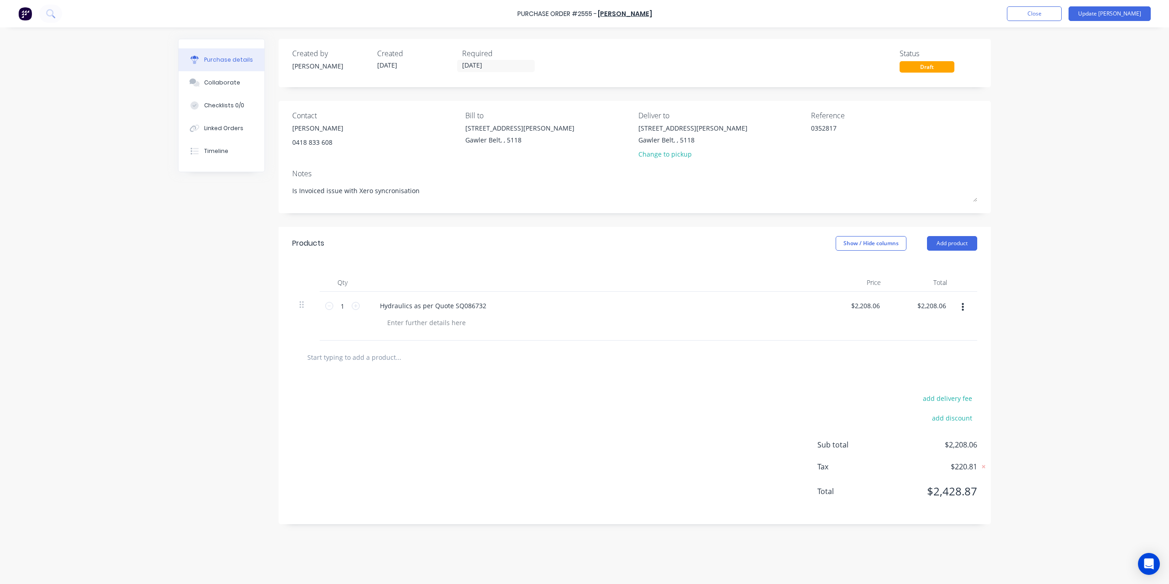
click at [926, 61] on div "Draft" at bounding box center [927, 66] width 55 height 11
click at [1107, 10] on button "Update Bill" at bounding box center [1110, 13] width 82 height 15
click at [271, 568] on span "×" at bounding box center [273, 566] width 5 height 13
type textarea "x"
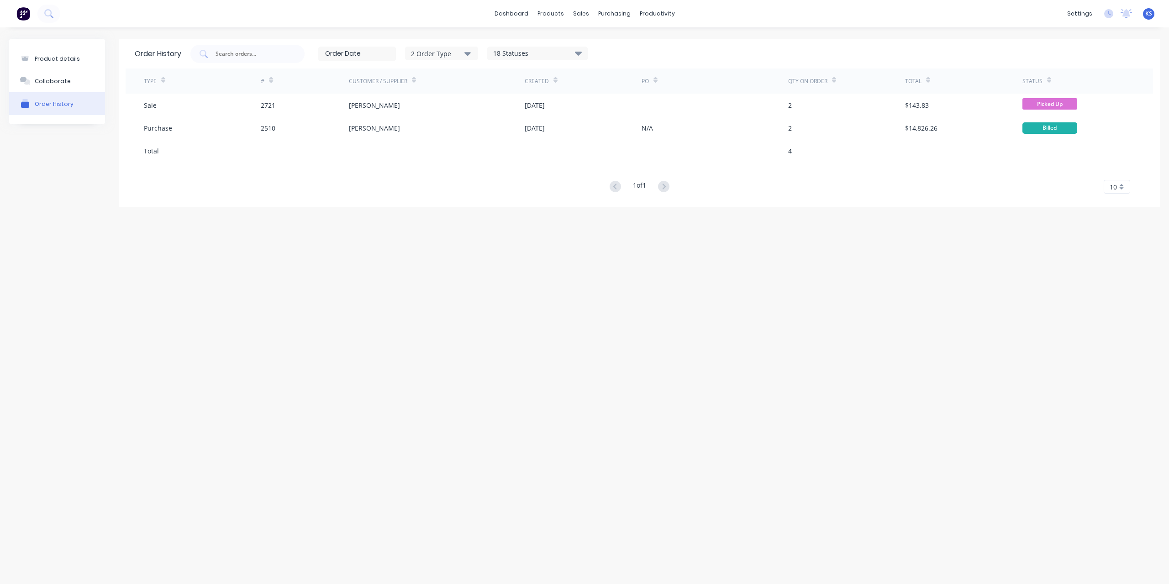
click at [48, 12] on icon at bounding box center [48, 13] width 9 height 9
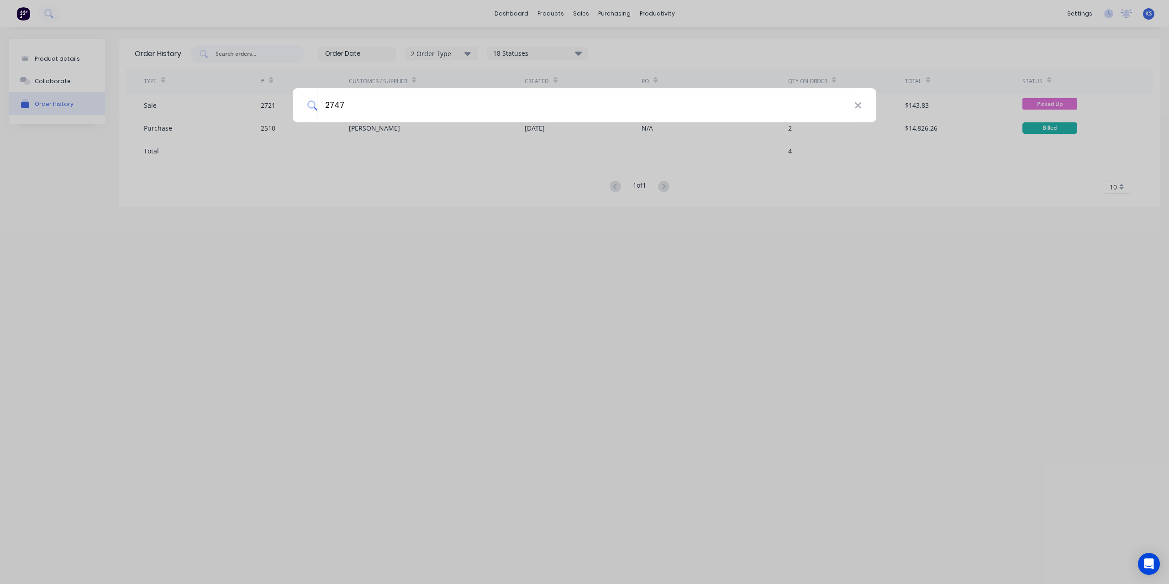
type input "2747"
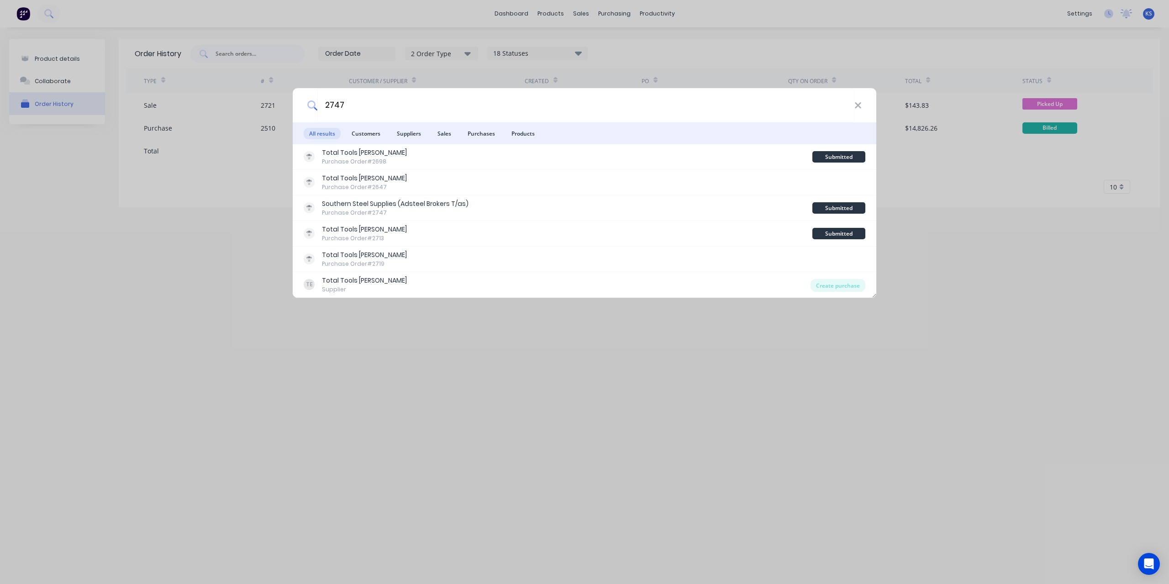
click at [219, 21] on div "2747 All results Customers Suppliers Sales Purchases Products Total Tools Eliza…" at bounding box center [584, 292] width 1169 height 584
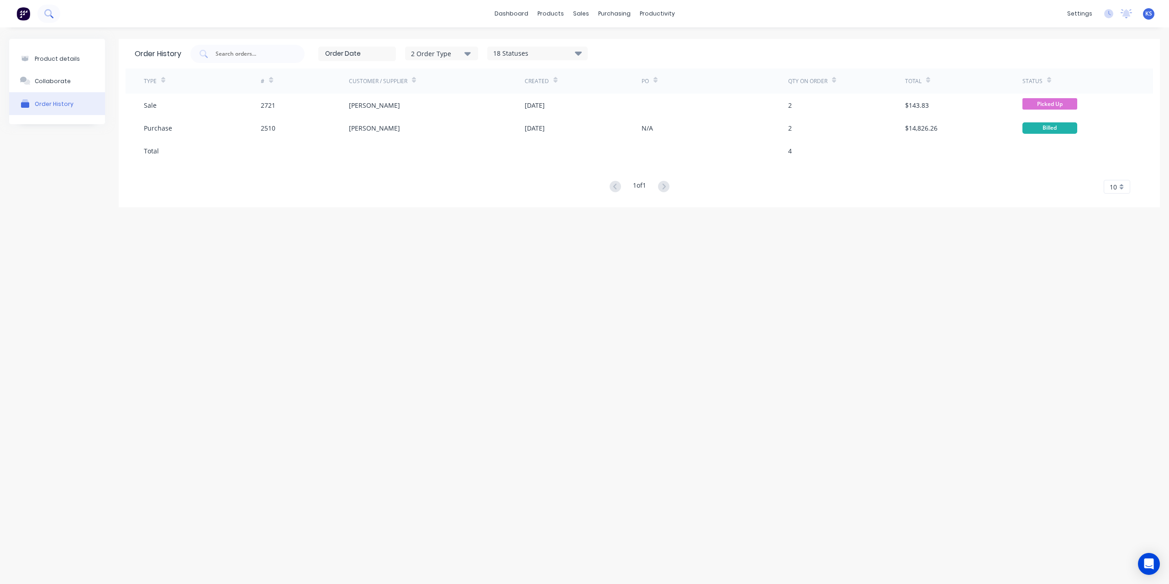
click at [45, 16] on icon at bounding box center [48, 13] width 9 height 9
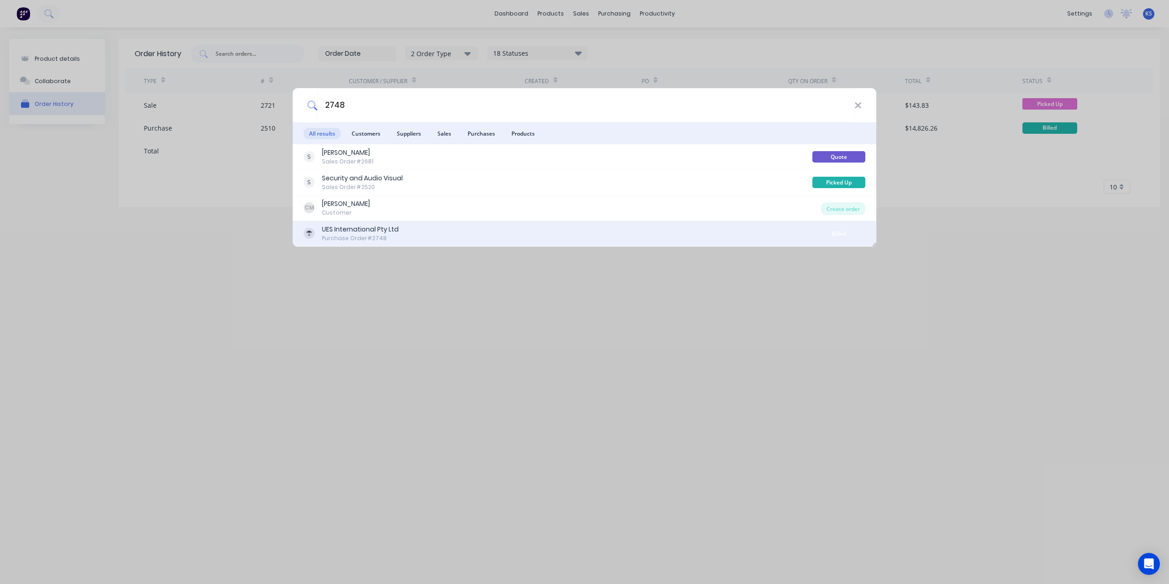
type input "2748"
click at [360, 233] on div "UES International Pty Ltd Purchase Order #2748" at bounding box center [360, 234] width 77 height 18
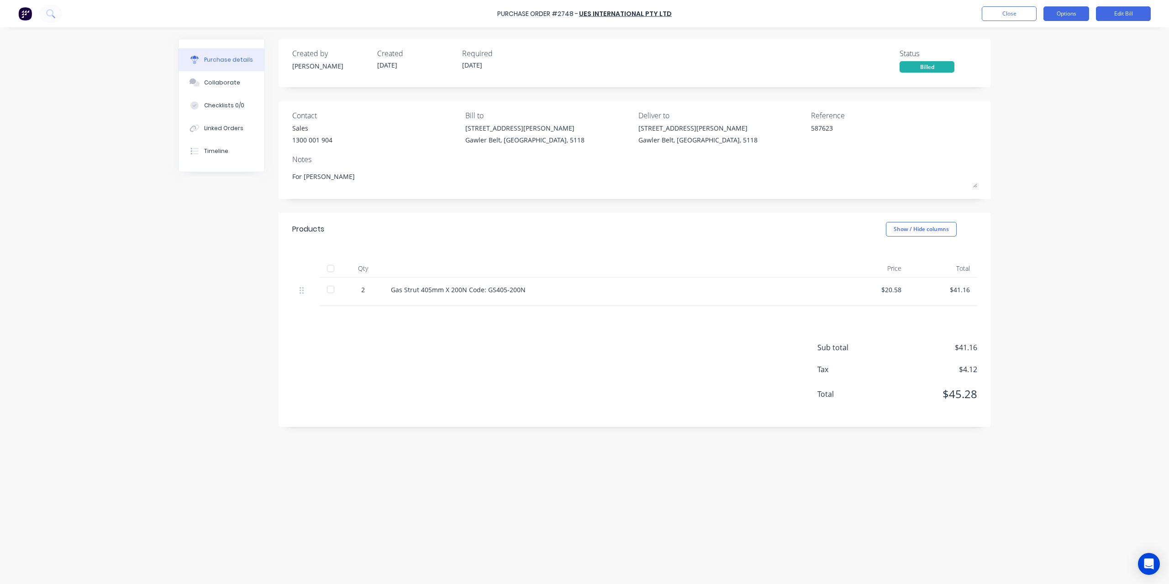
click at [1057, 17] on button "Options" at bounding box center [1067, 13] width 46 height 15
click at [403, 288] on div "Gas Strut 405mm X 200N Code: GS405-200N" at bounding box center [612, 290] width 442 height 10
drag, startPoint x: 391, startPoint y: 289, endPoint x: 617, endPoint y: 294, distance: 225.2
click at [617, 294] on div "Gas Strut 405mm X 200N Code: GS405-200N" at bounding box center [612, 290] width 442 height 10
copy div "Gas Strut 405mm X 200N Code: GS405-200N"
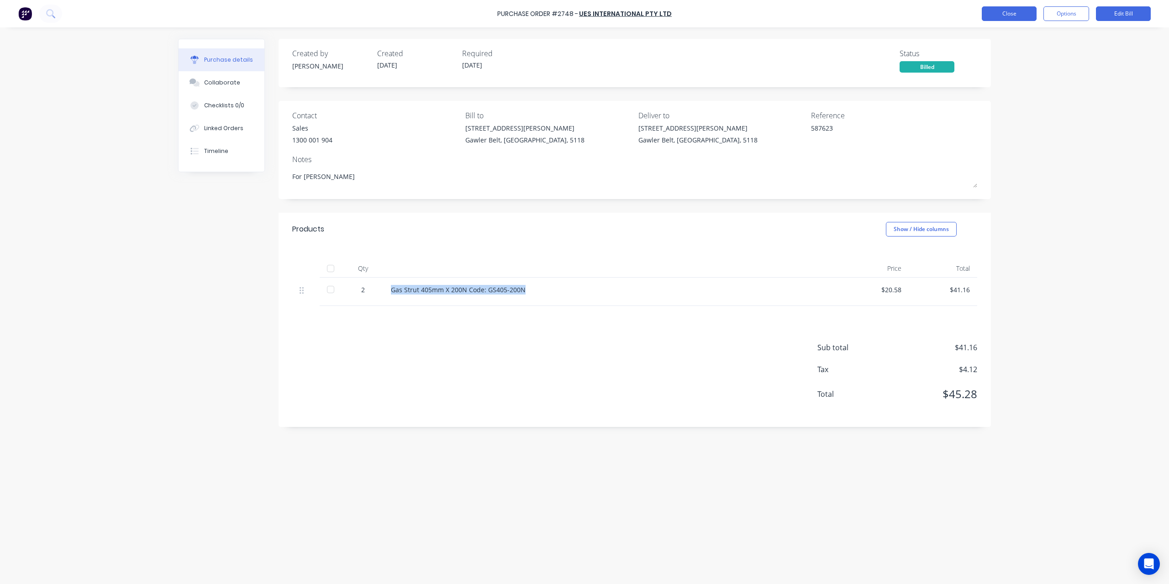
click at [1017, 18] on button "Close" at bounding box center [1009, 13] width 55 height 15
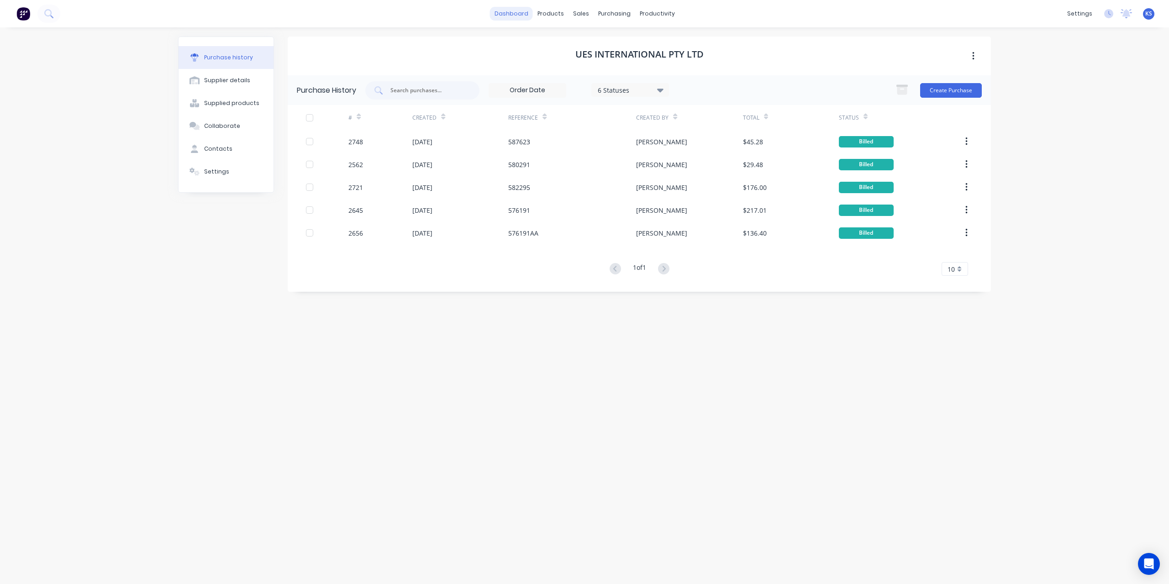
click at [518, 16] on link "dashboard" at bounding box center [511, 14] width 43 height 14
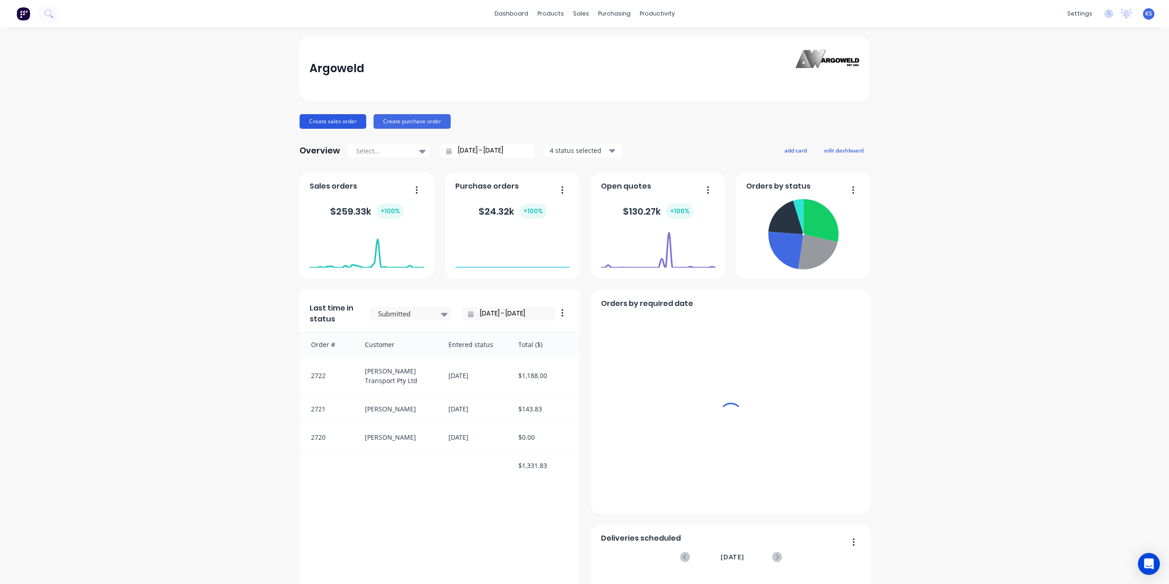
click at [330, 121] on button "Create sales order" at bounding box center [333, 121] width 67 height 15
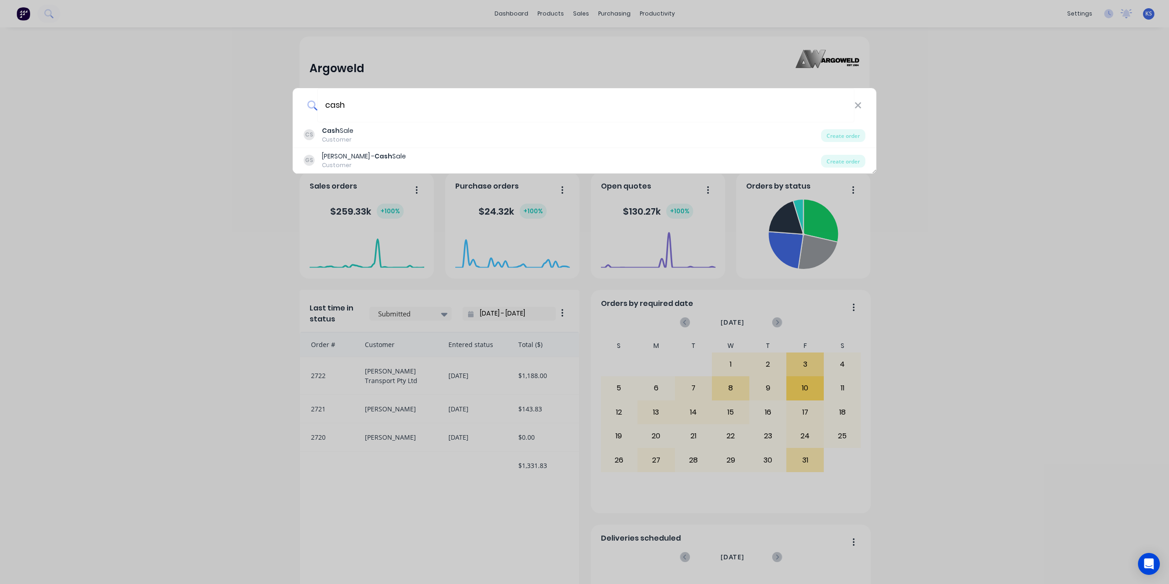
type input "cash"
click at [344, 142] on div "Customer" at bounding box center [338, 140] width 32 height 8
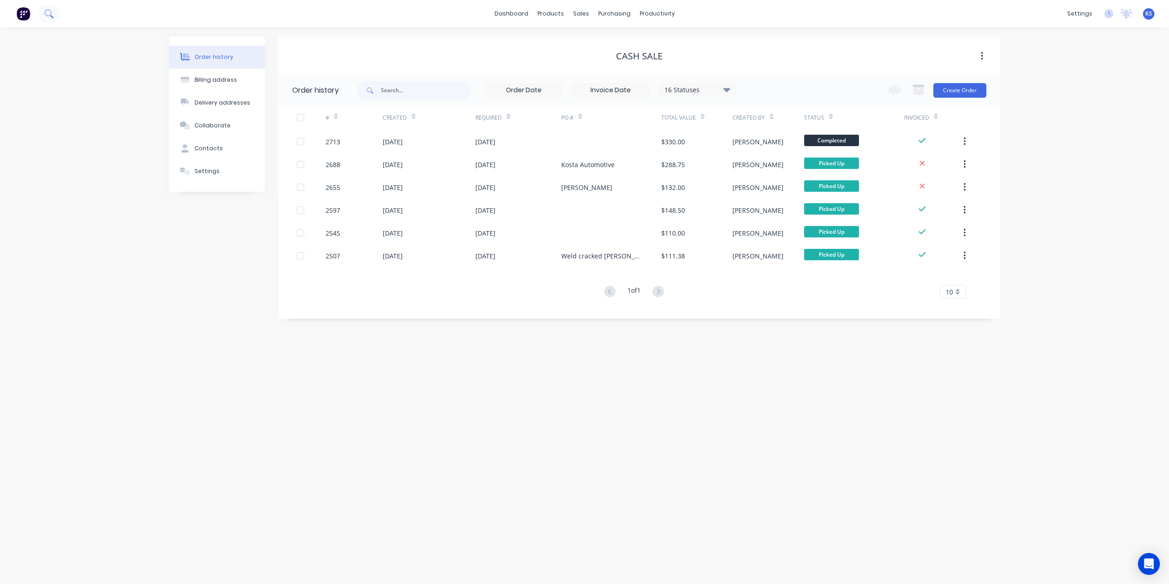
click at [55, 18] on button at bounding box center [48, 14] width 23 height 18
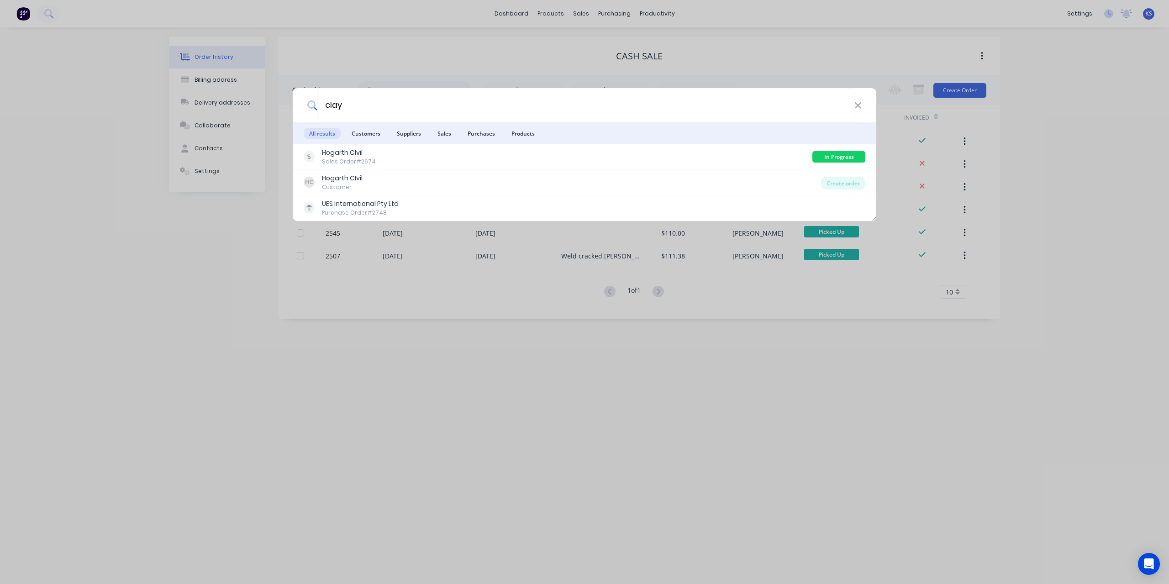
type input "clay"
click at [862, 106] on div "clay" at bounding box center [585, 105] width 584 height 34
click at [861, 106] on icon at bounding box center [858, 105] width 7 height 10
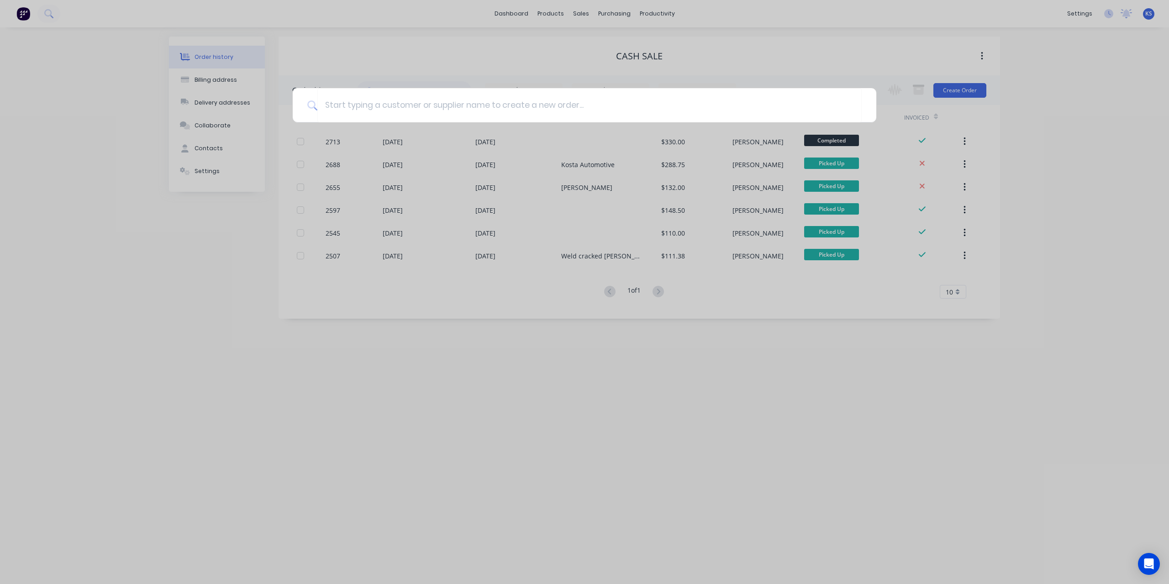
click at [956, 90] on div at bounding box center [584, 292] width 1169 height 584
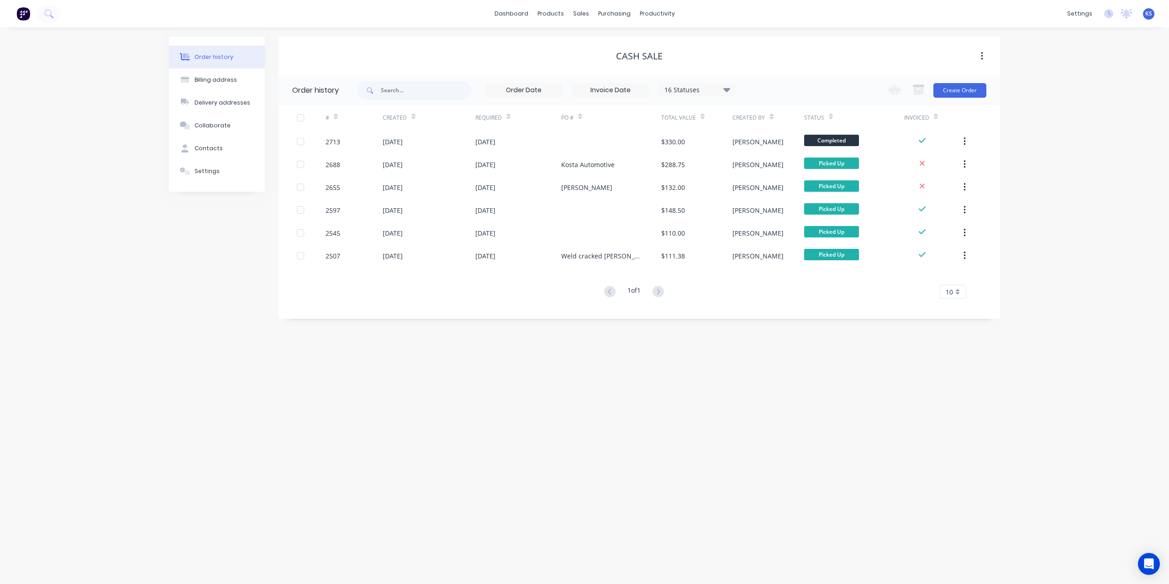
click at [956, 90] on button "Create Order" at bounding box center [960, 90] width 53 height 15
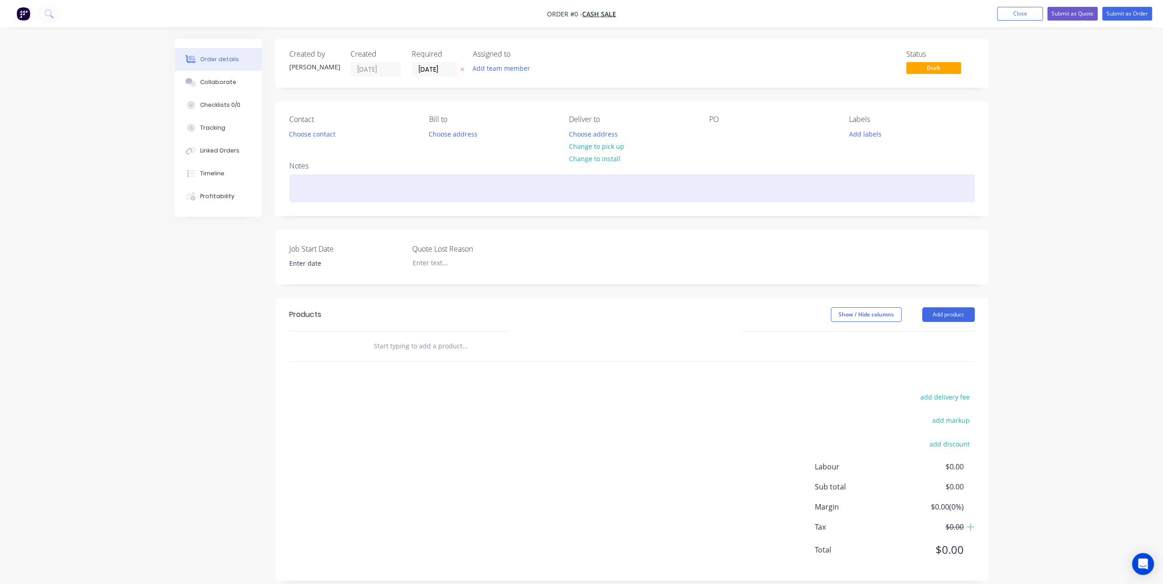
click at [322, 181] on div at bounding box center [631, 188] width 685 height 28
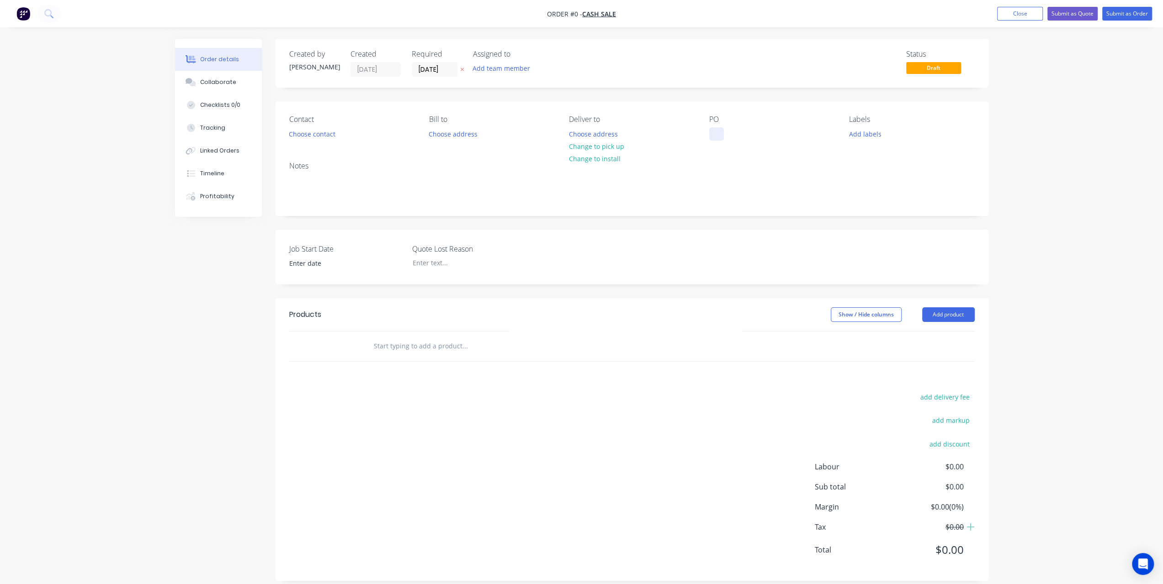
click at [713, 131] on div "Order details Collaborate Checklists 0/0 Tracking Linked Orders Timeline Profit…" at bounding box center [581, 317] width 831 height 556
click at [431, 352] on input "text" at bounding box center [464, 346] width 183 height 18
paste input "Gas Strut 405mm X 200N Code: GS405-200N"
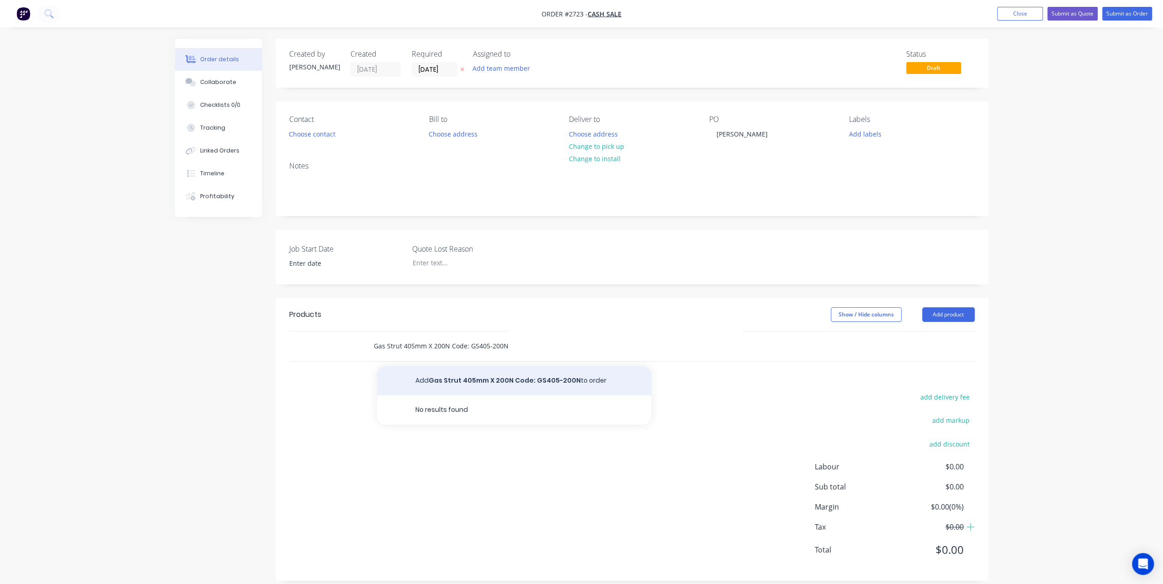
type input "Gas Strut 405mm X 200N Code: GS405-200N"
click at [435, 377] on button "Add Gas Strut 405mm X 200N Code: GS405-200N to order" at bounding box center [514, 380] width 274 height 29
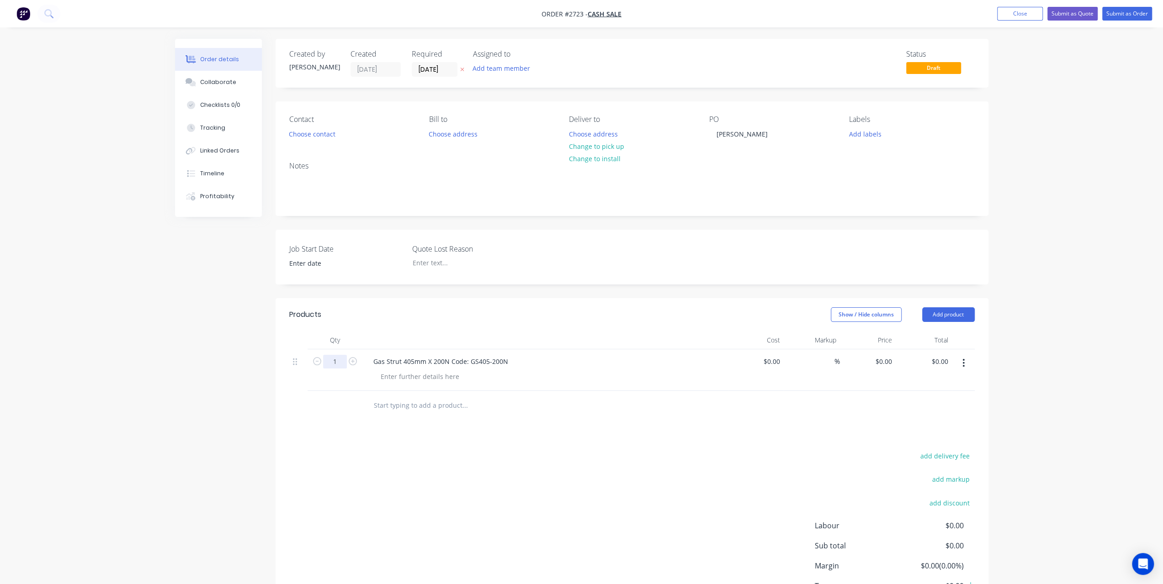
click at [335, 356] on input "1" at bounding box center [335, 362] width 24 height 14
type input "2"
click at [781, 362] on input at bounding box center [772, 361] width 21 height 13
click at [776, 362] on input at bounding box center [778, 361] width 11 height 13
type input "$20.58"
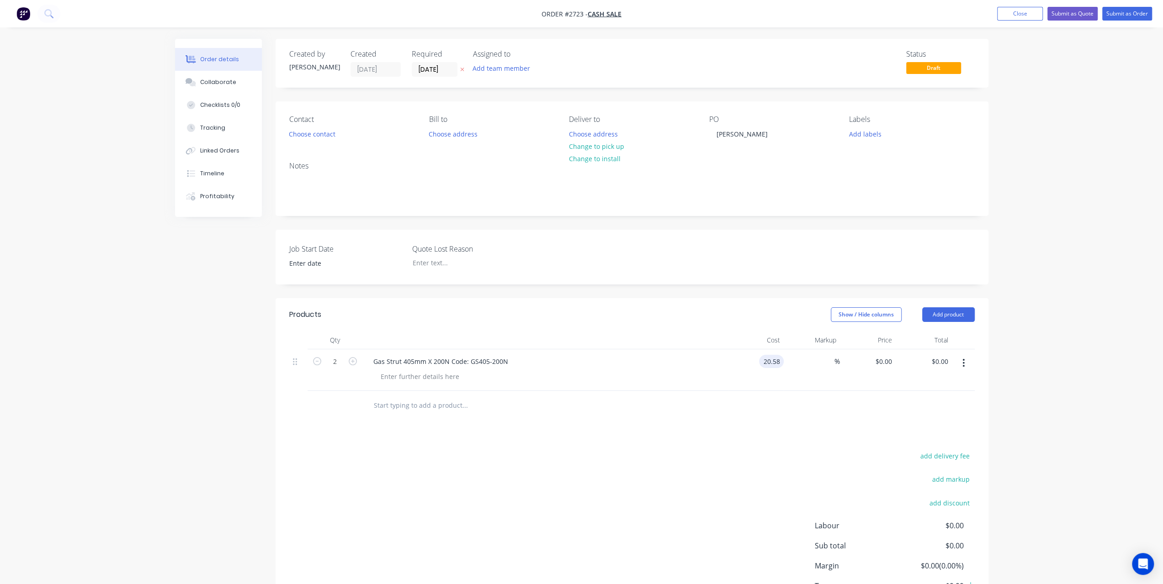
type input "$20.58"
type input "$41.16"
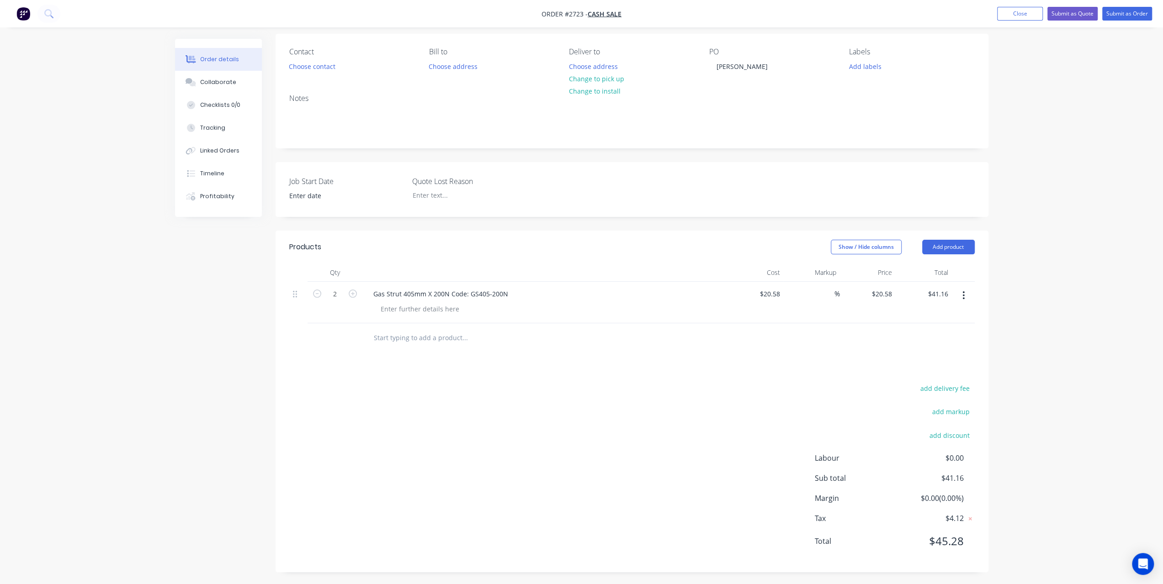
scroll to position [68, 0]
click at [376, 333] on input "text" at bounding box center [464, 337] width 183 height 18
type input "frei"
drag, startPoint x: 409, startPoint y: 335, endPoint x: 325, endPoint y: 336, distance: 84.1
click at [325, 336] on div "frei Add frei to order No results found" at bounding box center [631, 338] width 685 height 30
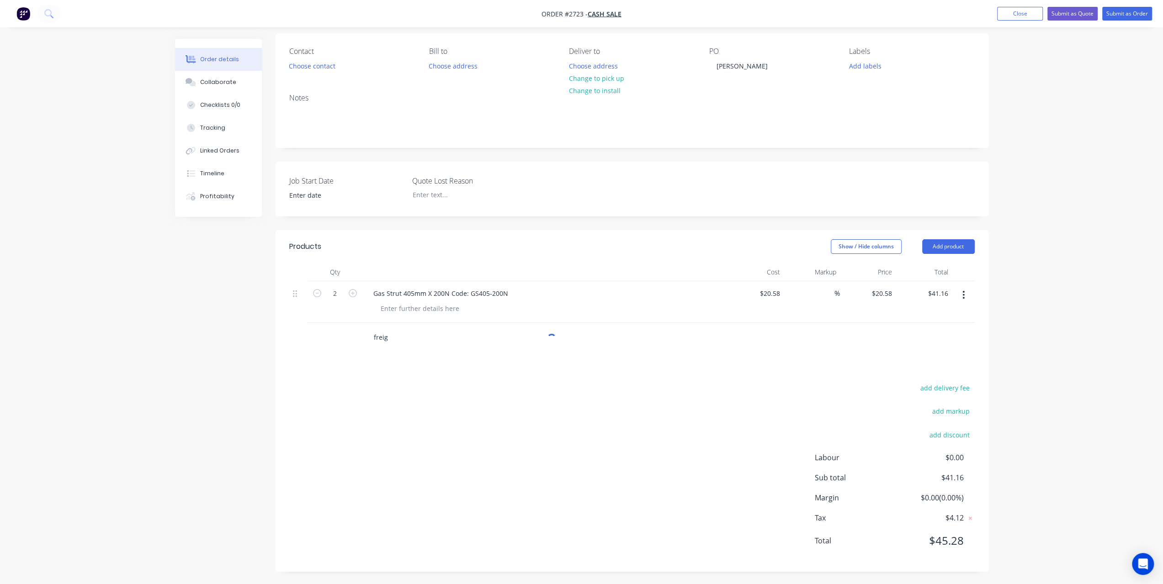
type input "freigh"
drag, startPoint x: 429, startPoint y: 338, endPoint x: 257, endPoint y: 321, distance: 173.0
click at [259, 320] on div "Created by Karin Created 14/10/25 Required 14/10/25 Assigned to Add team member…" at bounding box center [581, 278] width 813 height 615
type input "deli"
click at [958, 384] on button "add delivery fee" at bounding box center [944, 388] width 59 height 12
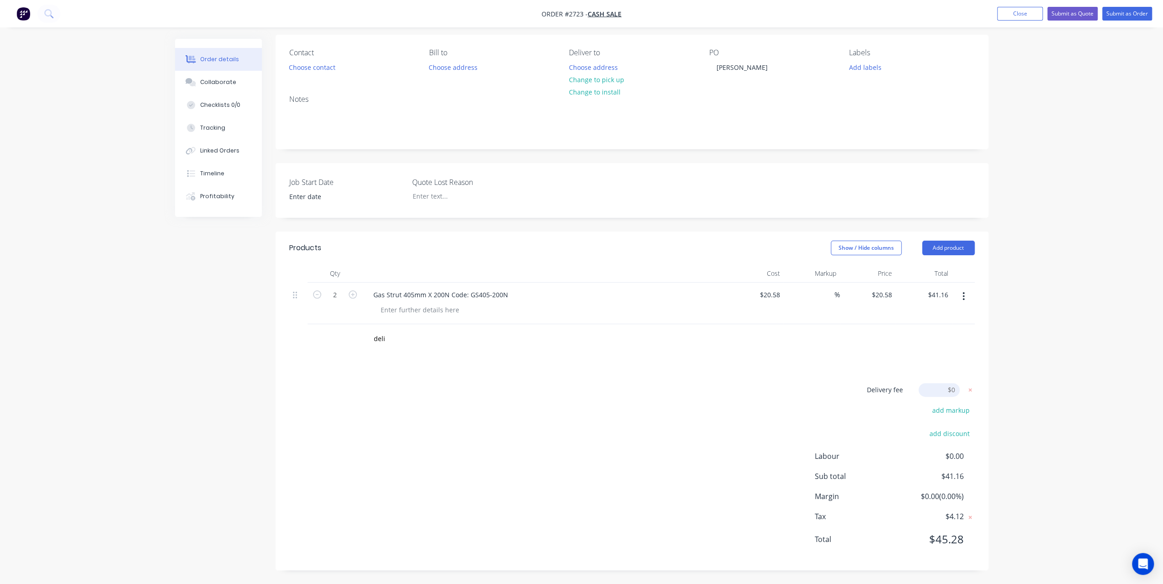
scroll to position [66, 0]
drag, startPoint x: 955, startPoint y: 389, endPoint x: 941, endPoint y: 387, distance: 14.3
click at [941, 387] on input at bounding box center [938, 391] width 41 height 14
type input "10.40"
click at [999, 374] on div "Order details Collaborate Checklists 0/0 Tracking Linked Orders Timeline Profit…" at bounding box center [581, 259] width 1163 height 651
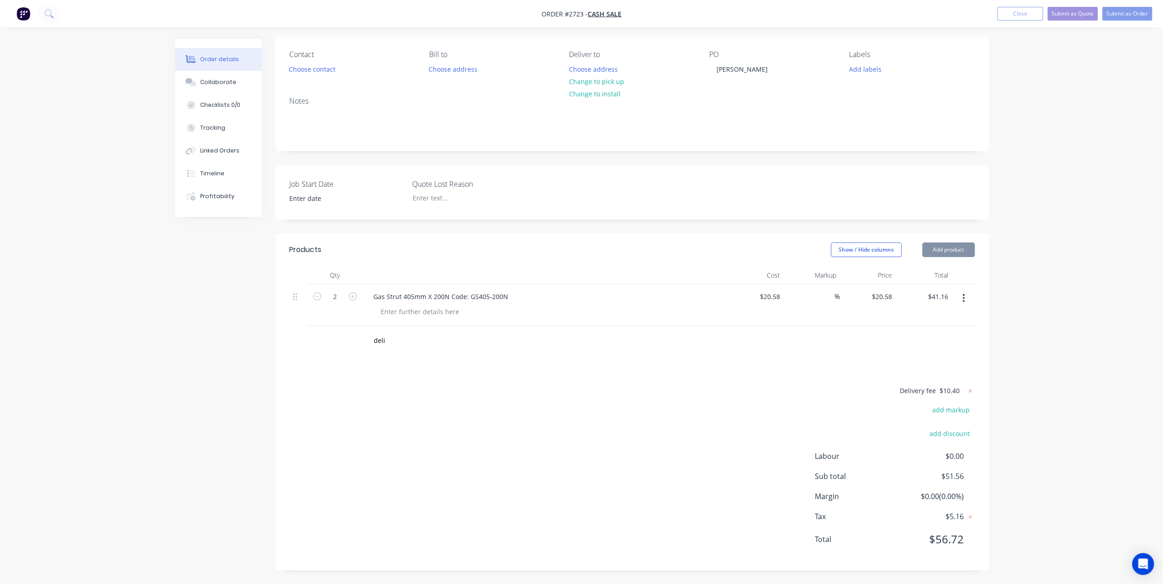
scroll to position [64, 0]
click at [1135, 18] on button "Submit as Order" at bounding box center [1127, 14] width 50 height 14
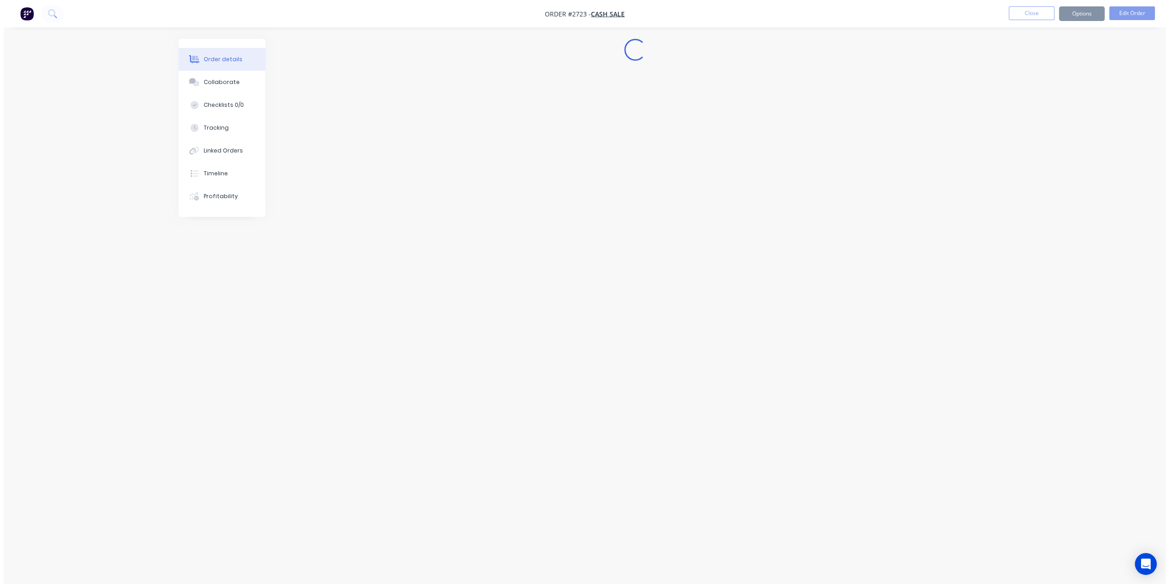
scroll to position [0, 0]
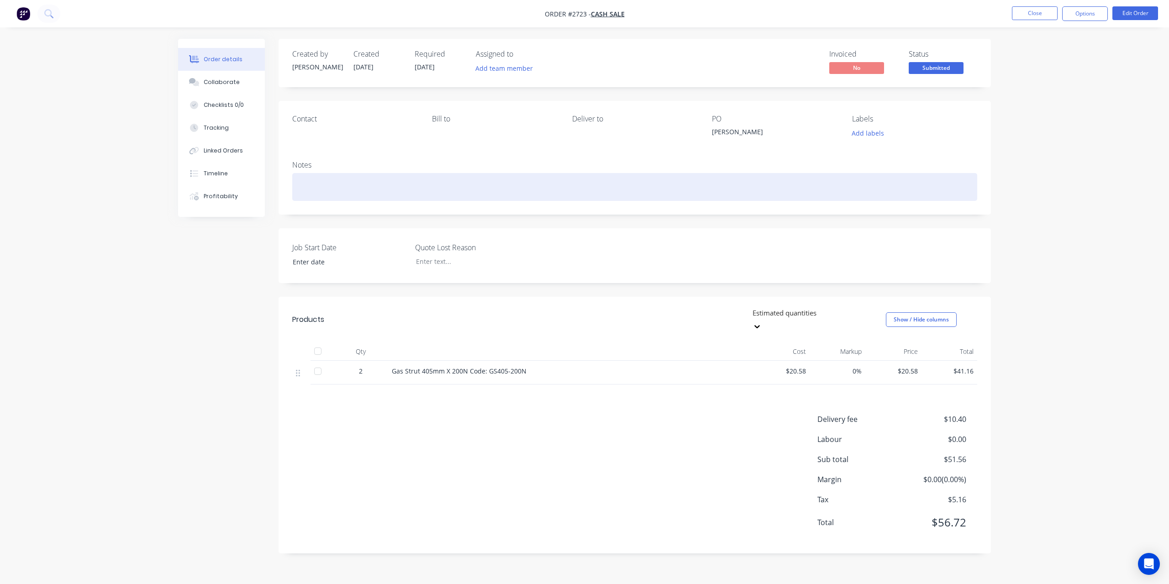
click at [317, 179] on div at bounding box center [634, 187] width 685 height 28
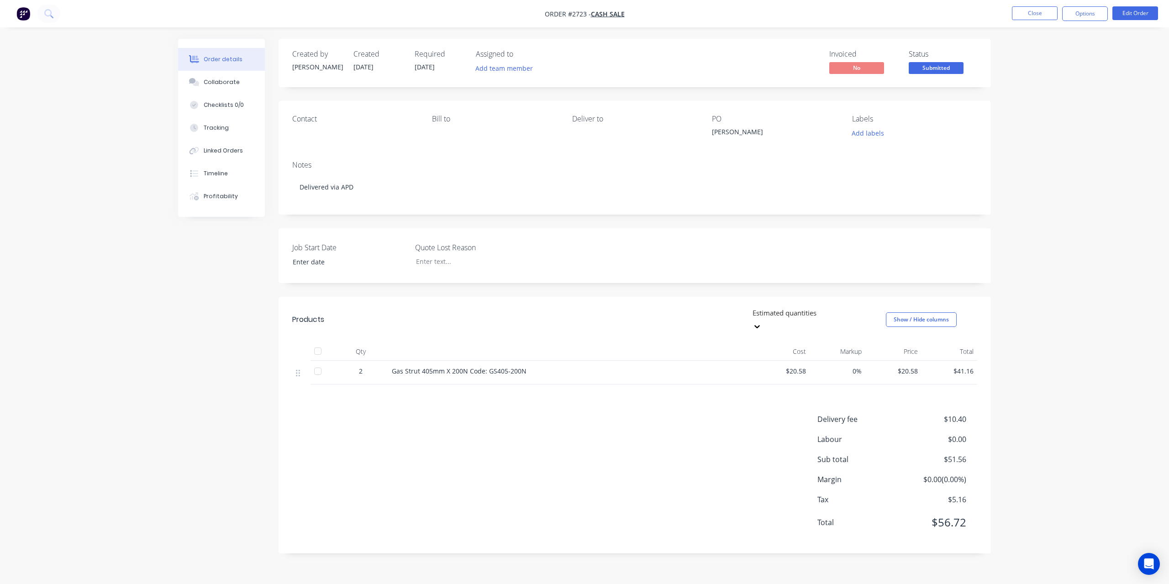
click at [1086, 21] on nav "Order #2723 - Cash Sale Close Options Edit Order" at bounding box center [584, 13] width 1169 height 27
click at [1087, 17] on button "Options" at bounding box center [1086, 13] width 46 height 15
click at [1052, 60] on div "Invoice" at bounding box center [1058, 55] width 84 height 13
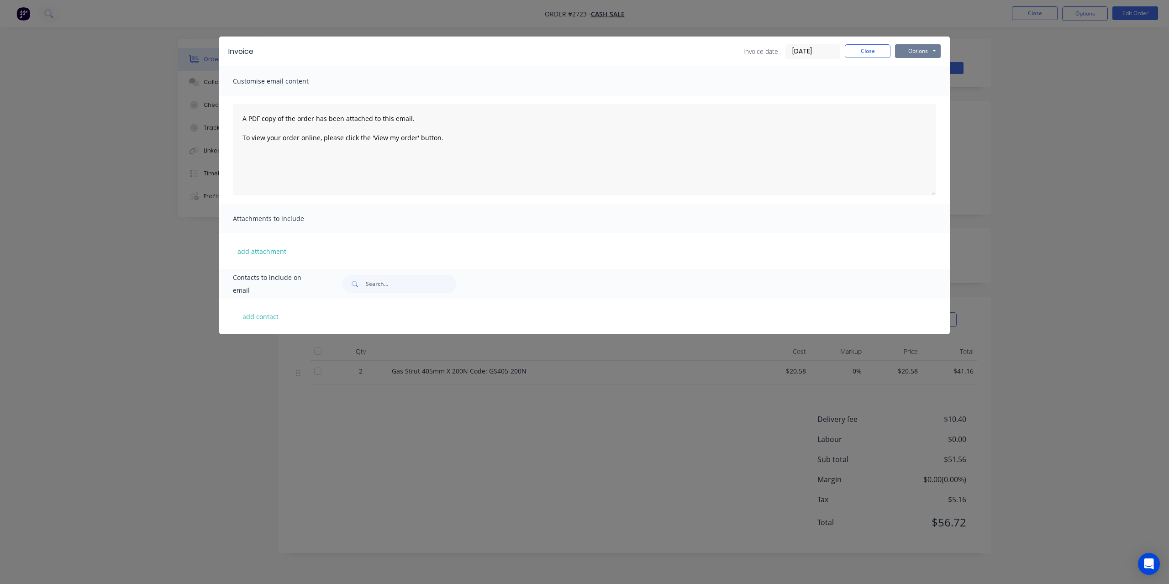
click at [922, 49] on button "Options" at bounding box center [918, 51] width 46 height 14
click at [915, 84] on button "Print" at bounding box center [924, 82] width 58 height 15
click at [879, 54] on button "Close" at bounding box center [868, 51] width 46 height 14
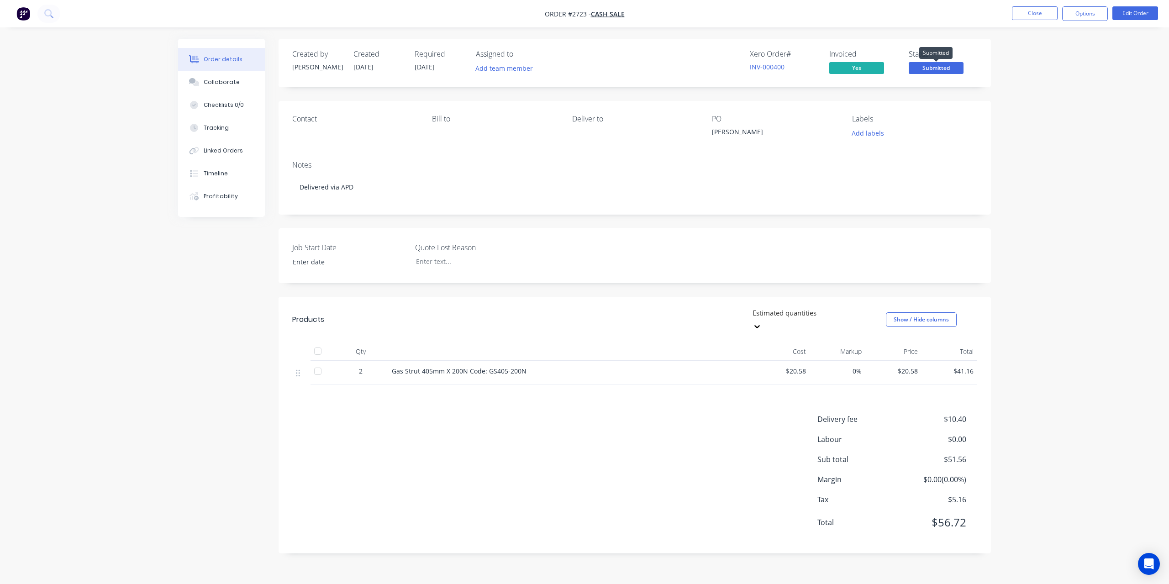
click at [946, 70] on span "Submitted" at bounding box center [936, 67] width 55 height 11
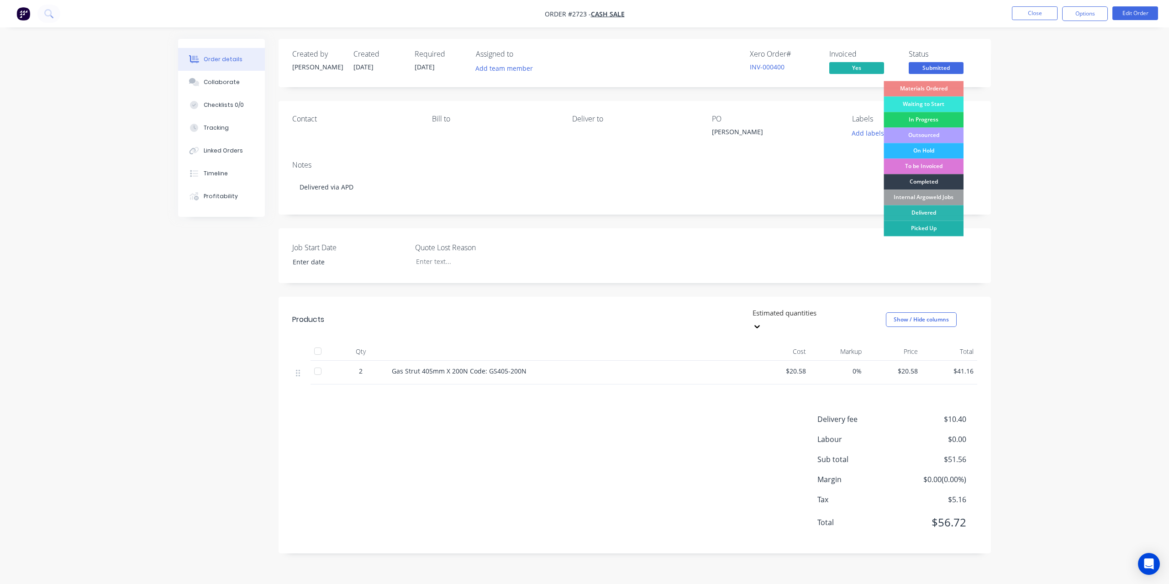
click at [933, 222] on div "Picked Up" at bounding box center [924, 229] width 80 height 16
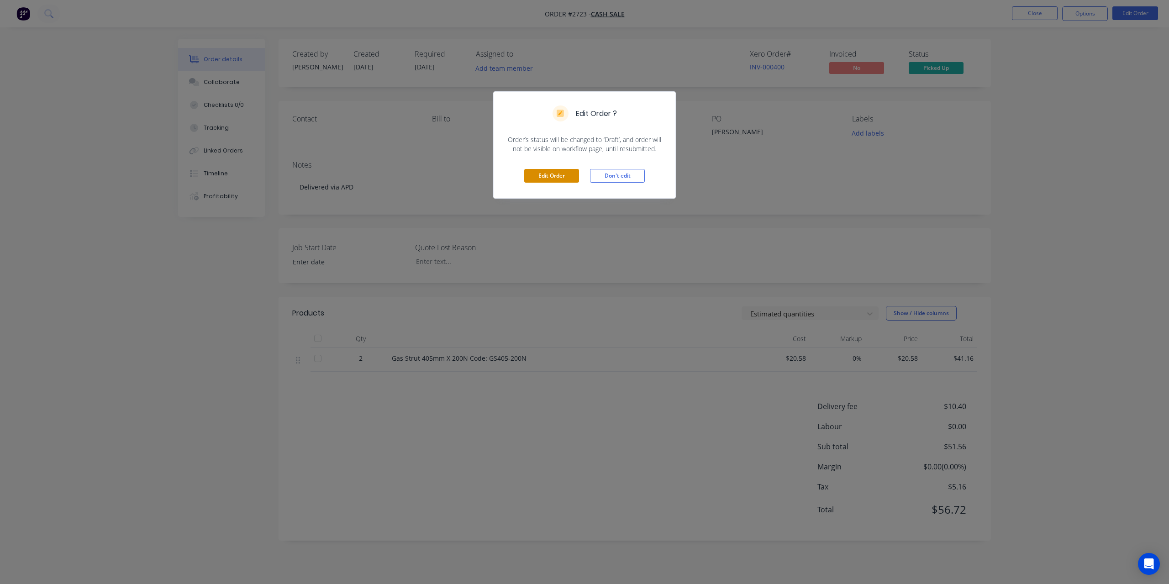
click at [555, 176] on button "Edit Order" at bounding box center [551, 176] width 55 height 14
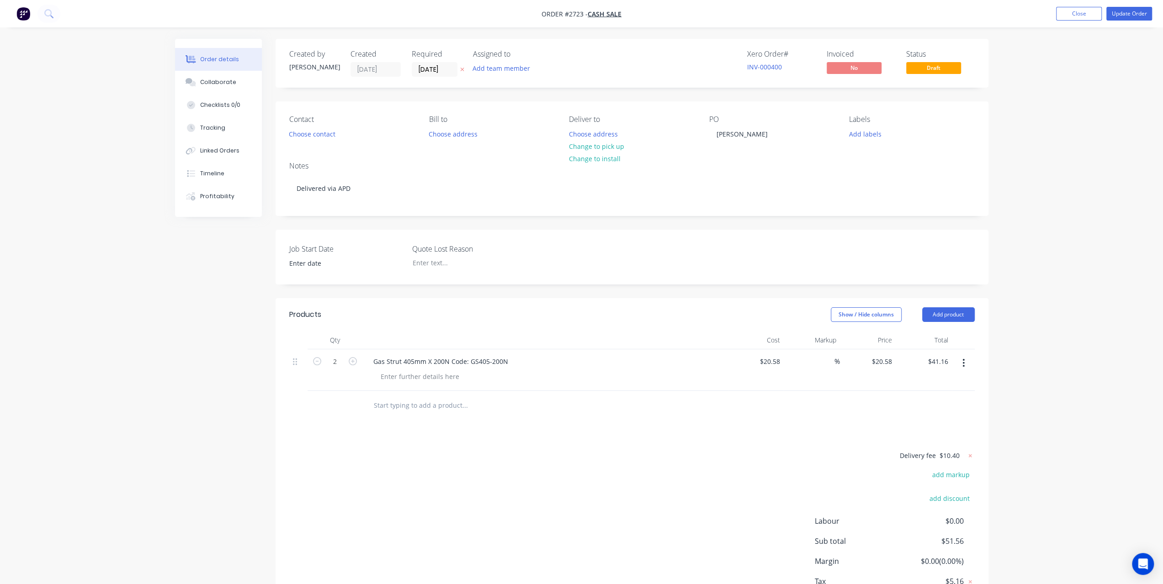
click at [1116, 122] on div "Order details Collaborate Checklists 0/0 Tracking Linked Orders Timeline Profit…" at bounding box center [581, 324] width 1163 height 649
click at [1129, 12] on button "Update Order" at bounding box center [1129, 14] width 46 height 14
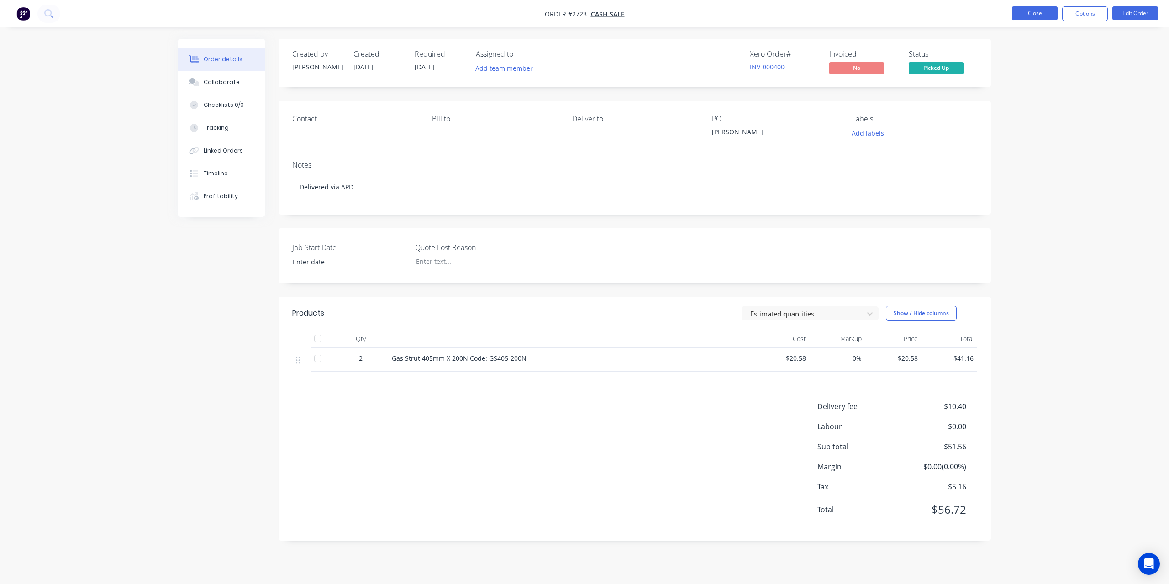
click at [1040, 15] on button "Close" at bounding box center [1035, 13] width 46 height 14
